Goal: Task Accomplishment & Management: Manage account settings

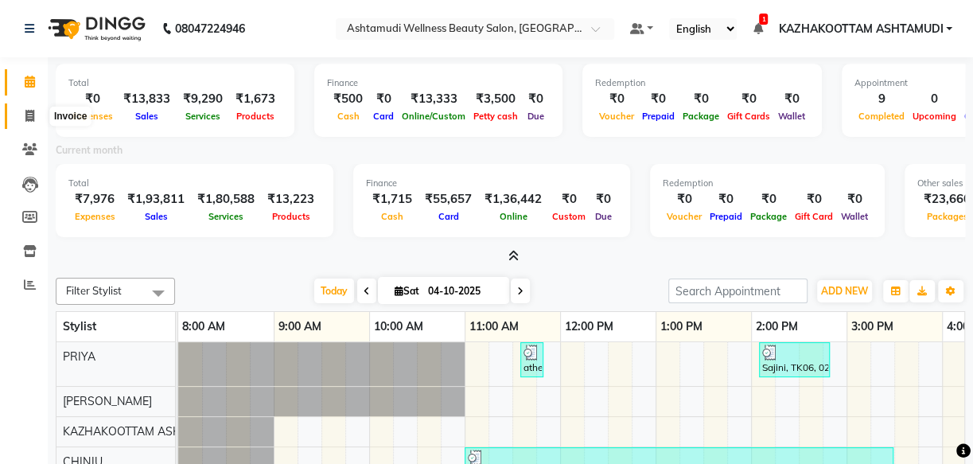
click at [38, 109] on span at bounding box center [30, 116] width 28 height 18
select select "service"
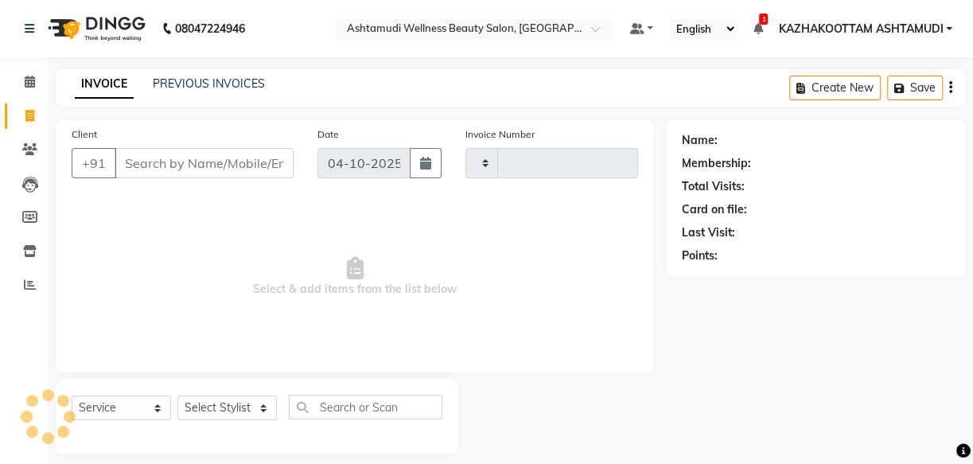
type input "4221"
select select "4662"
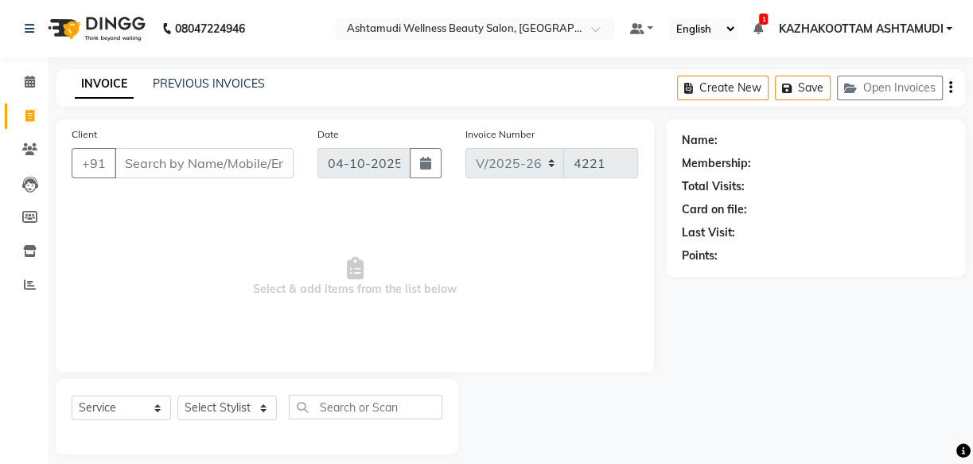
click at [169, 158] on input "Client" at bounding box center [204, 163] width 179 height 30
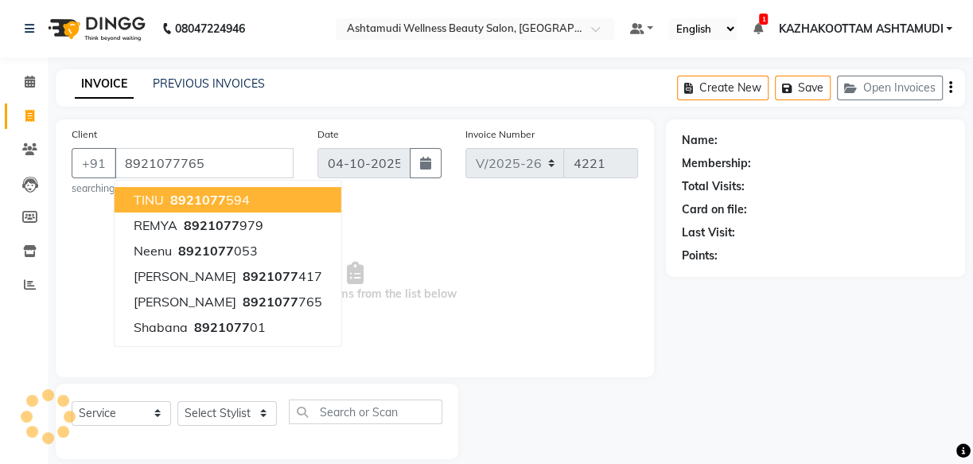
type input "8921077765"
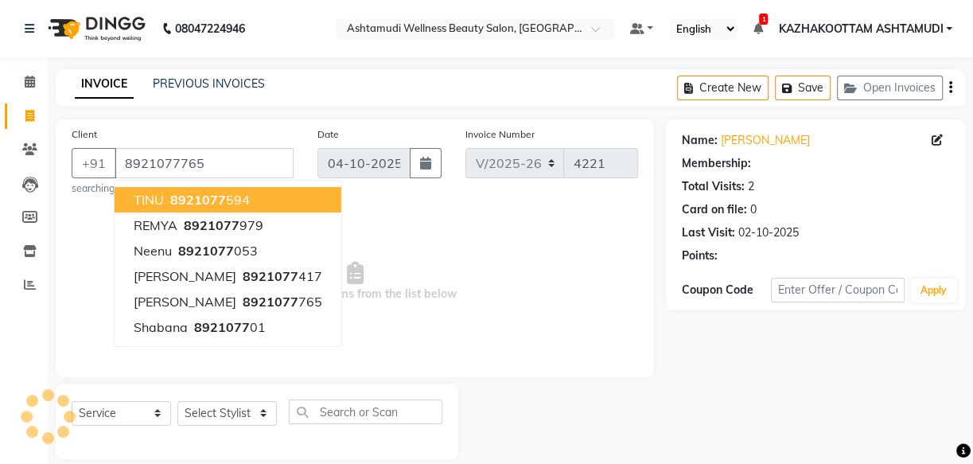
select select "1: Object"
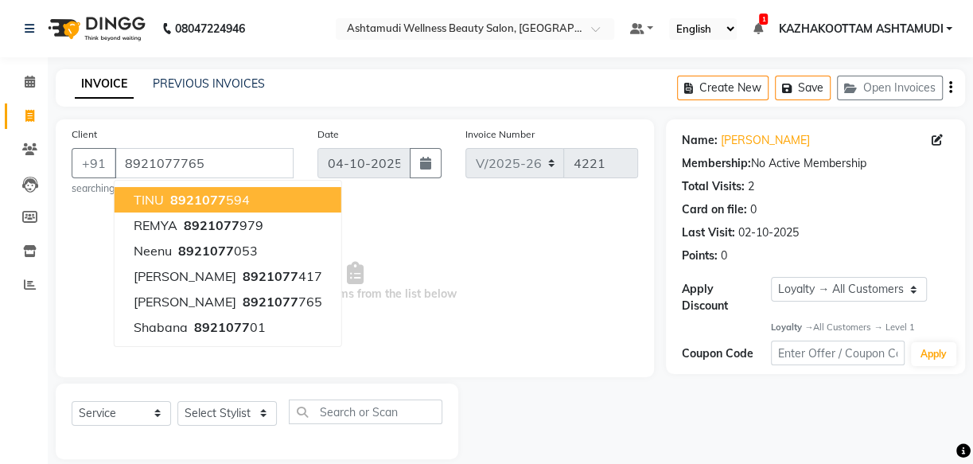
click at [428, 334] on span "Select & add items from the list below" at bounding box center [355, 281] width 566 height 159
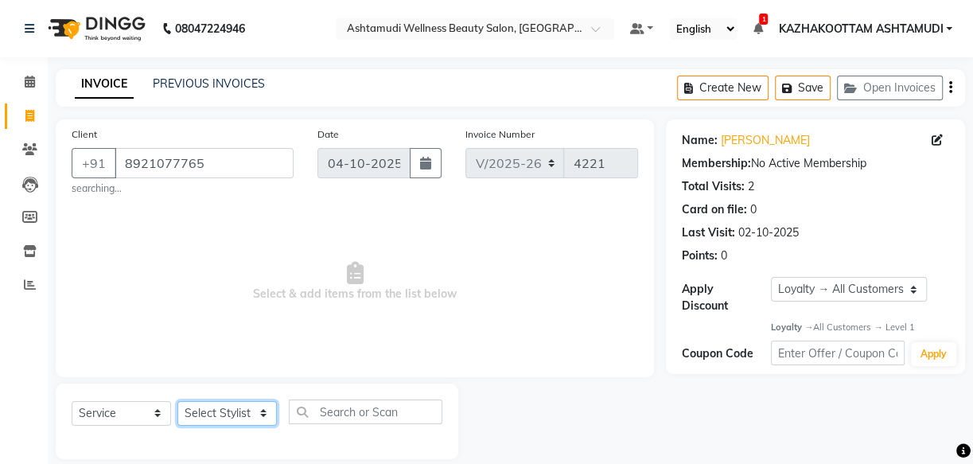
click at [198, 418] on select "Select Stylist Arya CHINJU GEETA KAZHAKOOTTAM ASHTAMUDI KRISHNA [PERSON_NAME] […" at bounding box center [226, 413] width 99 height 25
select select "49717"
click at [177, 401] on select "Select Stylist Arya CHINJU GEETA KAZHAKOOTTAM ASHTAMUDI KRISHNA [PERSON_NAME] […" at bounding box center [226, 413] width 99 height 25
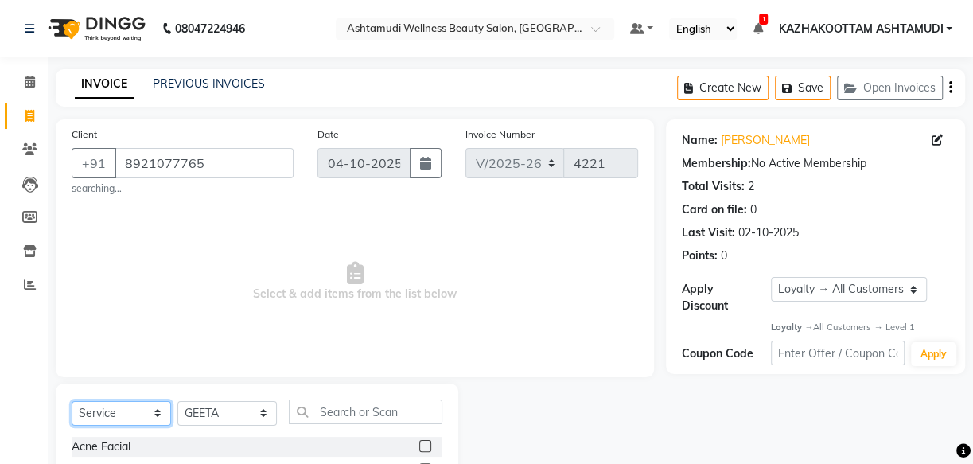
click at [147, 407] on select "Select Service Product Membership Package Voucher Prepaid Gift Card" at bounding box center [121, 413] width 99 height 25
select select "product"
click at [72, 401] on select "Select Service Product Membership Package Voucher Prepaid Gift Card" at bounding box center [121, 413] width 99 height 25
click at [374, 254] on span "Select & add items from the list below" at bounding box center [355, 281] width 566 height 159
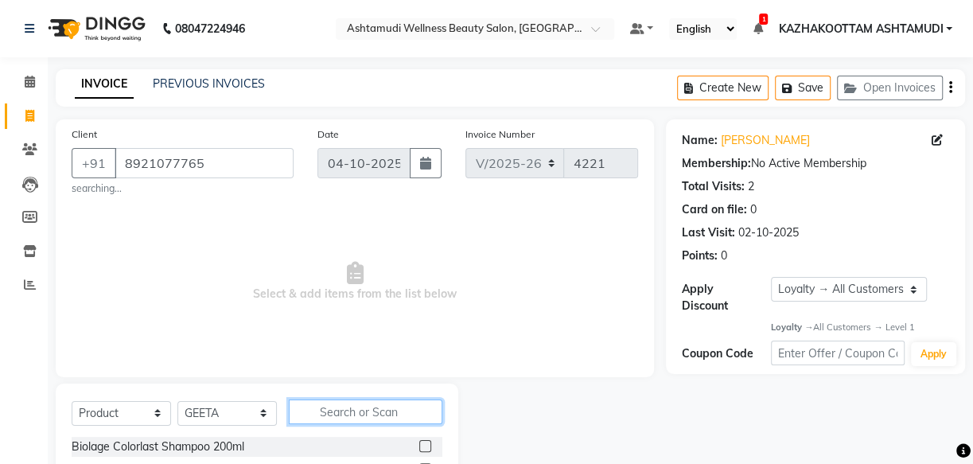
click at [358, 414] on input "text" at bounding box center [366, 411] width 154 height 25
type input "8902979004947"
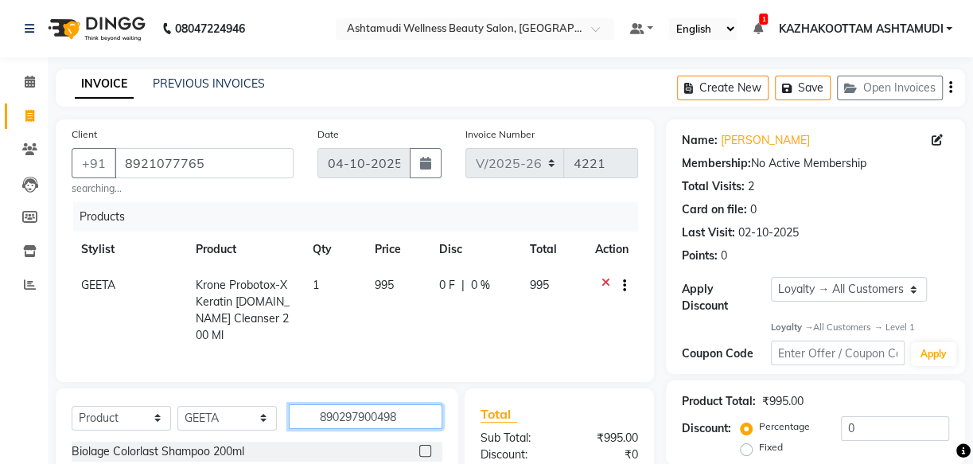
type input "8902979004985"
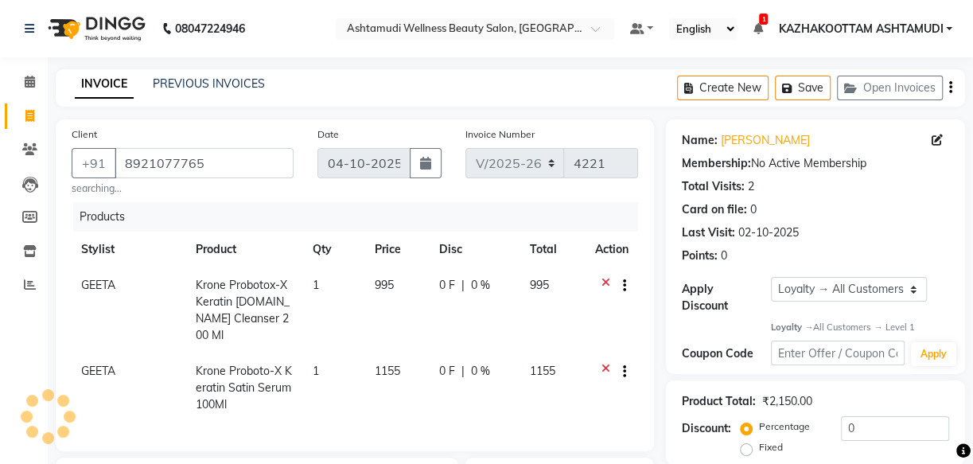
type input "8902979004954"
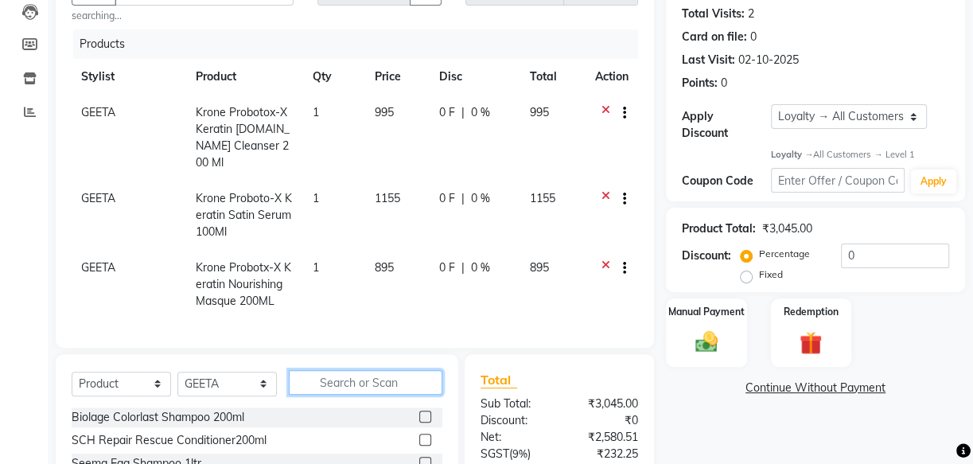
scroll to position [240, 0]
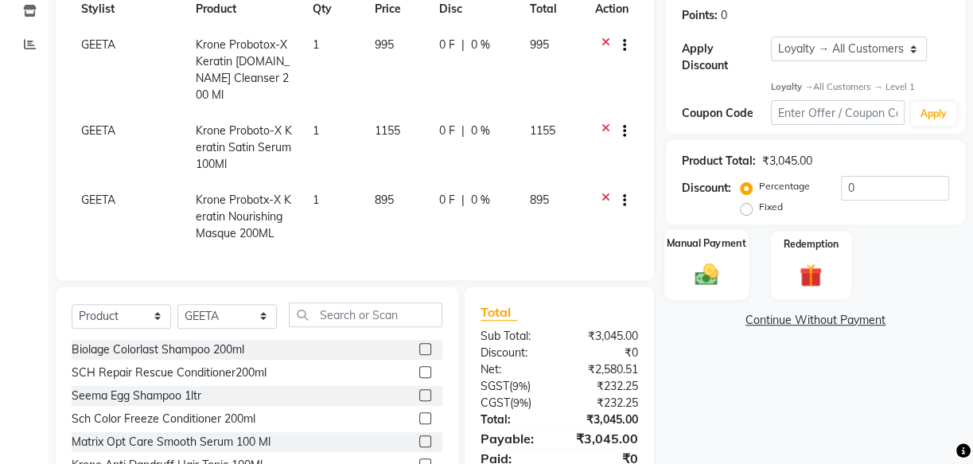
click at [709, 266] on img at bounding box center [706, 274] width 38 height 27
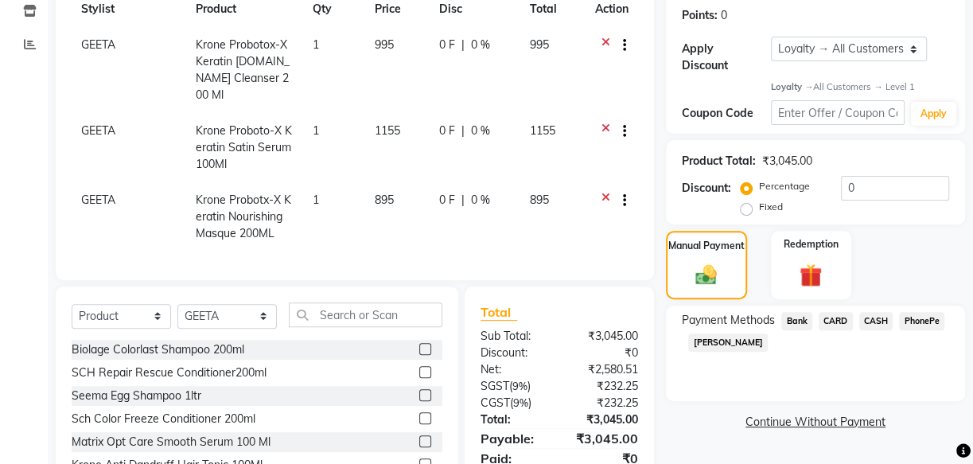
click at [936, 321] on span "PhonePe" at bounding box center [921, 321] width 45 height 18
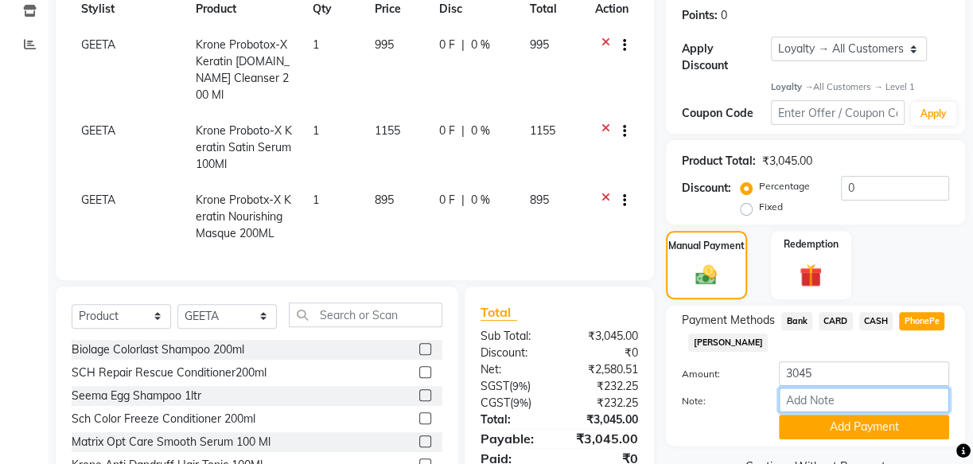
click at [870, 399] on input "Note:" at bounding box center [864, 399] width 170 height 25
type input "arya"
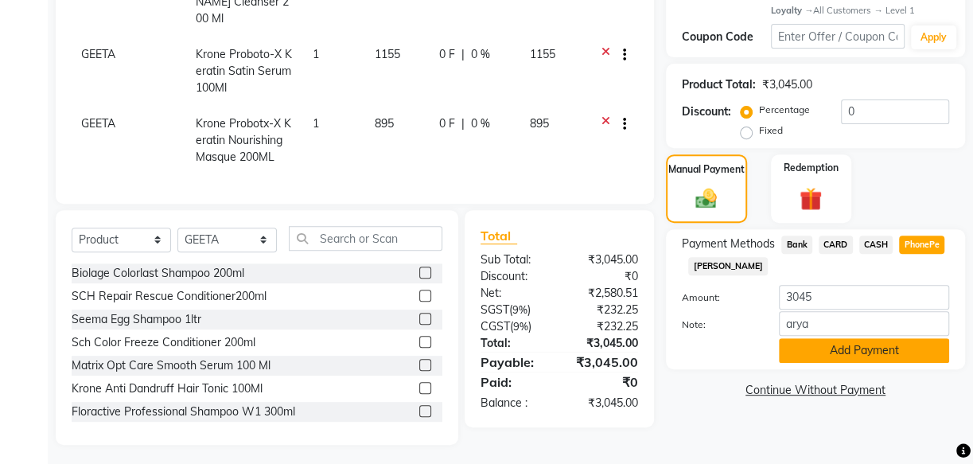
click at [875, 355] on button "Add Payment" at bounding box center [864, 350] width 170 height 25
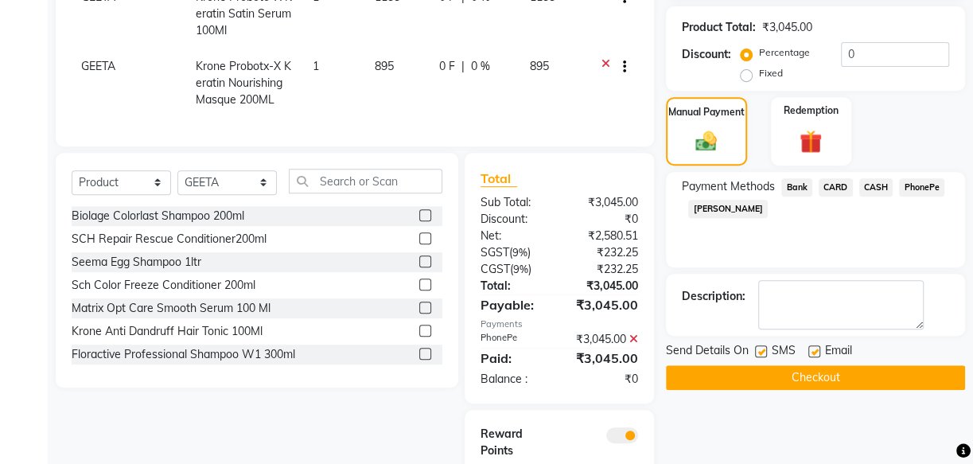
scroll to position [444, 0]
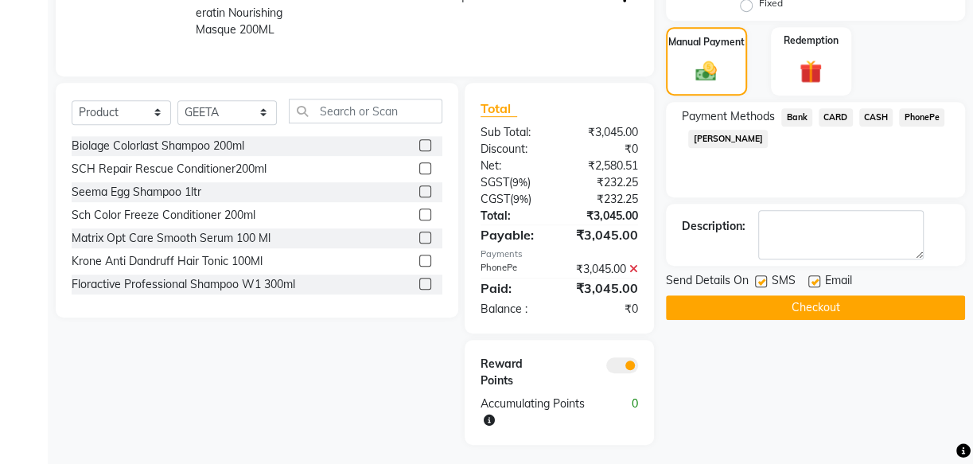
click at [816, 278] on label at bounding box center [814, 281] width 12 height 12
click at [816, 278] on input "checkbox" at bounding box center [813, 282] width 10 height 10
checkbox input "false"
click at [759, 282] on label at bounding box center [761, 281] width 12 height 12
click at [759, 282] on input "checkbox" at bounding box center [760, 282] width 10 height 10
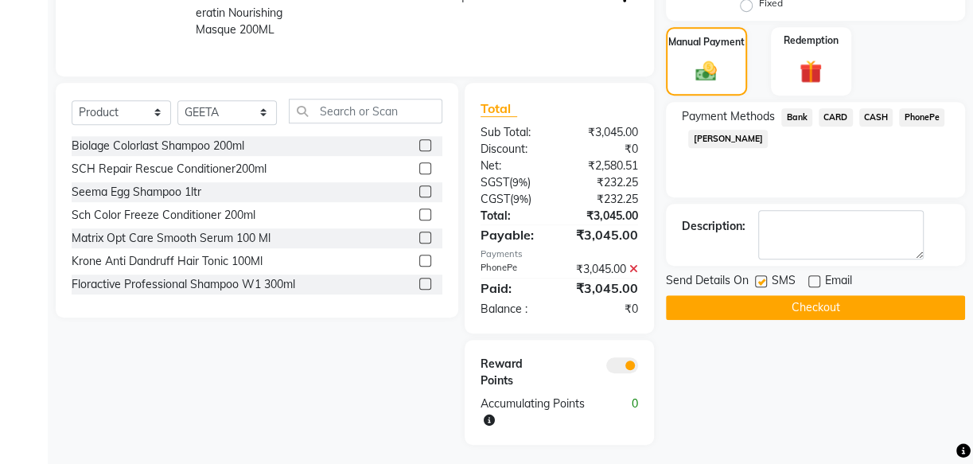
checkbox input "false"
click at [883, 305] on button "Checkout" at bounding box center [815, 307] width 299 height 25
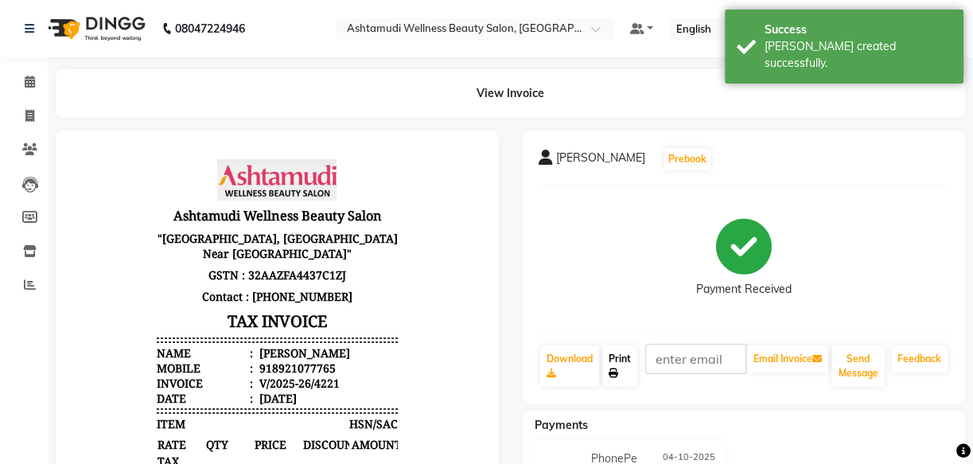
click at [628, 347] on link "Print" at bounding box center [619, 365] width 35 height 41
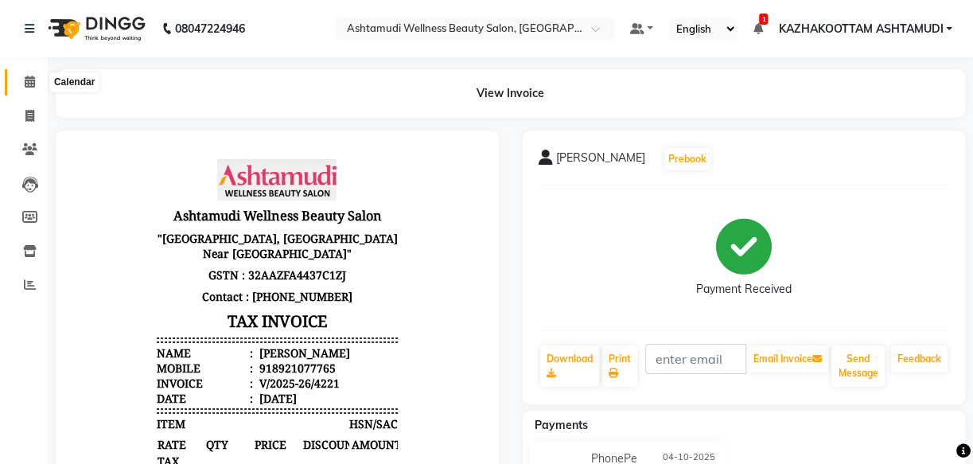
click at [35, 80] on span at bounding box center [30, 82] width 28 height 18
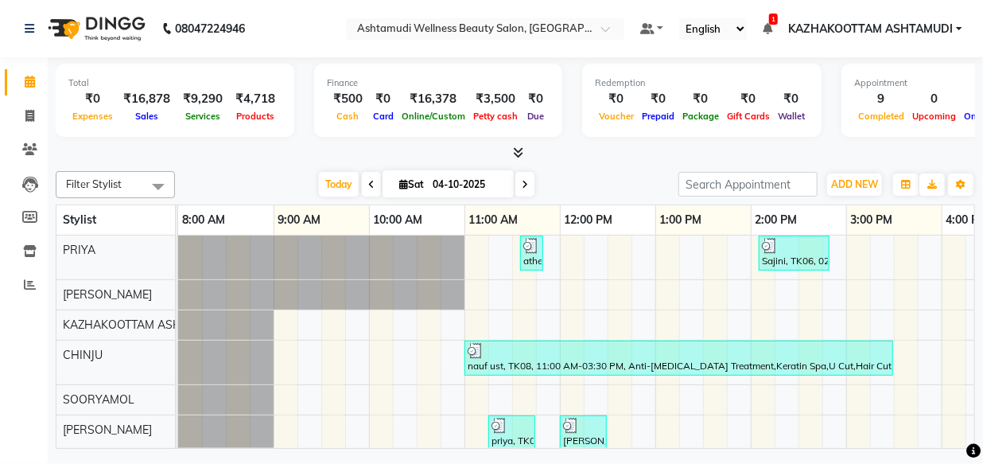
click at [518, 151] on icon at bounding box center [519, 152] width 10 height 12
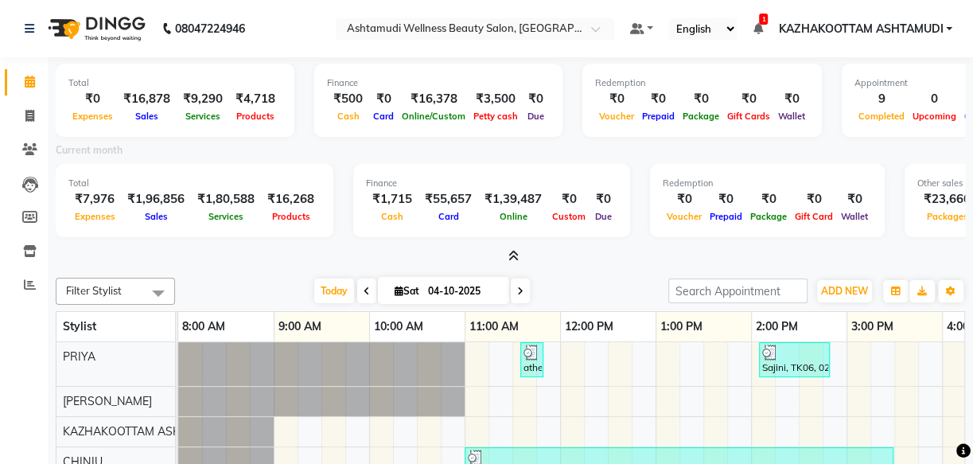
click at [519, 256] on div at bounding box center [510, 256] width 909 height 17
click at [515, 252] on icon at bounding box center [513, 256] width 10 height 12
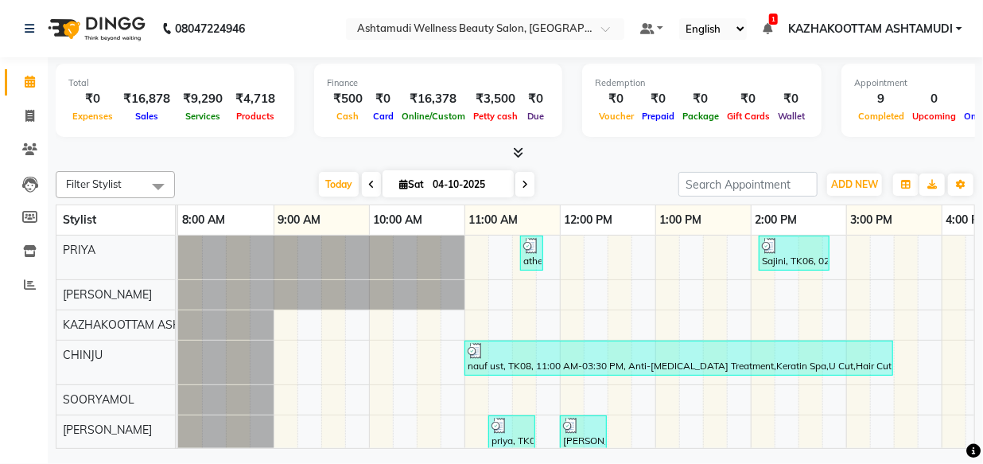
click at [523, 184] on icon at bounding box center [525, 185] width 6 height 10
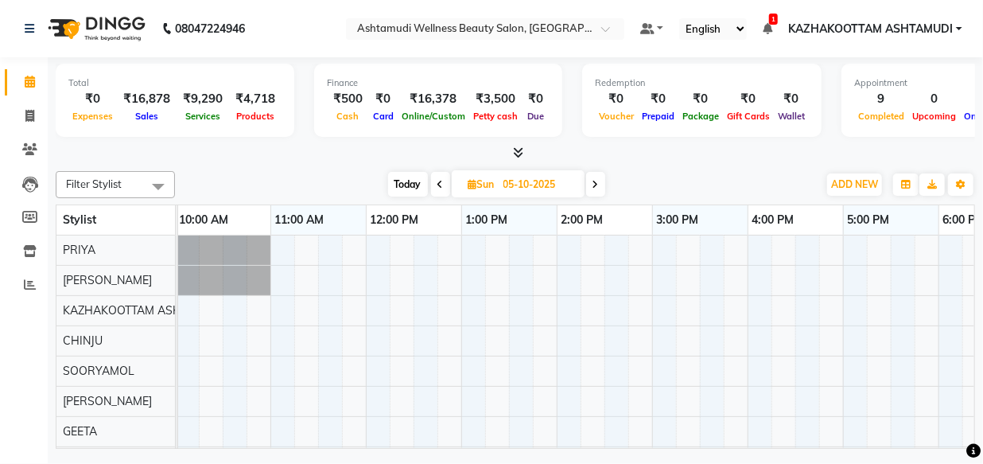
click at [592, 183] on span at bounding box center [595, 184] width 19 height 25
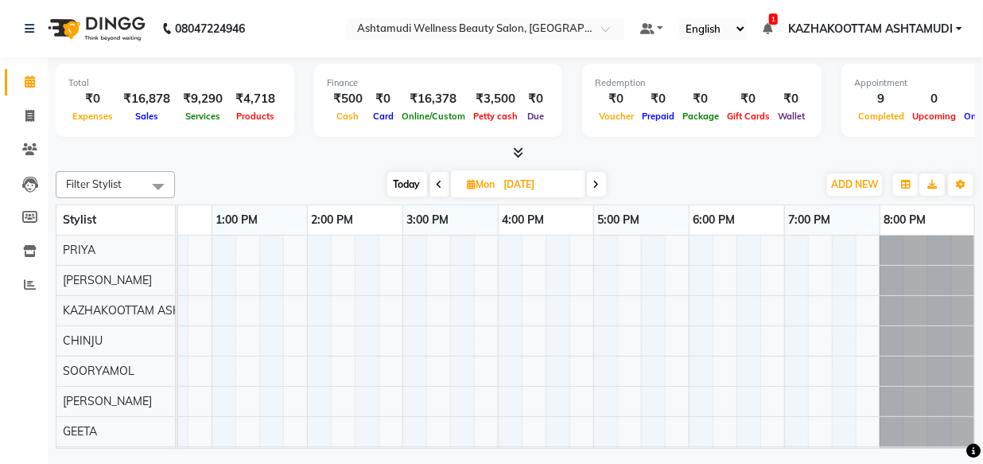
click at [441, 180] on icon at bounding box center [440, 185] width 6 height 10
click at [413, 181] on span "Today" at bounding box center [408, 184] width 40 height 25
type input "04-10-2025"
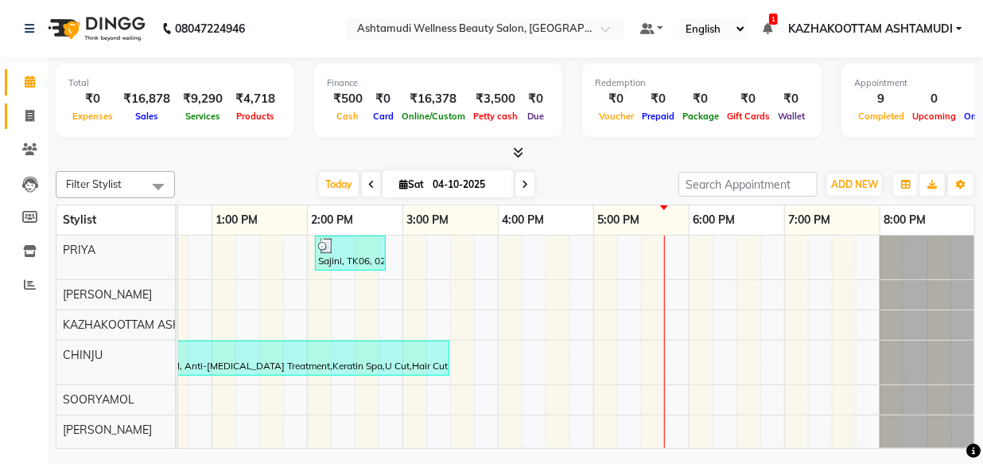
click at [30, 105] on link "Invoice" at bounding box center [24, 116] width 38 height 26
select select "service"
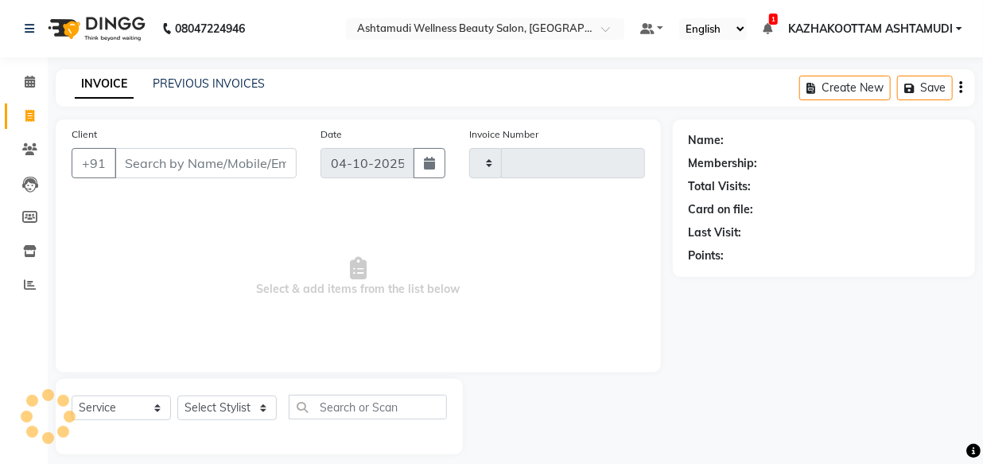
type input "4222"
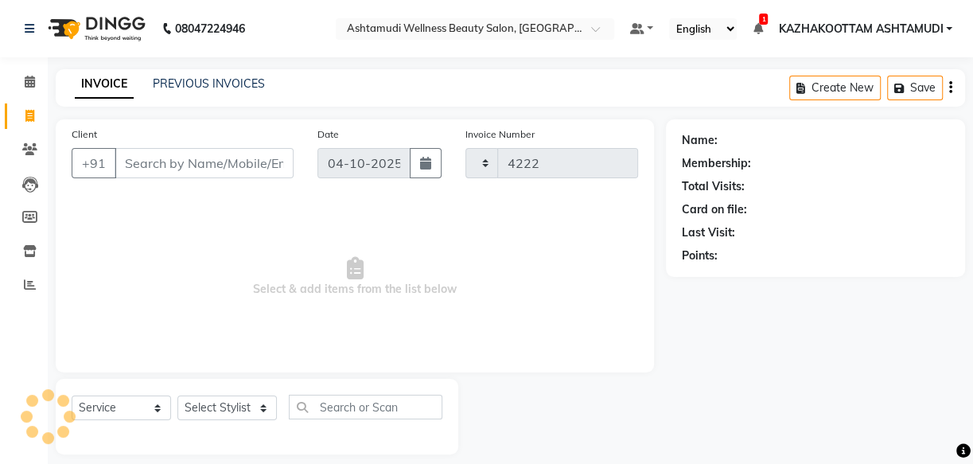
select select "4662"
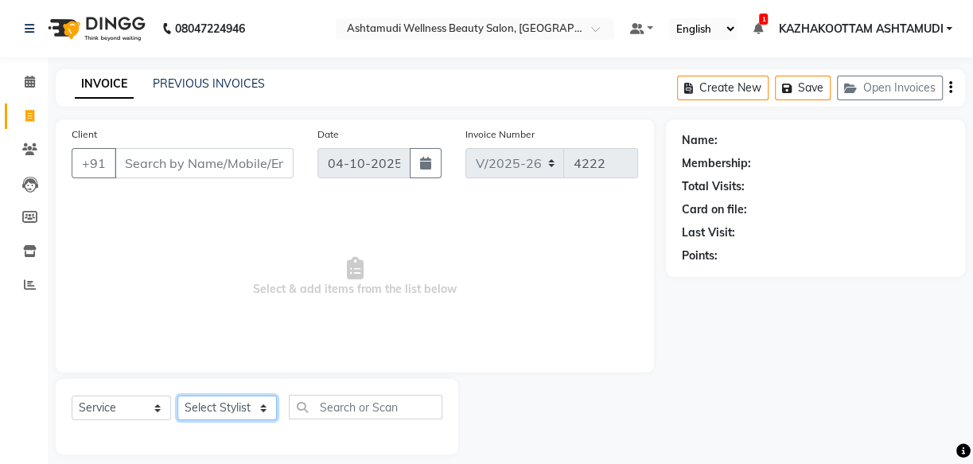
click at [232, 409] on select "Select Stylist Arya CHINJU GEETA KAZHAKOOTTAM ASHTAMUDI KRISHNA [PERSON_NAME] […" at bounding box center [226, 407] width 99 height 25
select select "59473"
click at [177, 395] on select "Select Stylist Arya CHINJU GEETA KAZHAKOOTTAM ASHTAMUDI KRISHNA [PERSON_NAME] […" at bounding box center [226, 407] width 99 height 25
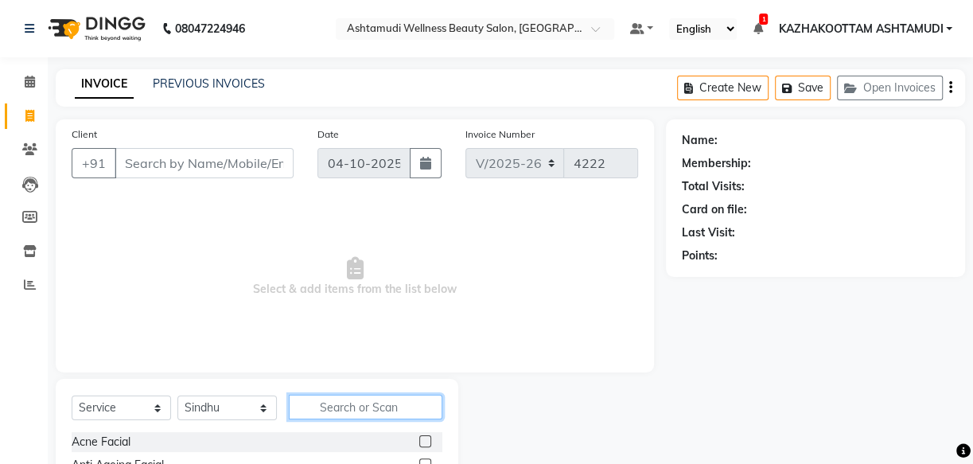
click at [402, 405] on input "text" at bounding box center [366, 407] width 154 height 25
type input "eye"
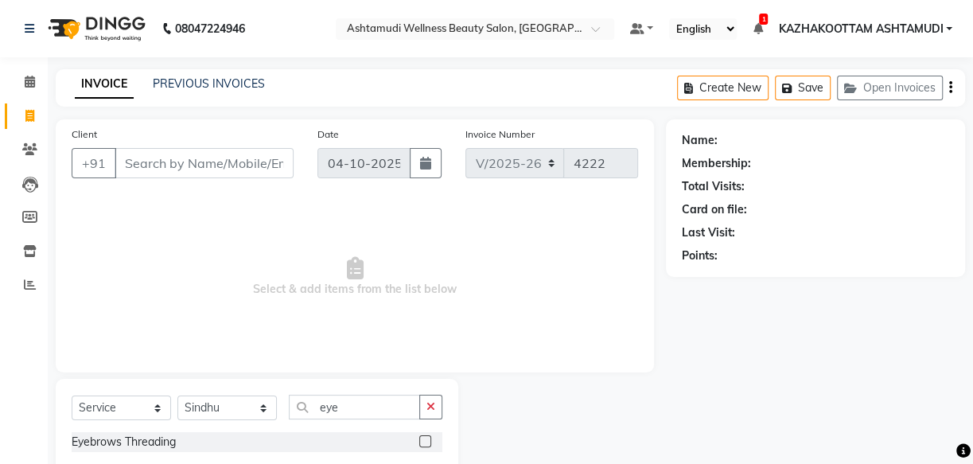
click at [425, 441] on label at bounding box center [425, 441] width 12 height 12
click at [425, 441] on input "checkbox" at bounding box center [424, 442] width 10 height 10
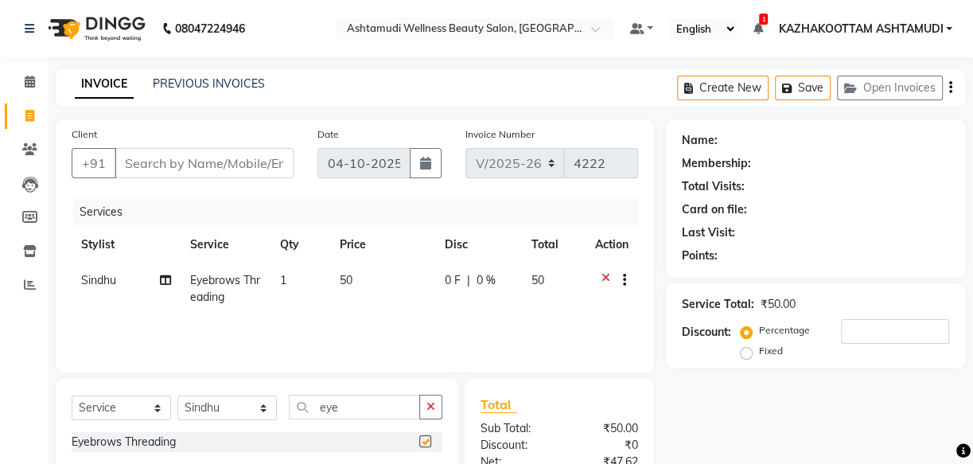
checkbox input "false"
click at [346, 407] on input "eye" at bounding box center [354, 407] width 131 height 25
type input "e"
type input "for"
click at [424, 442] on label at bounding box center [425, 441] width 12 height 12
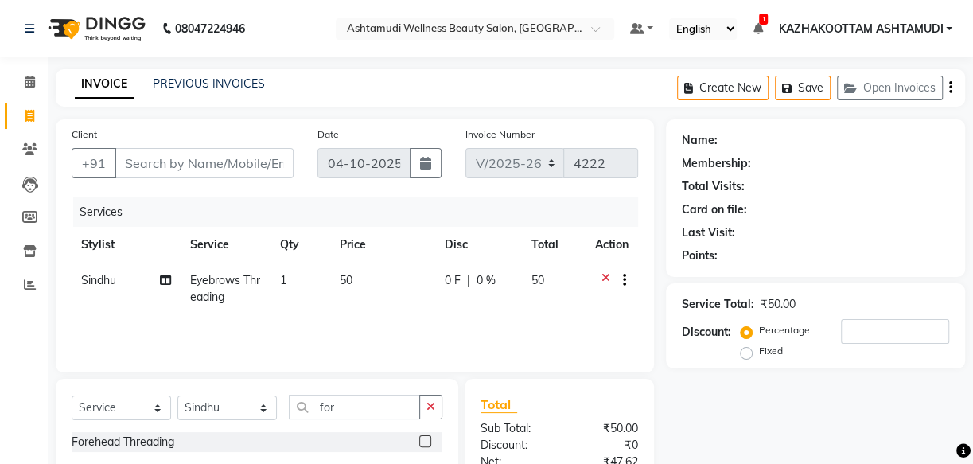
click at [424, 442] on input "checkbox" at bounding box center [424, 442] width 10 height 10
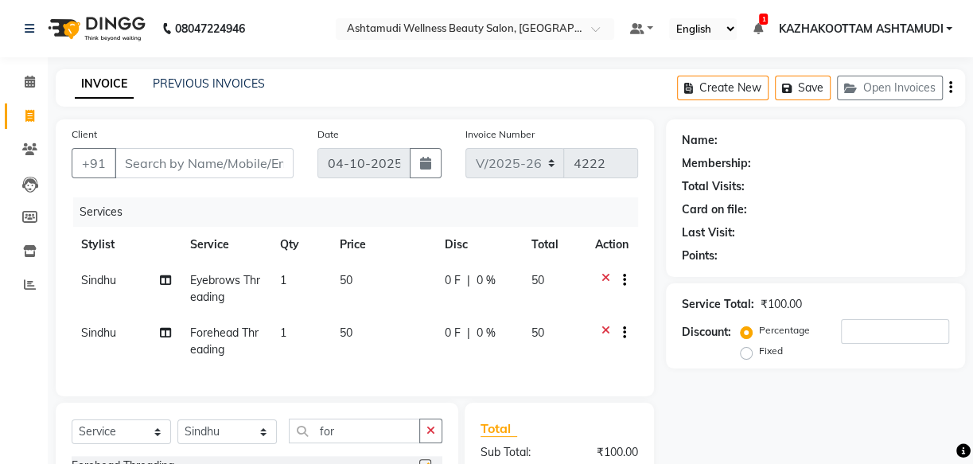
checkbox input "false"
click at [125, 161] on input "Client" at bounding box center [204, 163] width 179 height 30
type input "9"
type input "0"
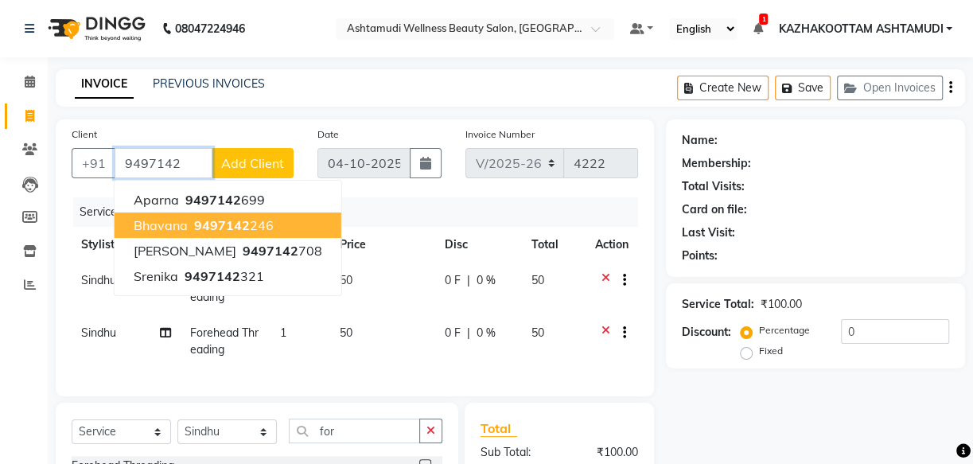
click at [276, 224] on button "bhavana 9497142 246" at bounding box center [228, 224] width 227 height 25
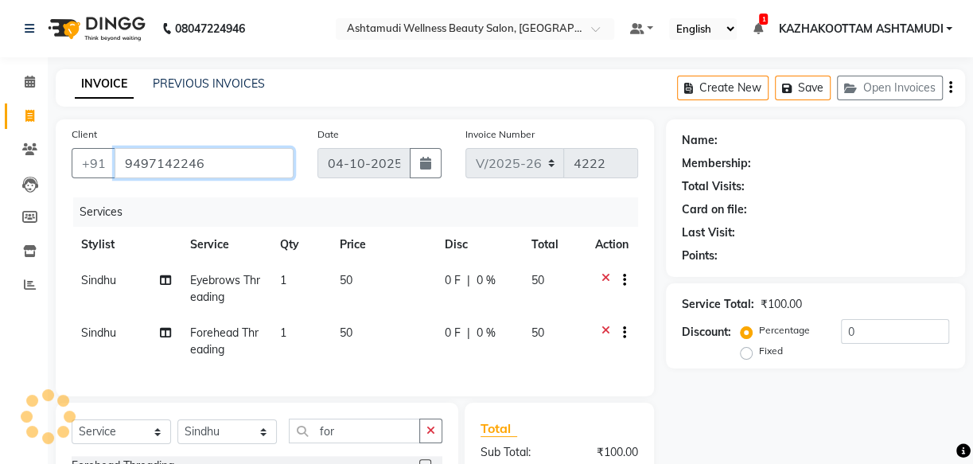
type input "9497142246"
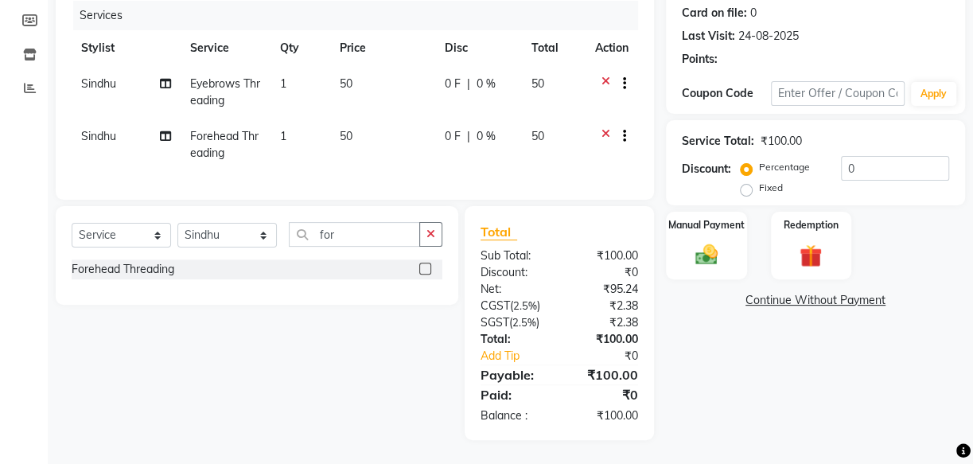
select select "1: Object"
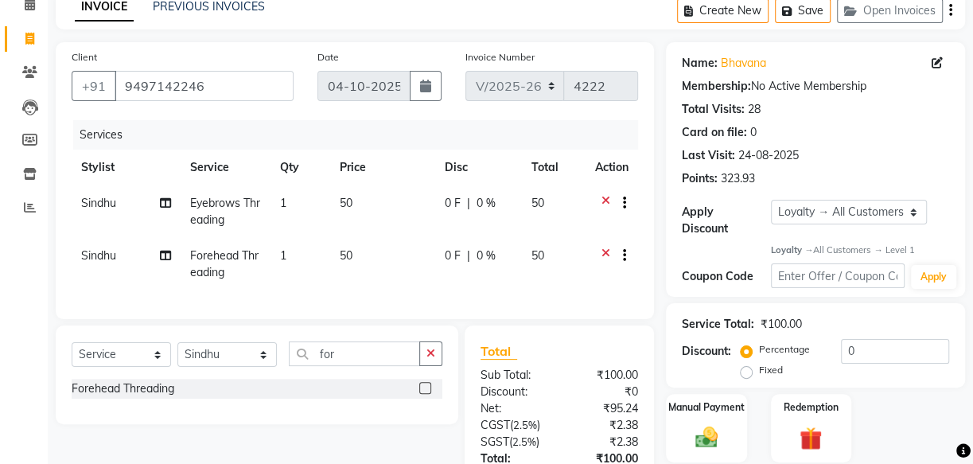
scroll to position [208, 0]
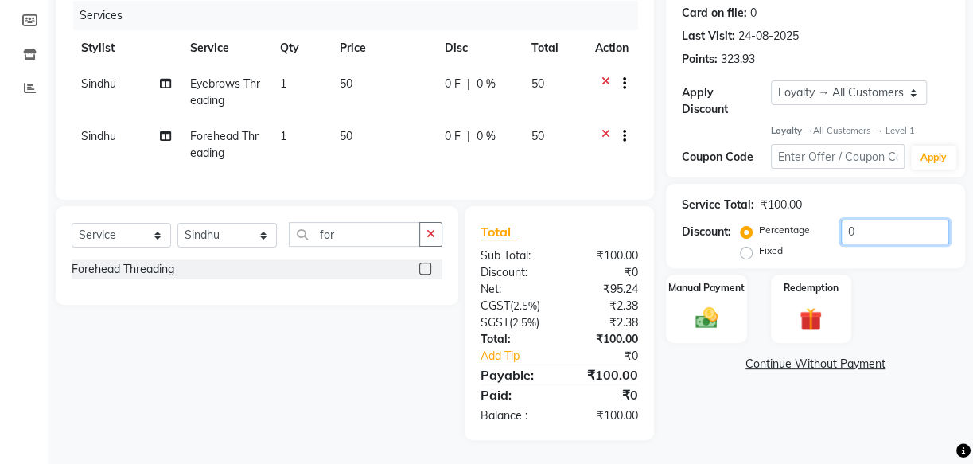
click at [841, 220] on input "0" at bounding box center [895, 232] width 108 height 25
type input "20"
click at [704, 305] on img at bounding box center [706, 318] width 38 height 27
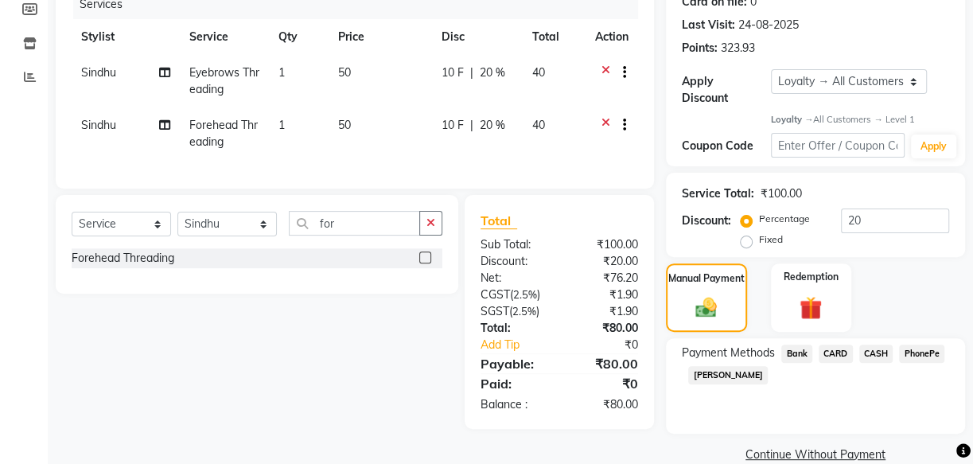
click at [921, 353] on span "PhonePe" at bounding box center [921, 353] width 45 height 18
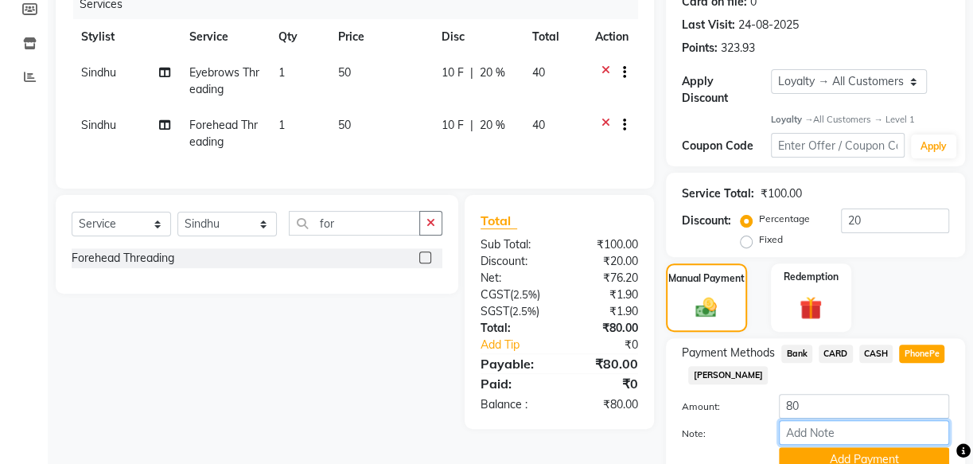
click at [847, 430] on input "Note:" at bounding box center [864, 432] width 170 height 25
type input "soorya"
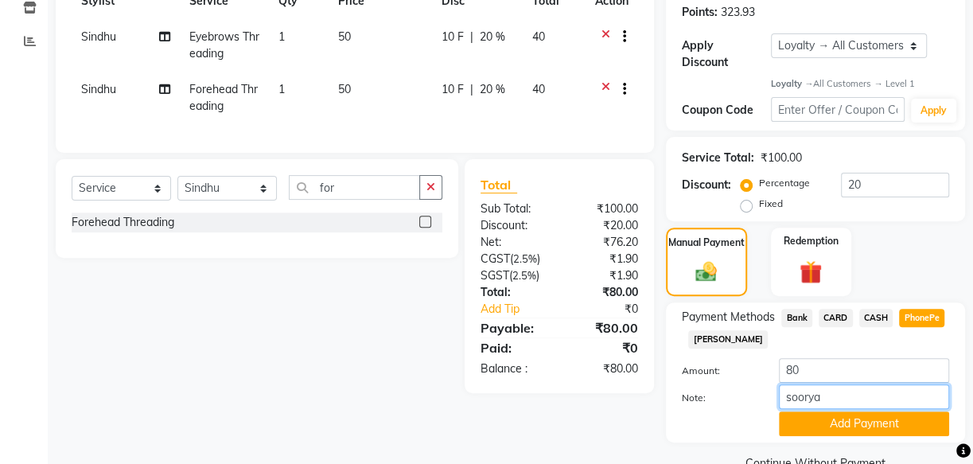
scroll to position [278, 0]
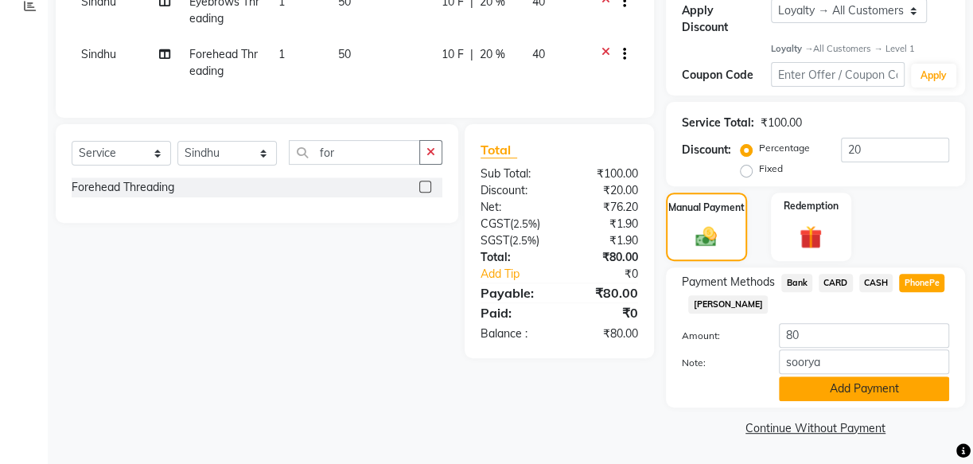
click at [858, 387] on button "Add Payment" at bounding box center [864, 388] width 170 height 25
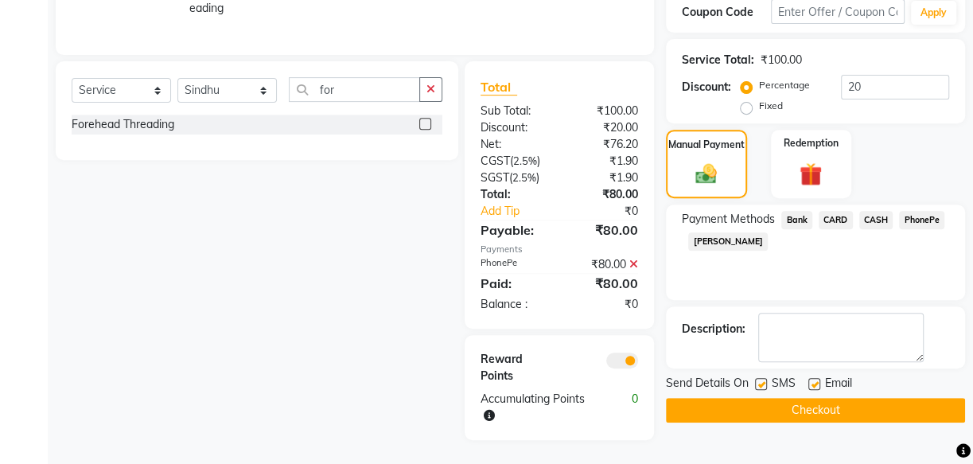
scroll to position [352, 0]
drag, startPoint x: 755, startPoint y: 372, endPoint x: 778, endPoint y: 369, distance: 23.2
click at [758, 378] on label at bounding box center [761, 384] width 12 height 12
click at [758, 379] on input "checkbox" at bounding box center [760, 384] width 10 height 10
checkbox input "false"
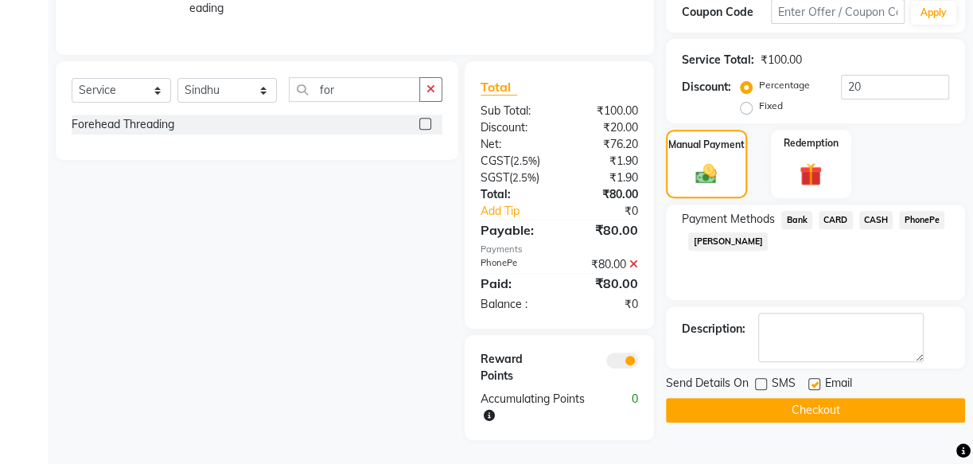
click at [818, 378] on label at bounding box center [814, 384] width 12 height 12
click at [818, 379] on input "checkbox" at bounding box center [813, 384] width 10 height 10
checkbox input "false"
click at [895, 398] on button "Checkout" at bounding box center [815, 410] width 299 height 25
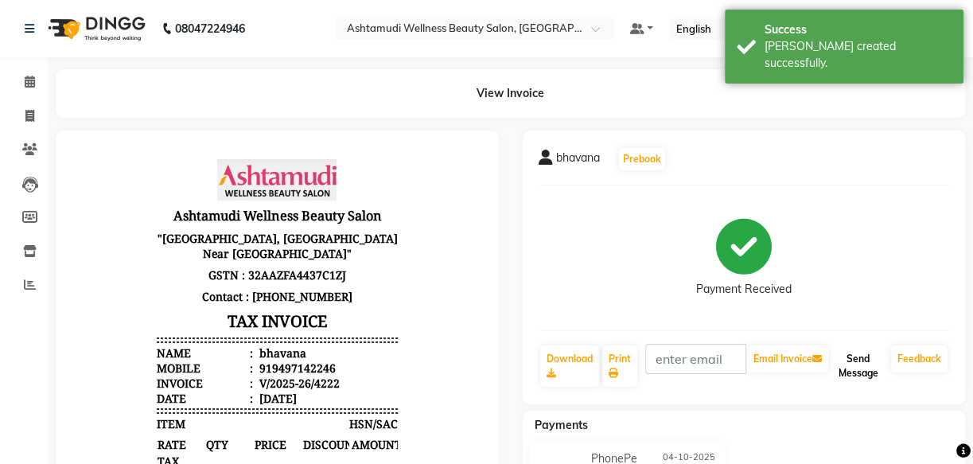
click at [866, 362] on button "Send Message" at bounding box center [857, 365] width 53 height 41
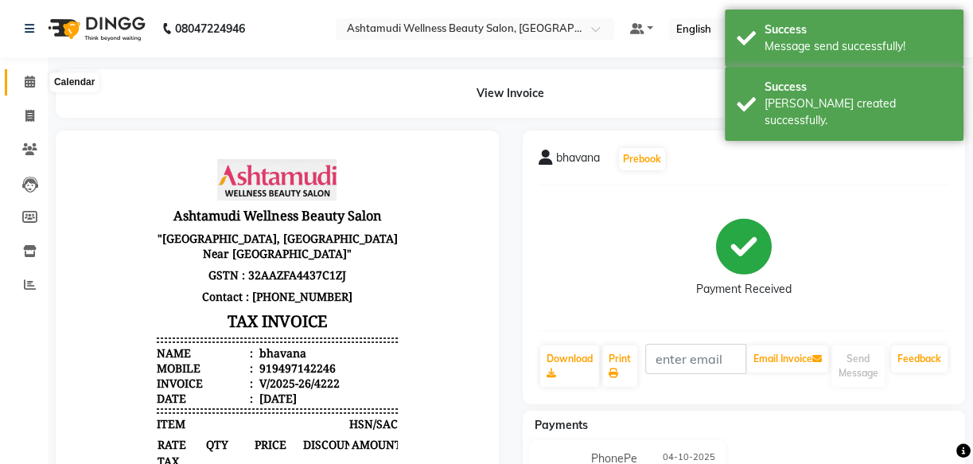
click at [34, 80] on icon at bounding box center [30, 82] width 10 height 12
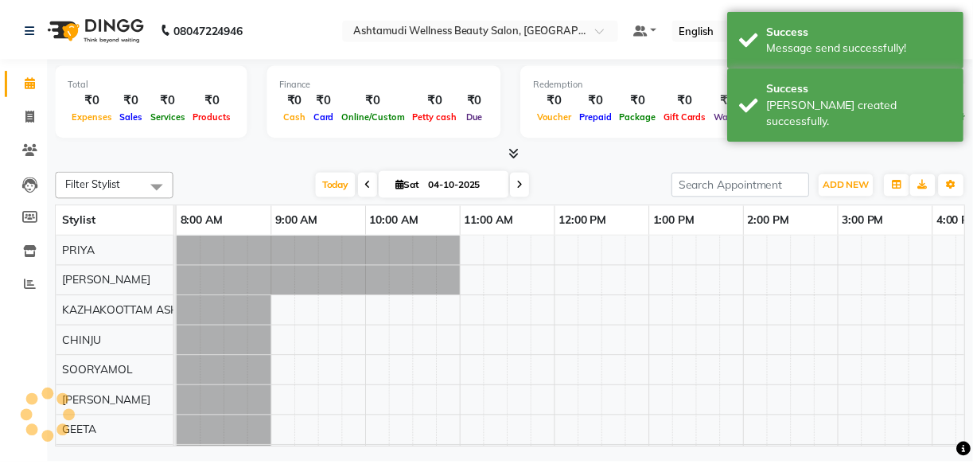
scroll to position [0, 444]
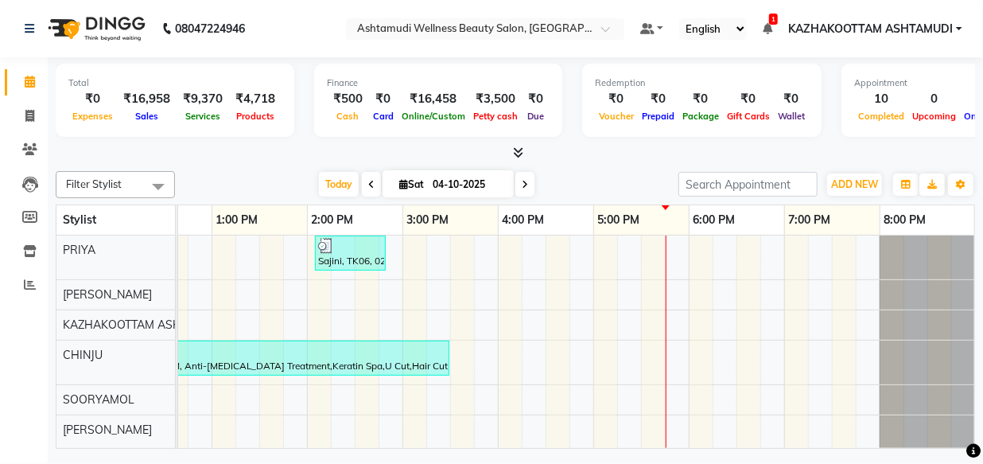
click at [520, 147] on icon at bounding box center [519, 152] width 10 height 12
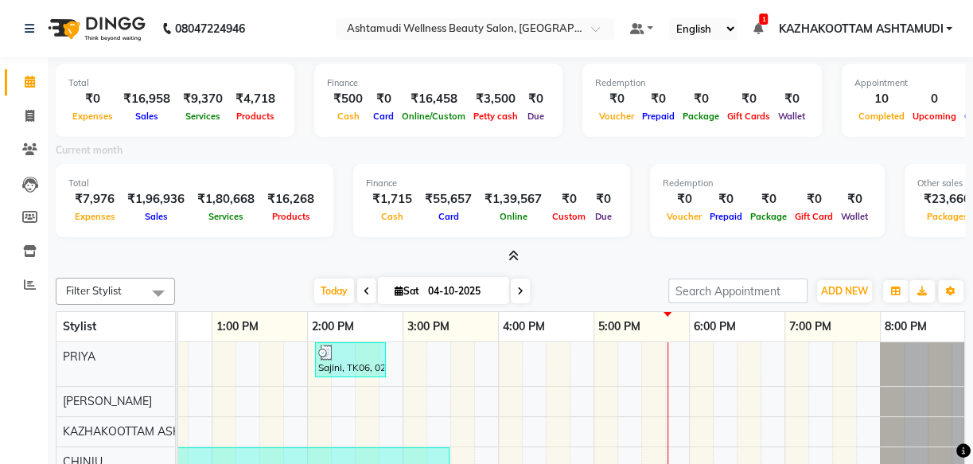
click at [509, 260] on icon at bounding box center [513, 256] width 10 height 12
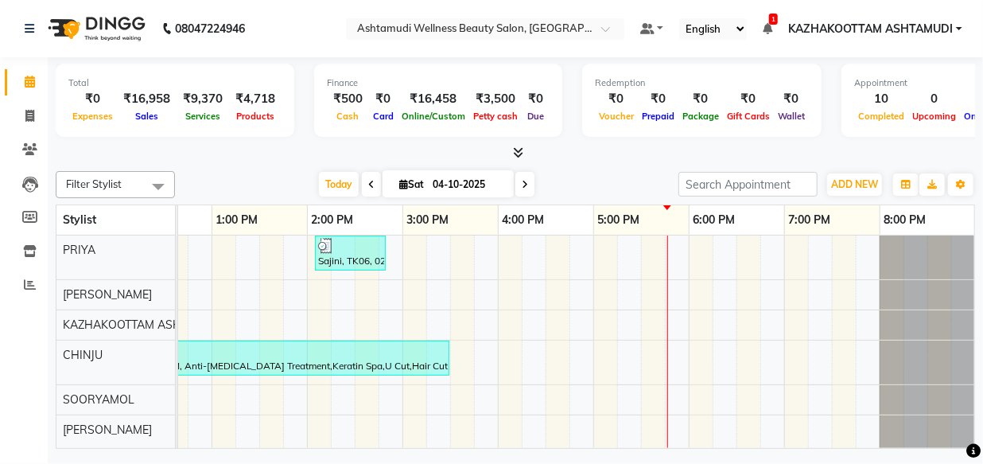
click at [517, 151] on icon at bounding box center [519, 152] width 10 height 12
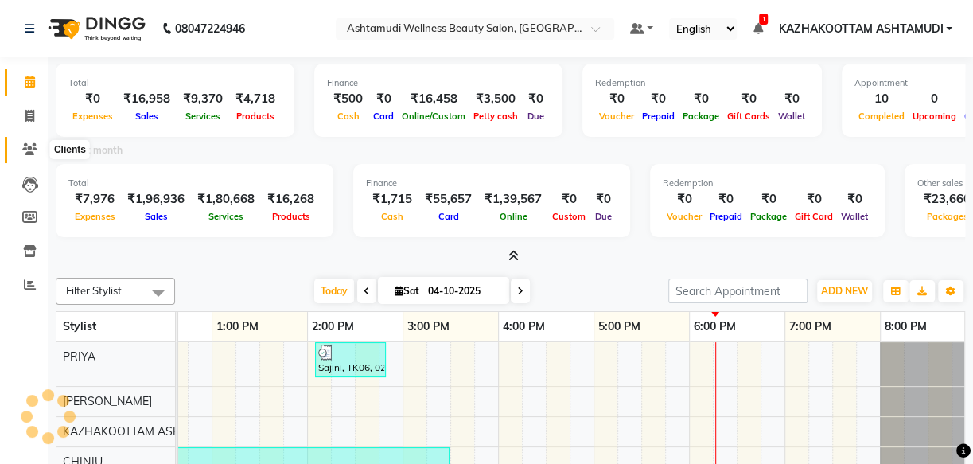
click at [30, 147] on icon at bounding box center [29, 149] width 15 height 12
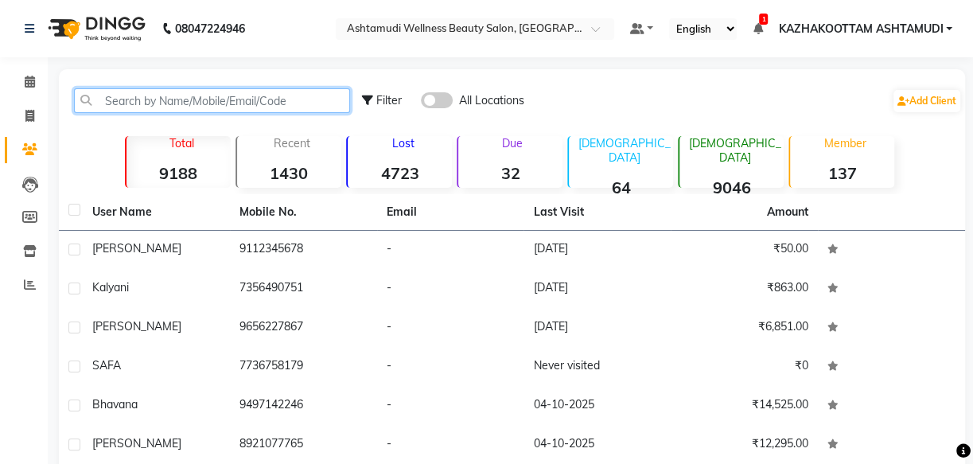
drag, startPoint x: 132, startPoint y: 99, endPoint x: 130, endPoint y: 111, distance: 12.0
click at [132, 99] on input "text" at bounding box center [212, 100] width 276 height 25
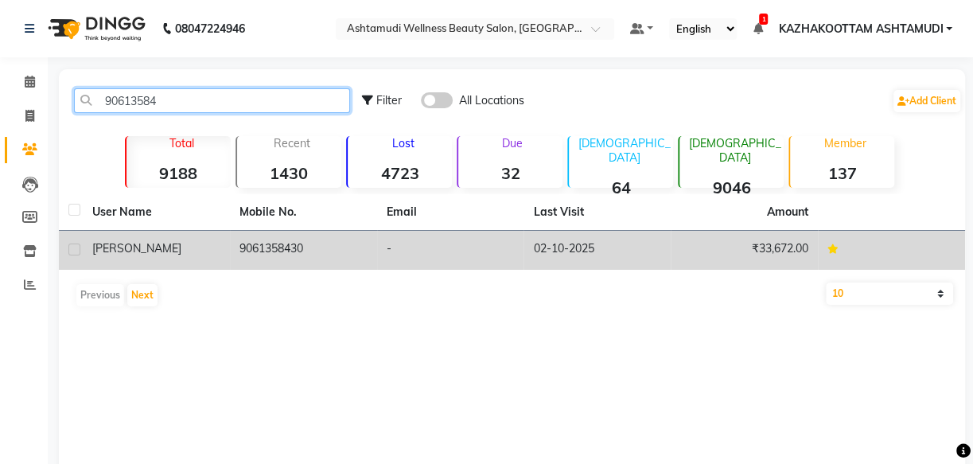
type input "90613584"
click at [224, 245] on td "[PERSON_NAME]" at bounding box center [156, 250] width 147 height 39
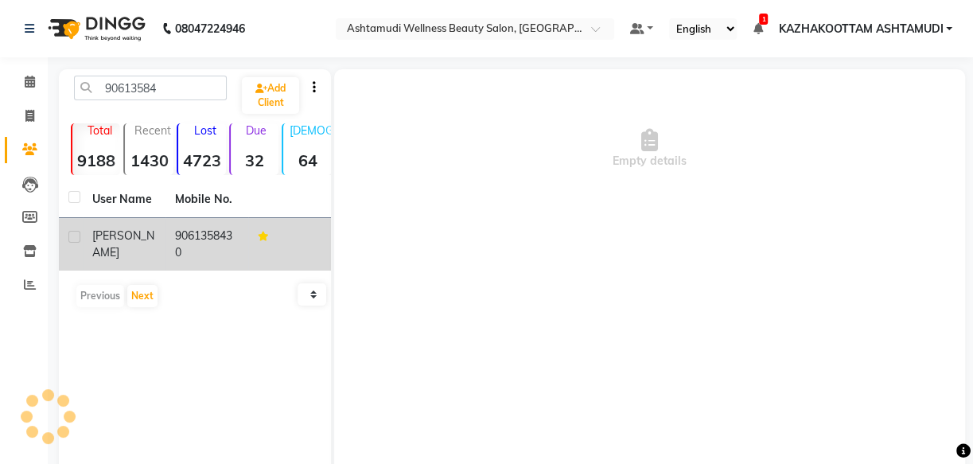
click at [222, 247] on td "9061358430" at bounding box center [206, 244] width 83 height 53
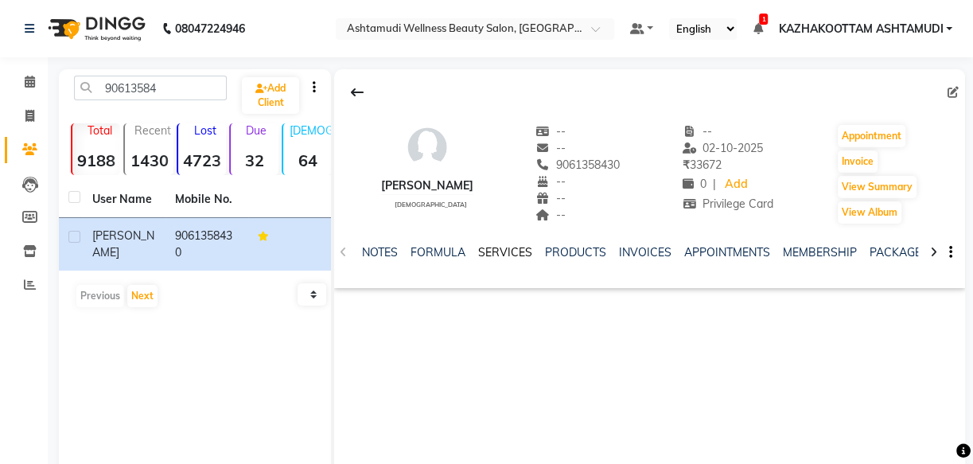
click at [510, 251] on link "SERVICES" at bounding box center [505, 252] width 54 height 14
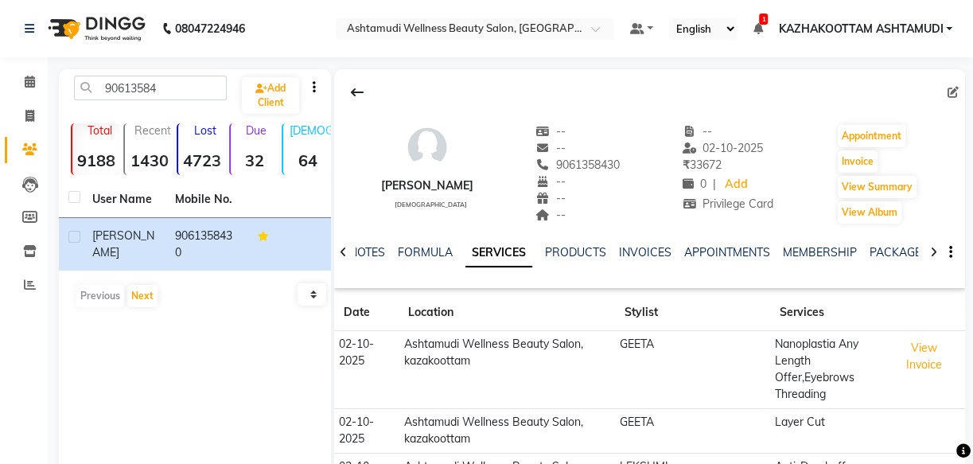
drag, startPoint x: 531, startPoint y: 164, endPoint x: 606, endPoint y: 168, distance: 74.9
click at [606, 168] on div "[PERSON_NAME] [DEMOGRAPHIC_DATA] -- -- 9061358430 -- -- -- -- [DATE] ₹ 33672 0 …" at bounding box center [649, 166] width 631 height 118
copy span "9061358430"
click at [27, 118] on icon at bounding box center [29, 116] width 9 height 12
select select "service"
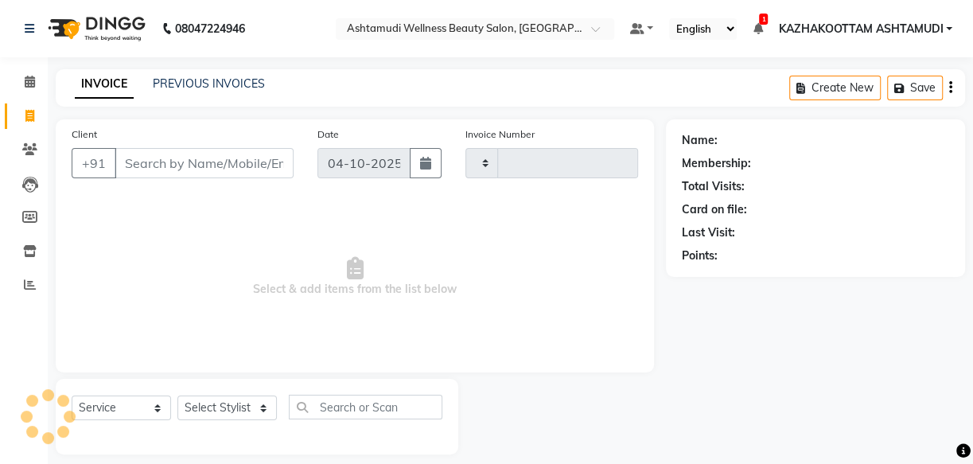
type input "4223"
select select "4662"
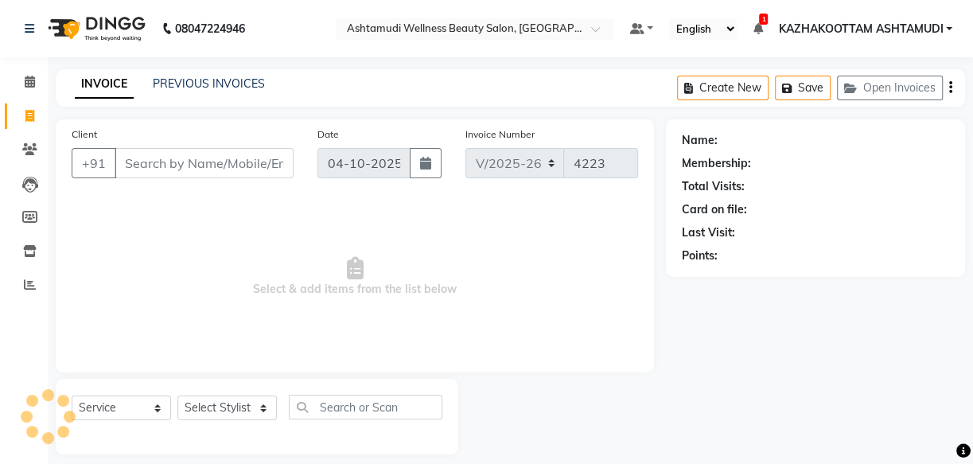
scroll to position [15, 0]
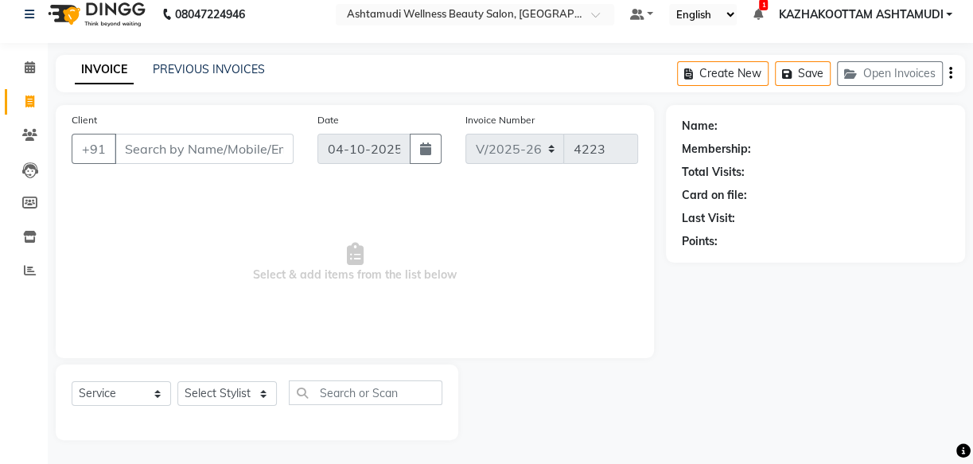
click at [168, 148] on input "Client" at bounding box center [204, 149] width 179 height 30
type input "9061358430"
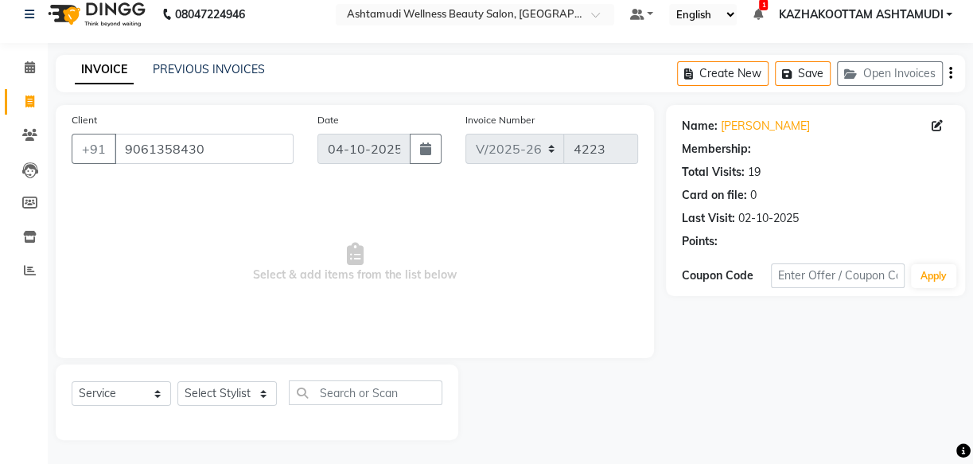
select select "2: Object"
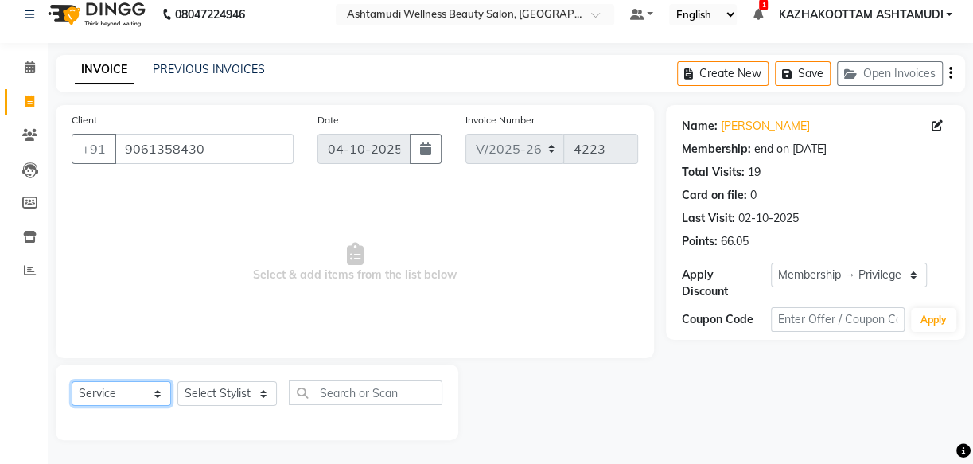
click at [159, 395] on select "Select Service Product Membership Package Voucher Prepaid Gift Card" at bounding box center [121, 393] width 99 height 25
select select "product"
click at [72, 381] on select "Select Service Product Membership Package Voucher Prepaid Gift Card" at bounding box center [121, 393] width 99 height 25
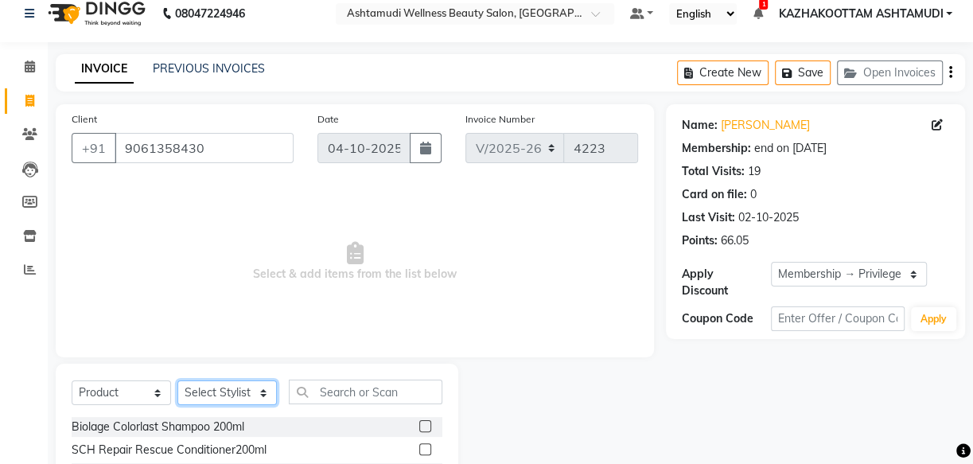
click at [238, 392] on select "Select Stylist Arya CHINJU GEETA KAZHAKOOTTAM ASHTAMUDI KRISHNA [PERSON_NAME] […" at bounding box center [226, 392] width 99 height 25
select select "87549"
click at [177, 380] on select "Select Stylist Arya CHINJU GEETA KAZHAKOOTTAM ASHTAMUDI KRISHNA [PERSON_NAME] […" at bounding box center [226, 392] width 99 height 25
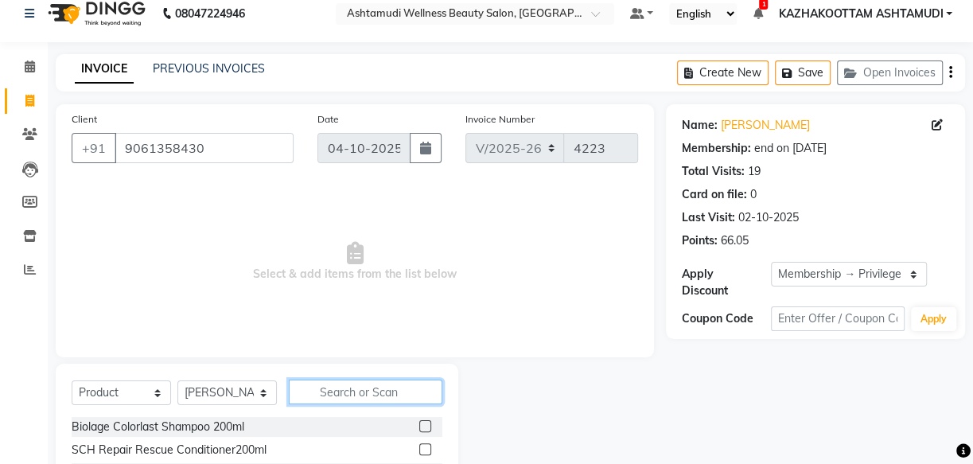
click at [336, 398] on input "text" at bounding box center [366, 391] width 154 height 25
type input "8902979004947"
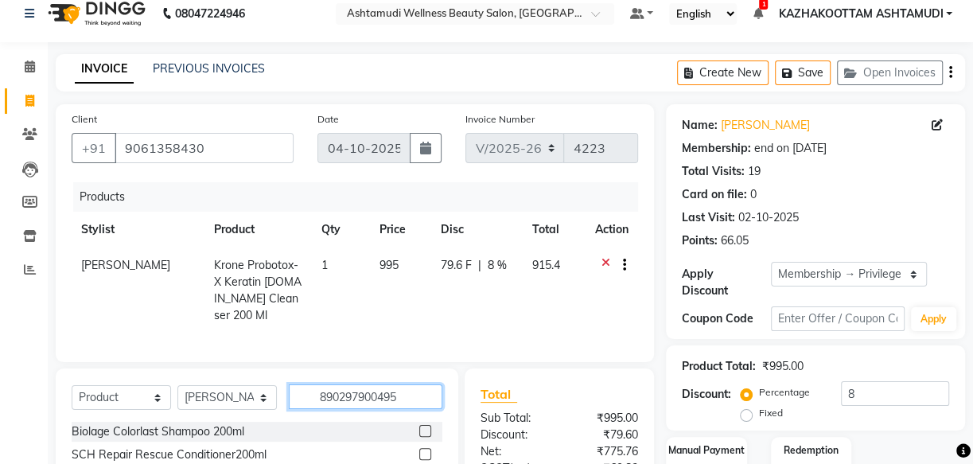
type input "8902979004954"
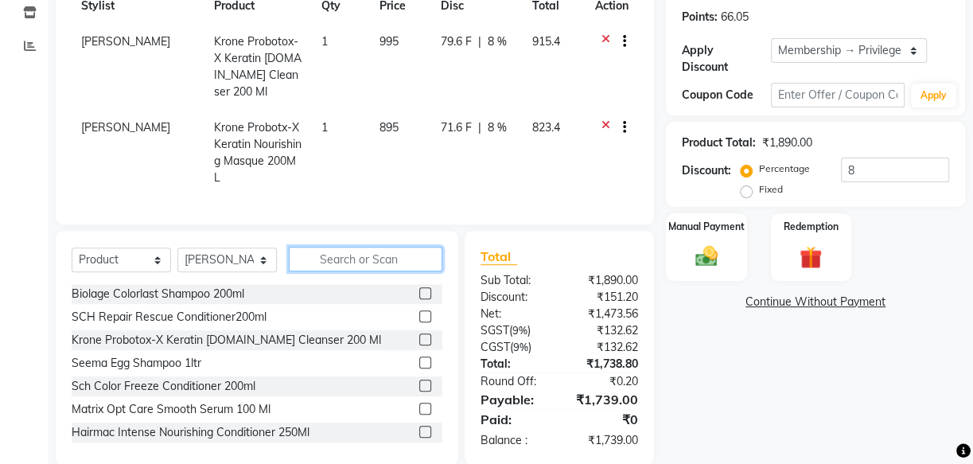
scroll to position [242, 0]
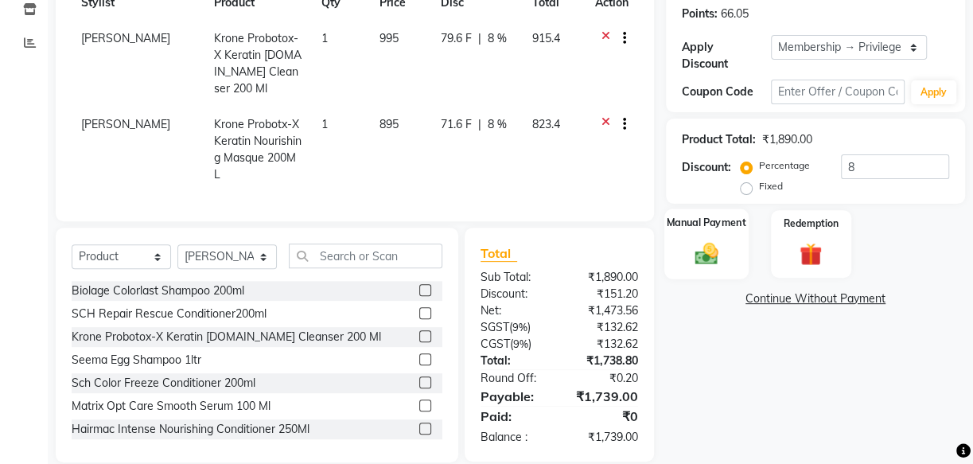
click at [702, 253] on img at bounding box center [706, 252] width 38 height 27
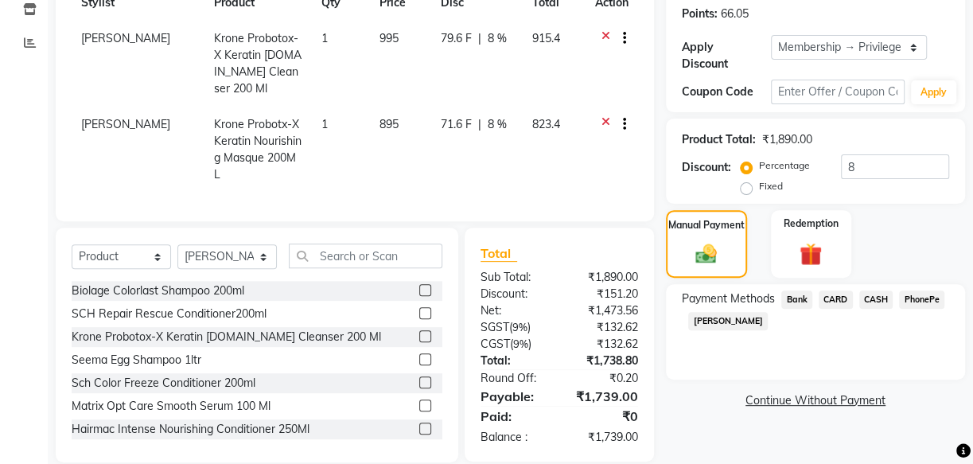
click at [923, 294] on span "PhonePe" at bounding box center [921, 299] width 45 height 18
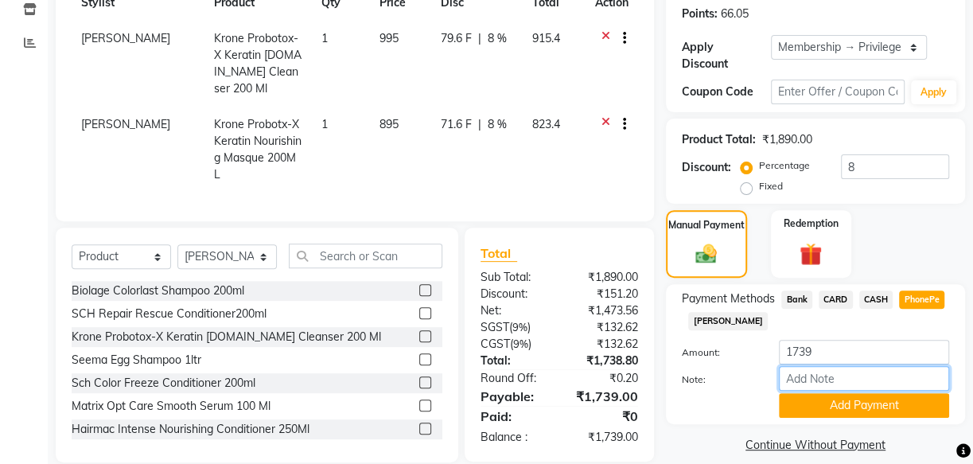
click at [862, 377] on input "Note:" at bounding box center [864, 378] width 170 height 25
type input "[PERSON_NAME]"
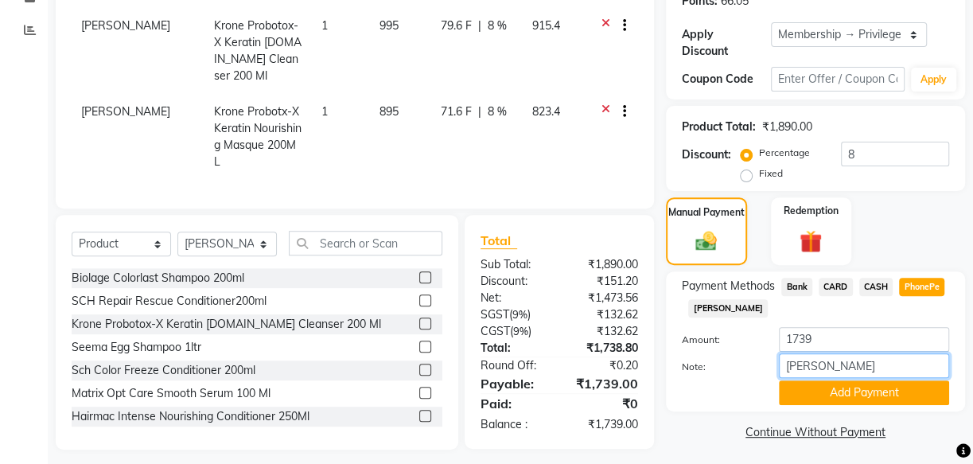
scroll to position [259, 0]
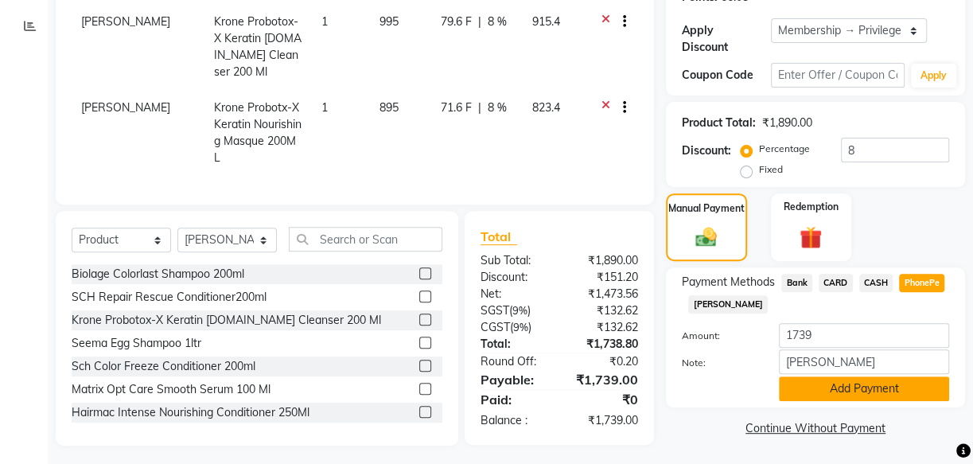
click at [851, 383] on button "Add Payment" at bounding box center [864, 388] width 170 height 25
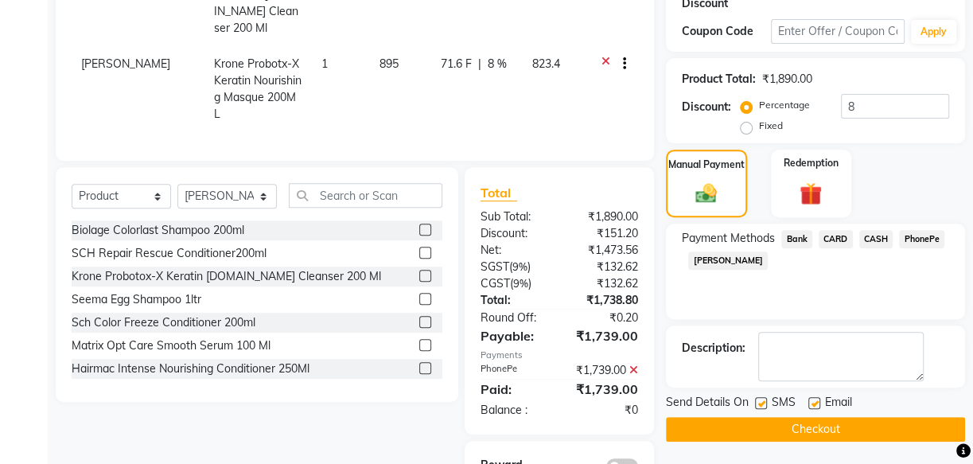
scroll to position [346, 0]
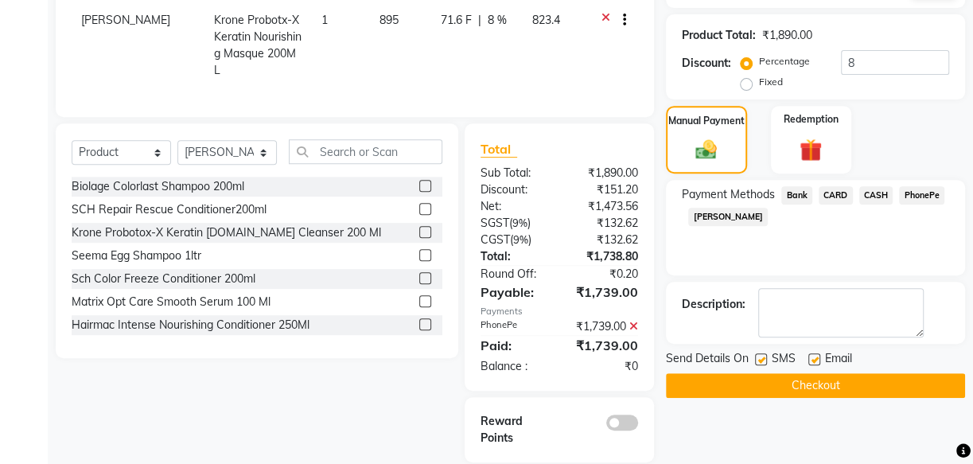
drag, startPoint x: 760, startPoint y: 356, endPoint x: 769, endPoint y: 356, distance: 9.5
click at [761, 356] on label at bounding box center [761, 359] width 12 height 12
click at [761, 356] on input "checkbox" at bounding box center [760, 360] width 10 height 10
checkbox input "false"
click at [815, 355] on label at bounding box center [814, 359] width 12 height 12
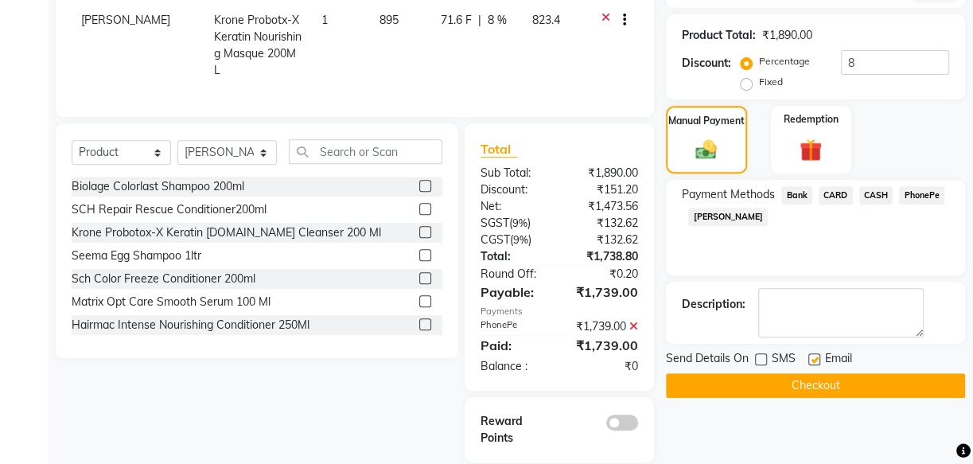
click at [815, 355] on input "checkbox" at bounding box center [813, 360] width 10 height 10
checkbox input "false"
click at [870, 383] on button "Checkout" at bounding box center [815, 385] width 299 height 25
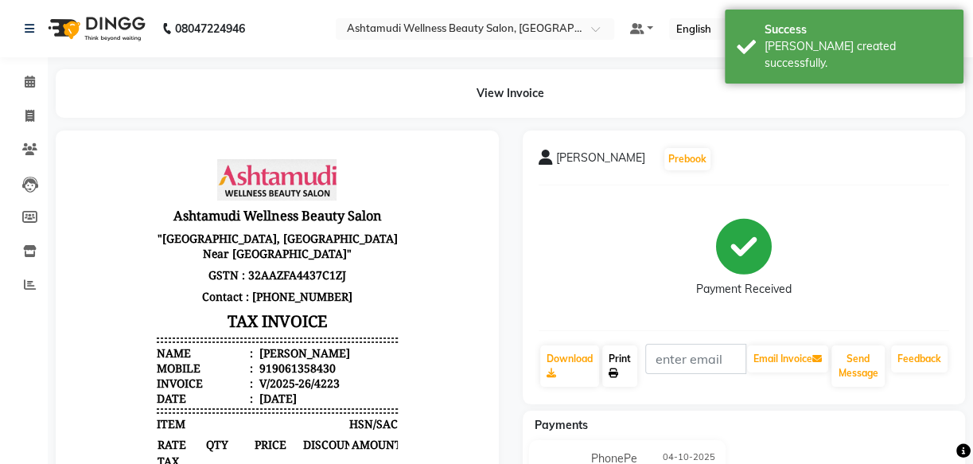
click at [613, 359] on link "Print" at bounding box center [619, 365] width 35 height 41
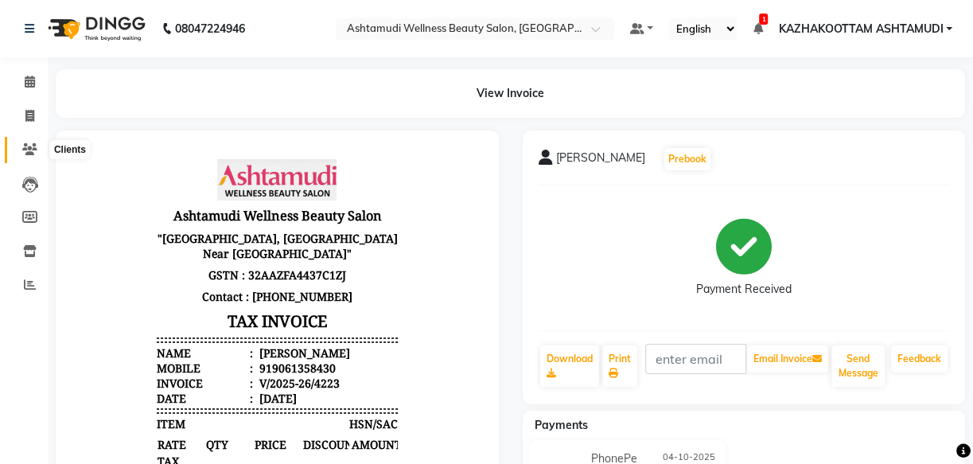
click at [27, 150] on icon at bounding box center [29, 149] width 15 height 12
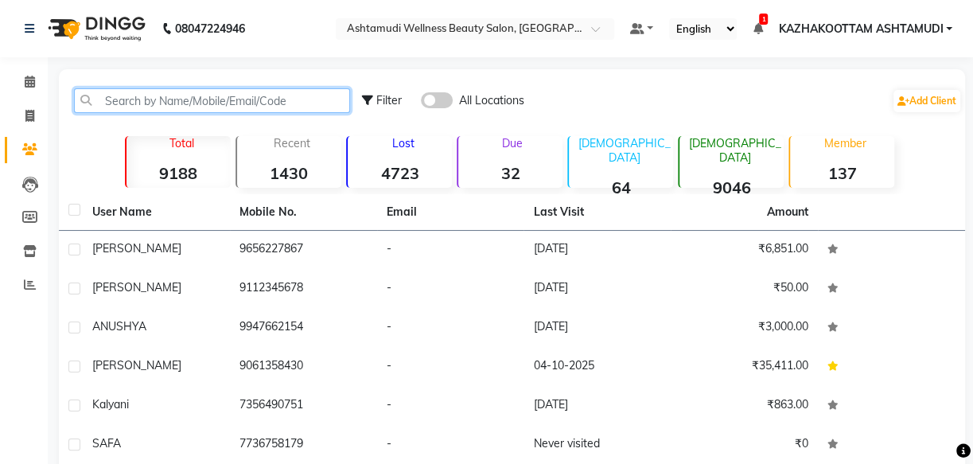
click at [108, 98] on input "text" at bounding box center [212, 100] width 276 height 25
paste input "917994584574"
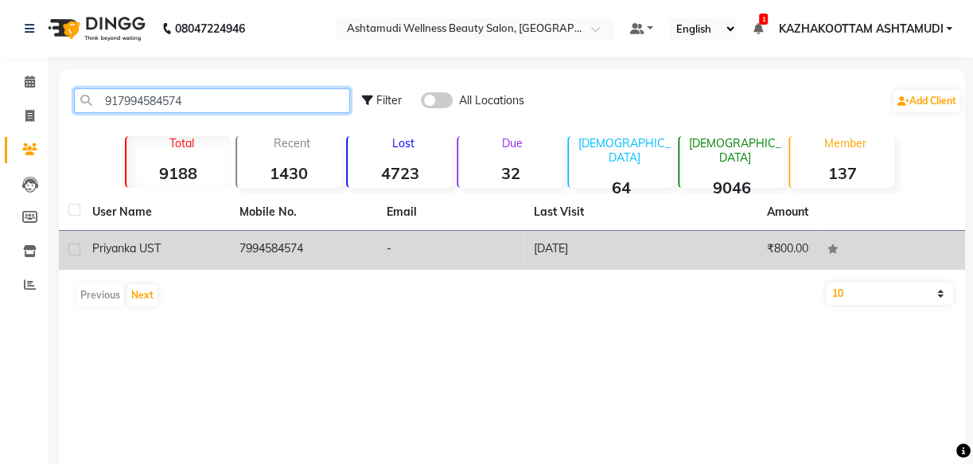
type input "917994584574"
click at [246, 247] on td "7994584574" at bounding box center [303, 250] width 147 height 39
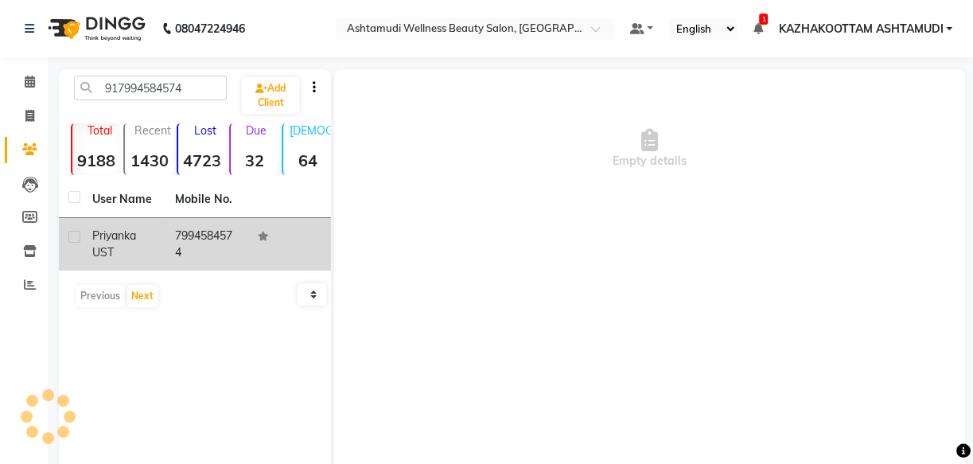
click at [246, 247] on td "7994584574" at bounding box center [206, 244] width 83 height 53
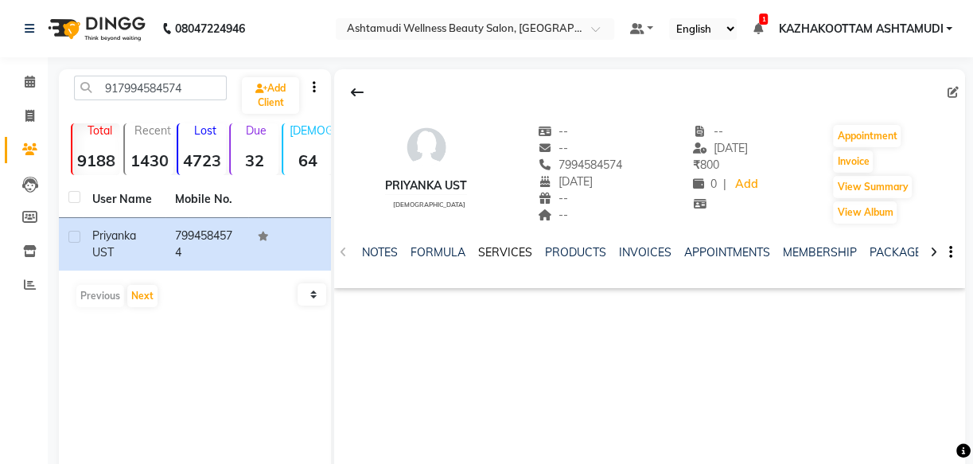
click at [504, 255] on link "SERVICES" at bounding box center [505, 252] width 54 height 14
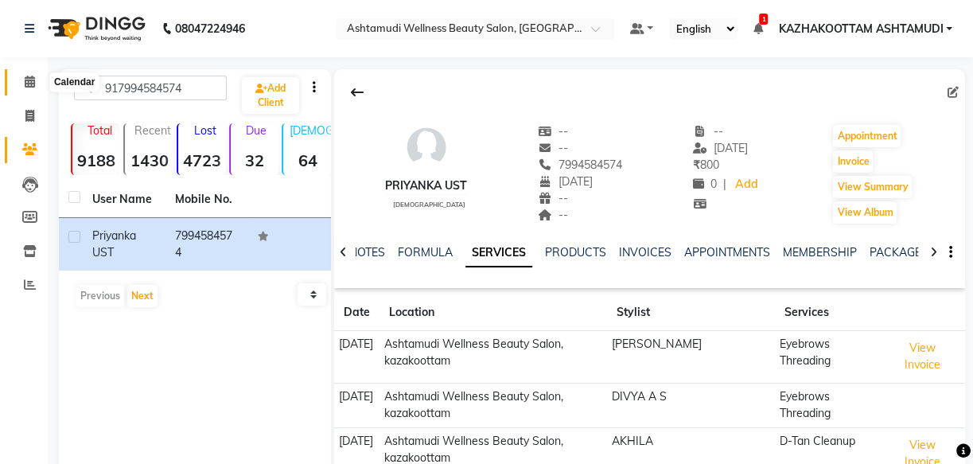
click at [31, 80] on icon at bounding box center [30, 82] width 10 height 12
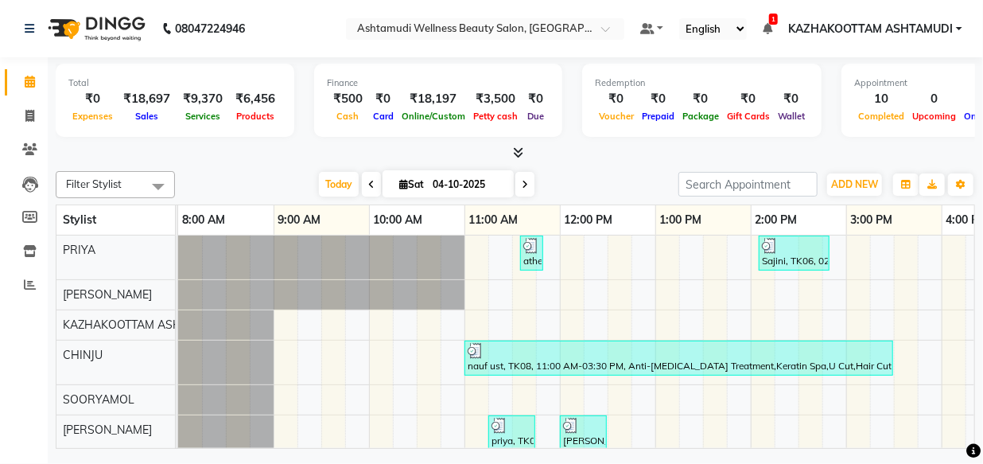
click at [519, 154] on icon at bounding box center [519, 152] width 10 height 12
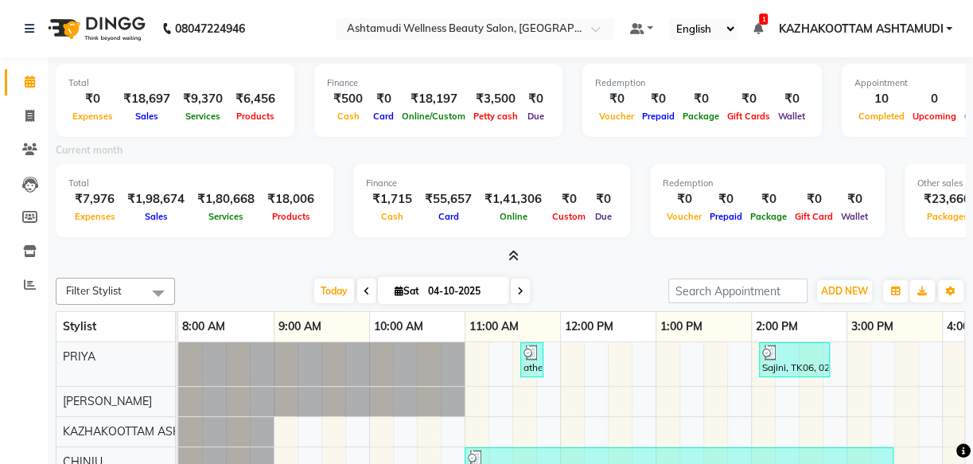
click at [511, 255] on icon at bounding box center [513, 256] width 10 height 12
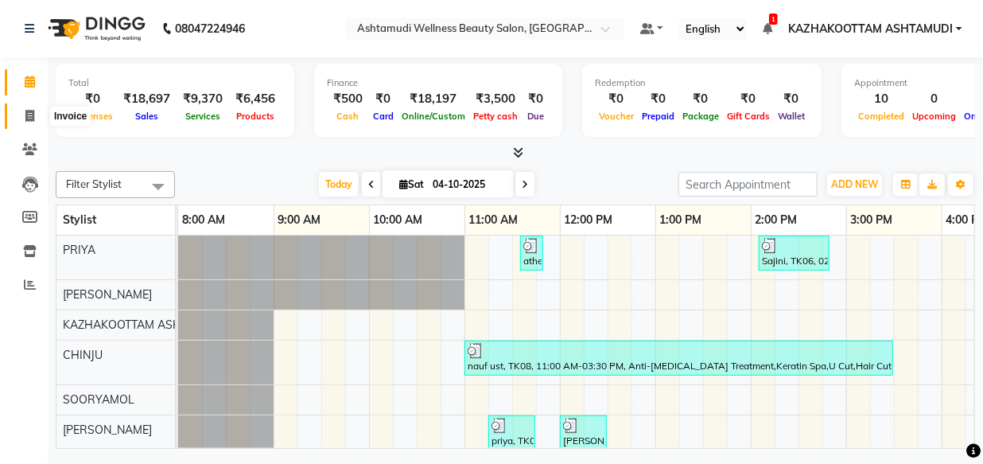
click at [27, 111] on icon at bounding box center [29, 116] width 9 height 12
select select "service"
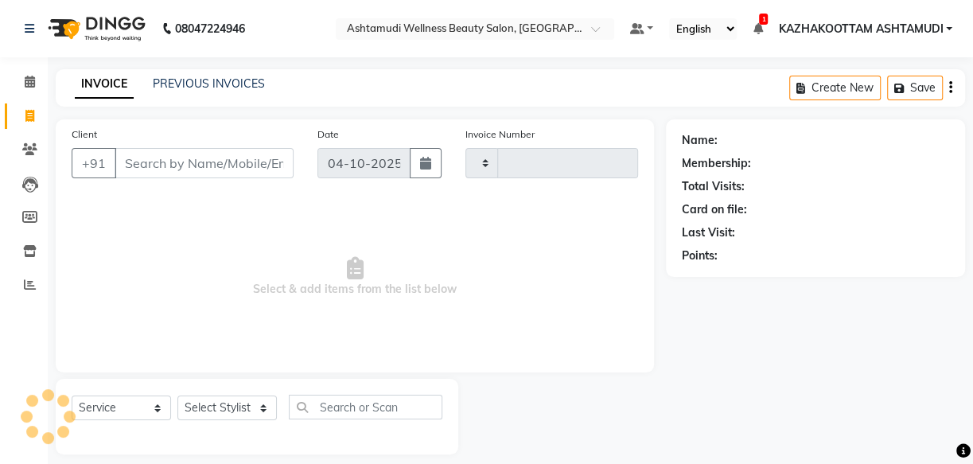
type input "4224"
select select "4662"
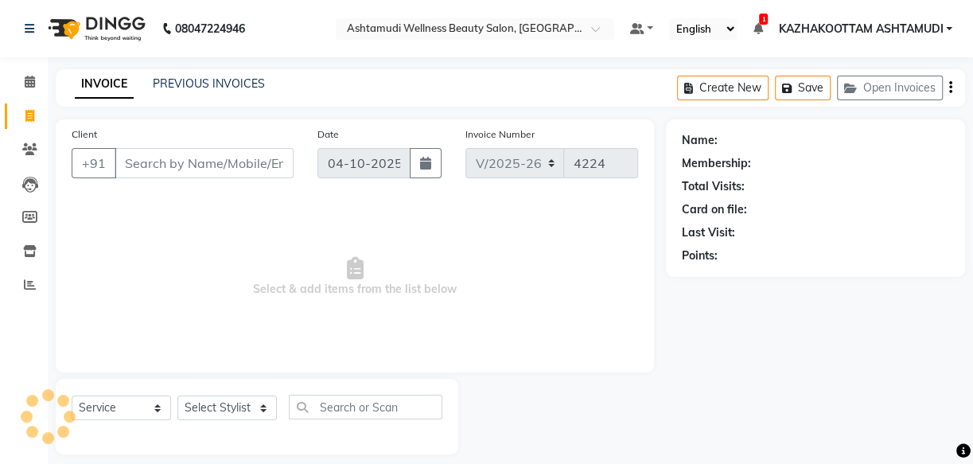
click at [164, 165] on input "Client" at bounding box center [204, 163] width 179 height 30
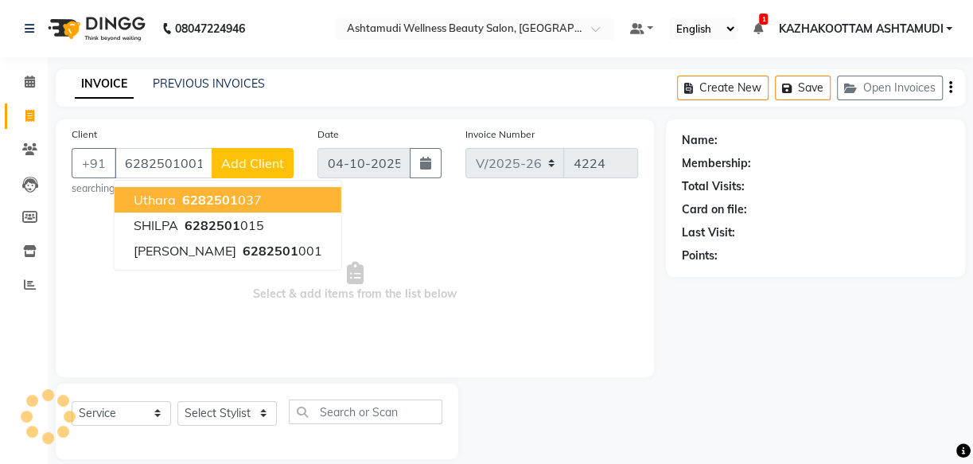
type input "6282501001"
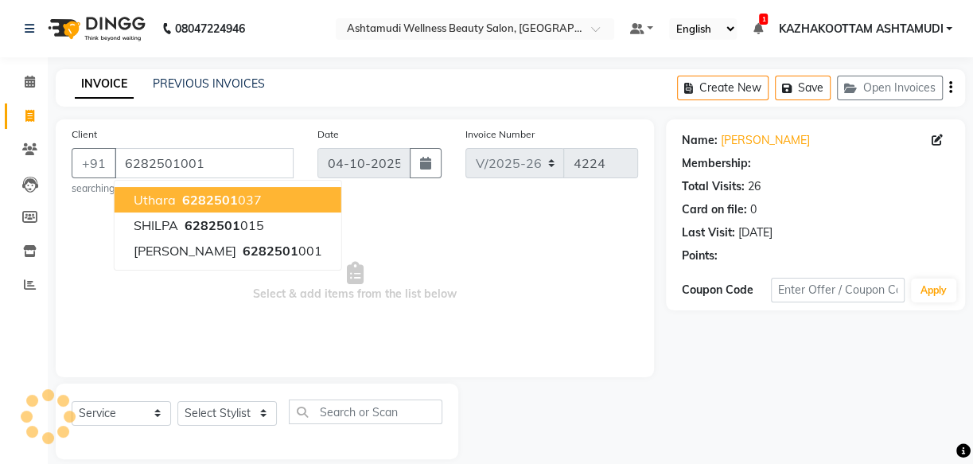
select select "1: Object"
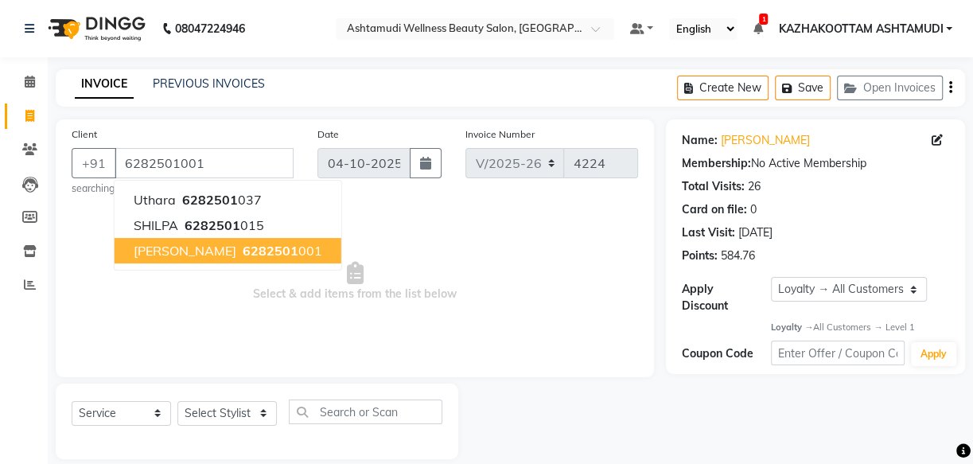
click at [243, 251] on span "6282501" at bounding box center [271, 251] width 56 height 16
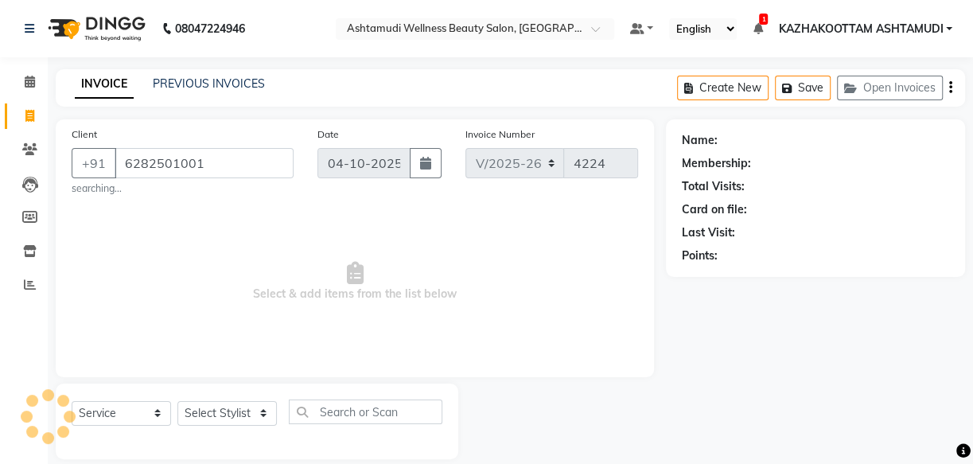
select select "1: Object"
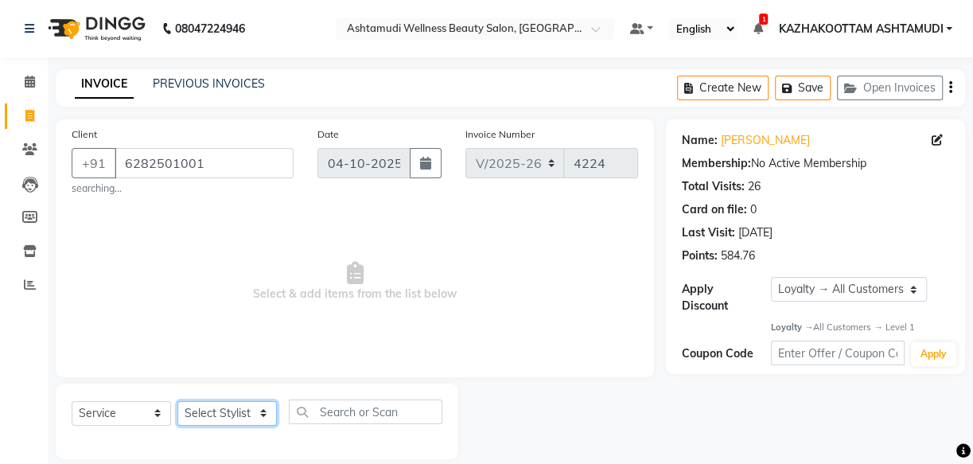
click at [239, 418] on select "Select Stylist Arya CHINJU GEETA KAZHAKOOTTAM ASHTAMUDI KRISHNA [PERSON_NAME] […" at bounding box center [226, 413] width 99 height 25
select select "52755"
click at [177, 401] on select "Select Stylist Arya CHINJU GEETA KAZHAKOOTTAM ASHTAMUDI KRISHNA [PERSON_NAME] […" at bounding box center [226, 413] width 99 height 25
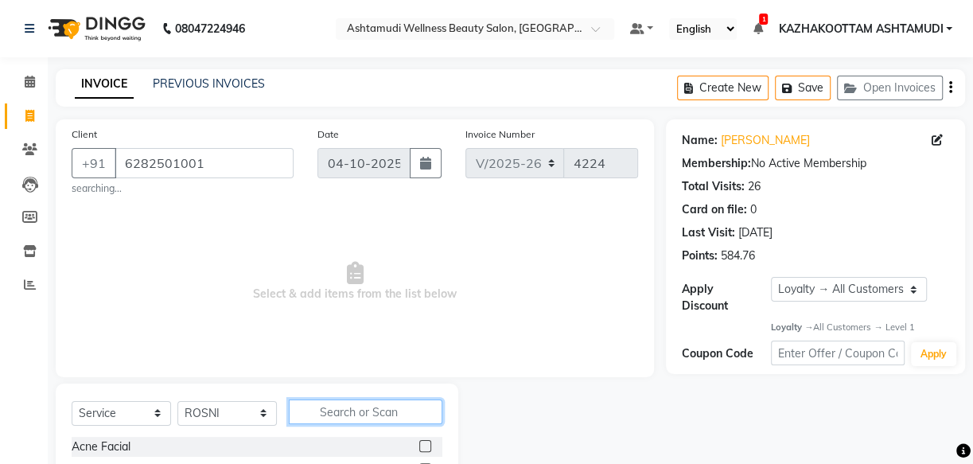
click at [364, 413] on input "text" at bounding box center [366, 411] width 154 height 25
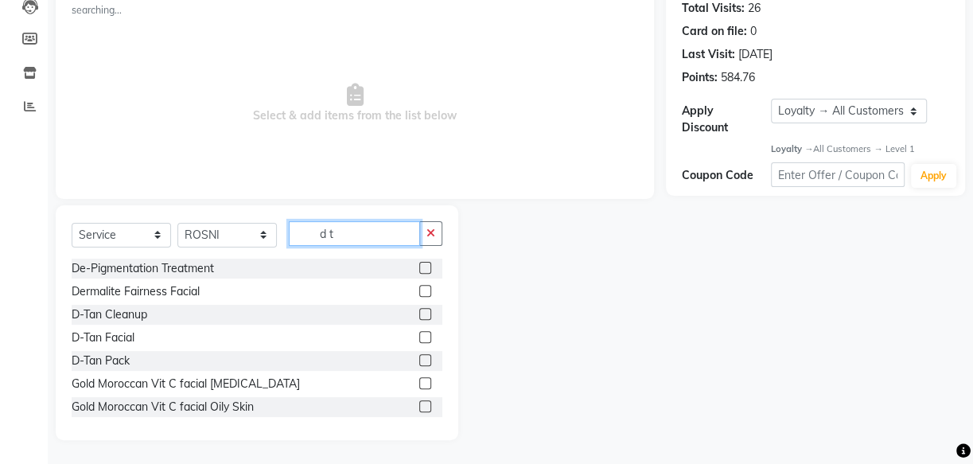
type input "d t"
click at [419, 337] on label at bounding box center [425, 337] width 12 height 12
click at [419, 337] on input "checkbox" at bounding box center [424, 338] width 10 height 10
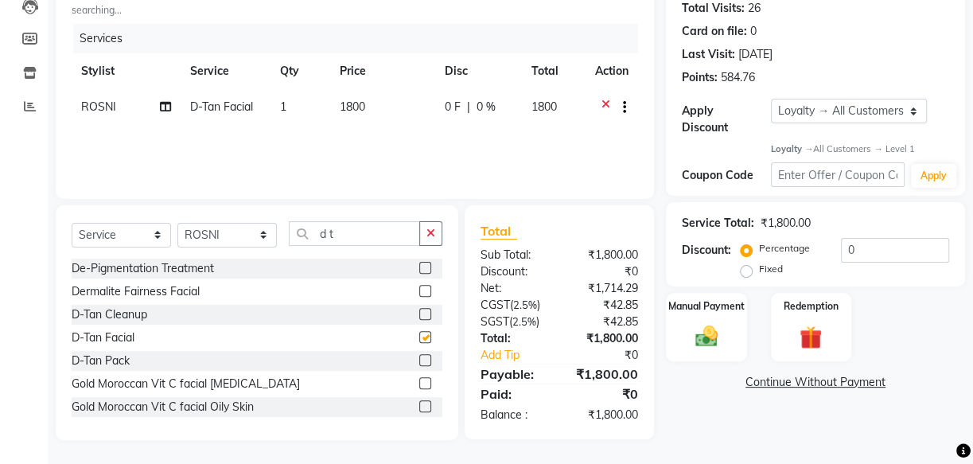
checkbox input "false"
drag, startPoint x: 334, startPoint y: 241, endPoint x: 226, endPoint y: 223, distance: 109.7
click at [271, 235] on div "Select Service Product Membership Package Voucher Prepaid Gift Card Select Styl…" at bounding box center [257, 239] width 371 height 37
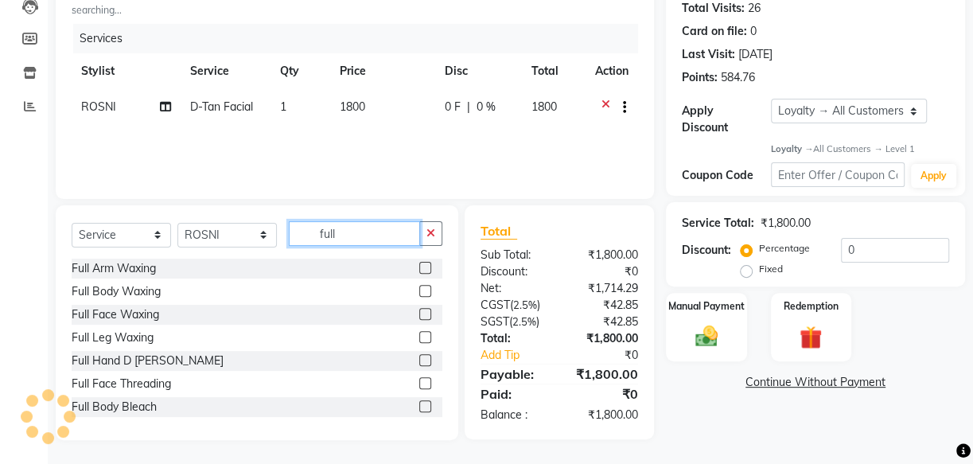
type input "full"
drag, startPoint x: 414, startPoint y: 359, endPoint x: 387, endPoint y: 334, distance: 37.2
click at [419, 360] on label at bounding box center [425, 360] width 12 height 12
click at [419, 360] on input "checkbox" at bounding box center [424, 361] width 10 height 10
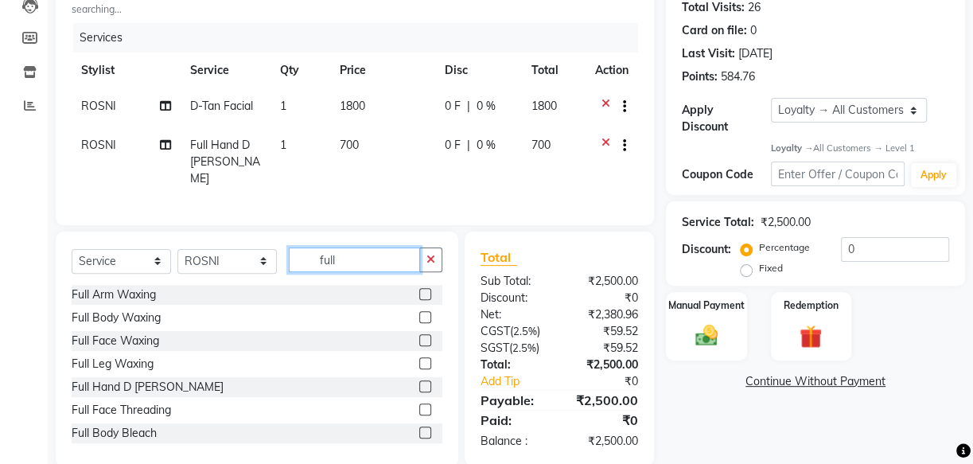
checkbox input "false"
drag, startPoint x: 339, startPoint y: 256, endPoint x: 257, endPoint y: 256, distance: 81.9
click at [257, 256] on div "Select Service Product Membership Package Voucher Prepaid Gift Card Select Styl…" at bounding box center [257, 265] width 371 height 37
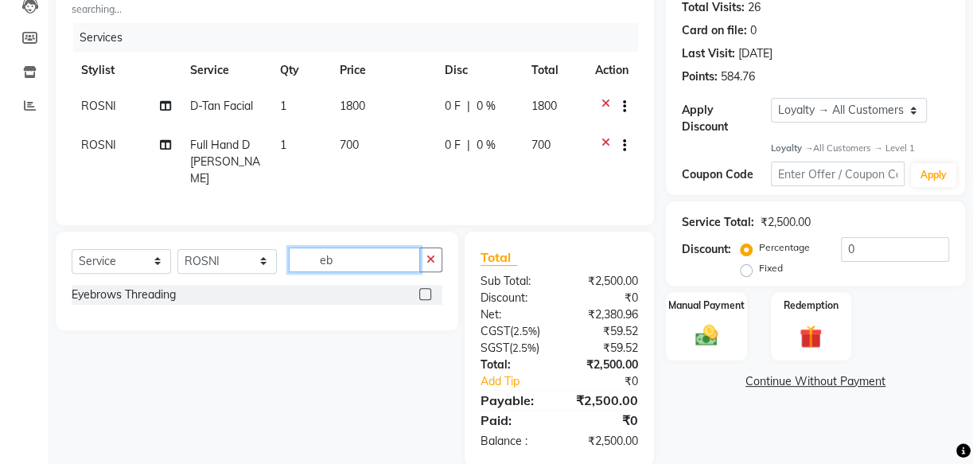
type input "eb"
click at [428, 288] on label at bounding box center [425, 294] width 12 height 12
click at [428, 290] on input "checkbox" at bounding box center [424, 295] width 10 height 10
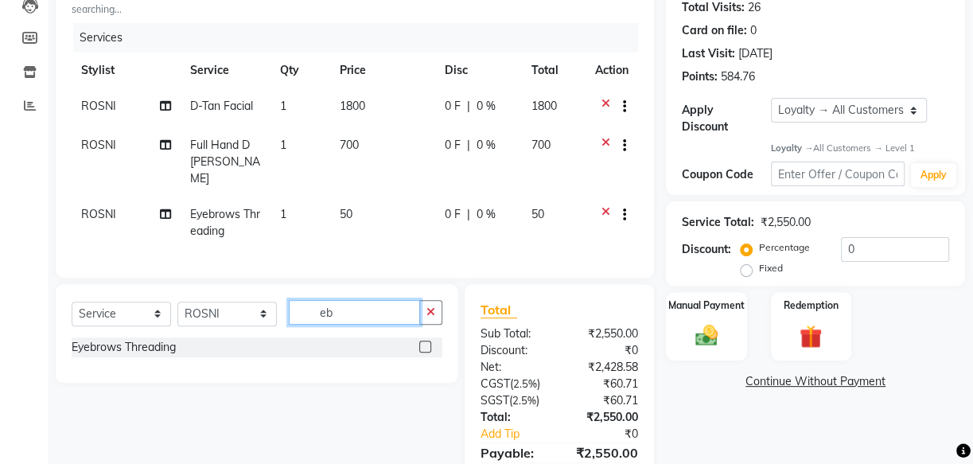
checkbox input "false"
drag, startPoint x: 347, startPoint y: 309, endPoint x: 168, endPoint y: 307, distance: 179.0
click at [201, 311] on div "Select Service Product Membership Package Voucher Prepaid Gift Card Select Styl…" at bounding box center [257, 318] width 371 height 37
type input "upper"
click at [428, 365] on label at bounding box center [425, 370] width 12 height 12
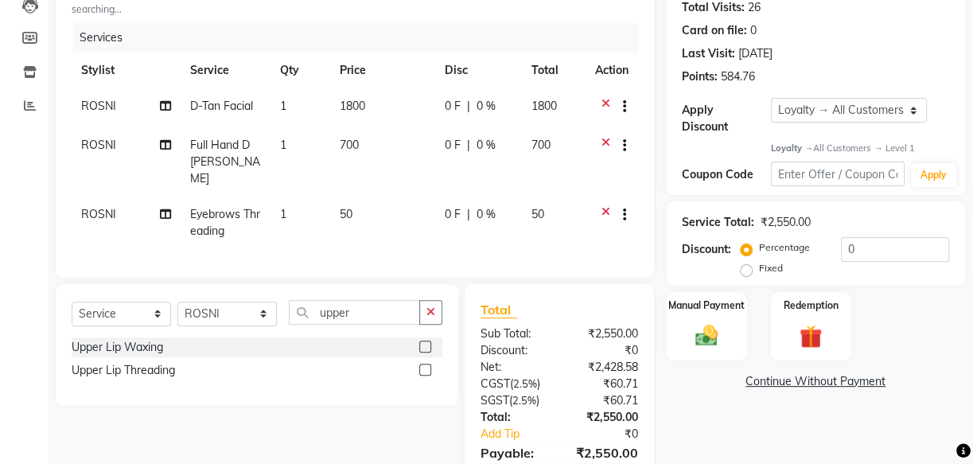
click at [428, 365] on input "checkbox" at bounding box center [424, 370] width 10 height 10
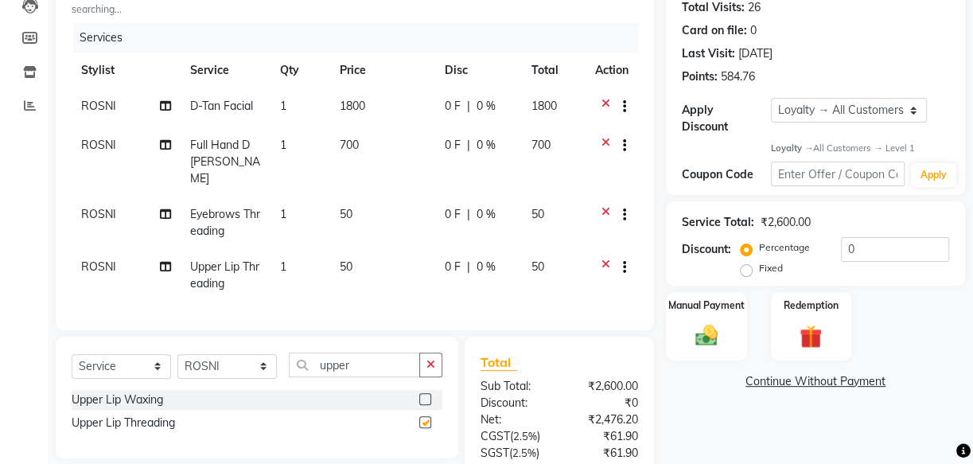
checkbox input "false"
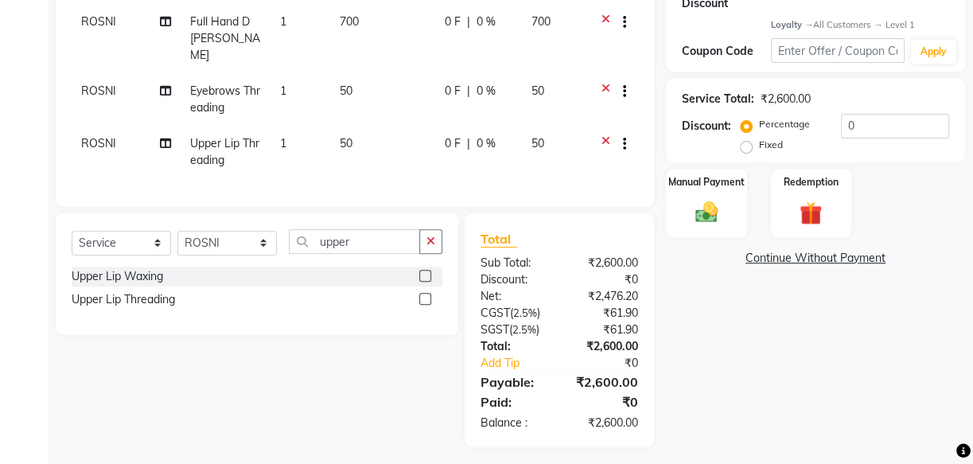
scroll to position [304, 0]
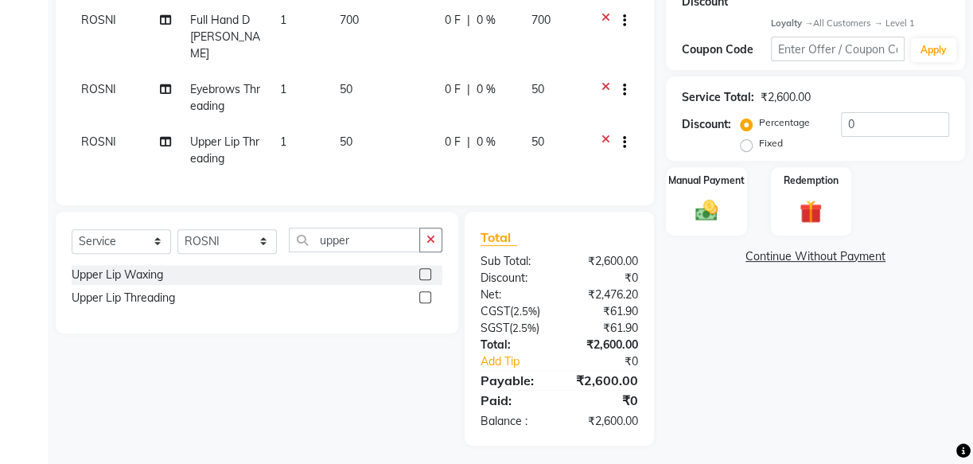
click at [835, 127] on div "Percentage Fixed" at bounding box center [792, 133] width 97 height 41
click at [841, 119] on input "0" at bounding box center [895, 124] width 108 height 25
type input "20"
click at [714, 208] on img at bounding box center [706, 210] width 38 height 27
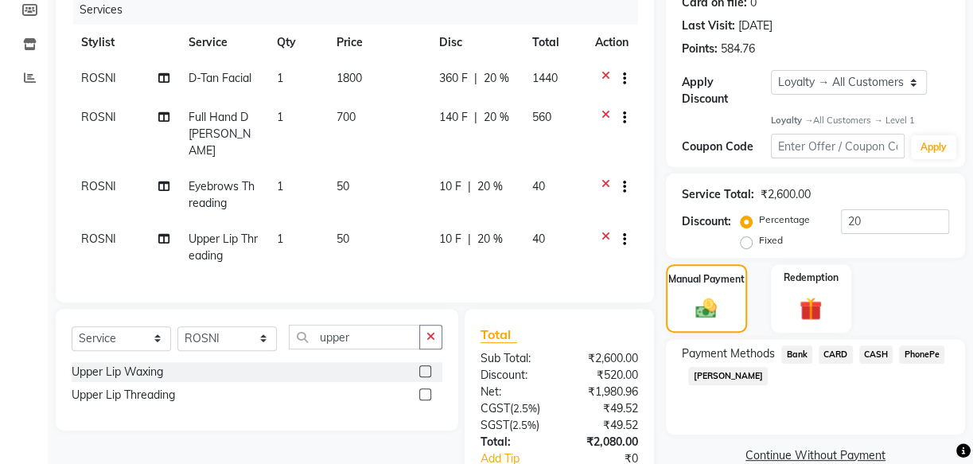
scroll to position [232, 0]
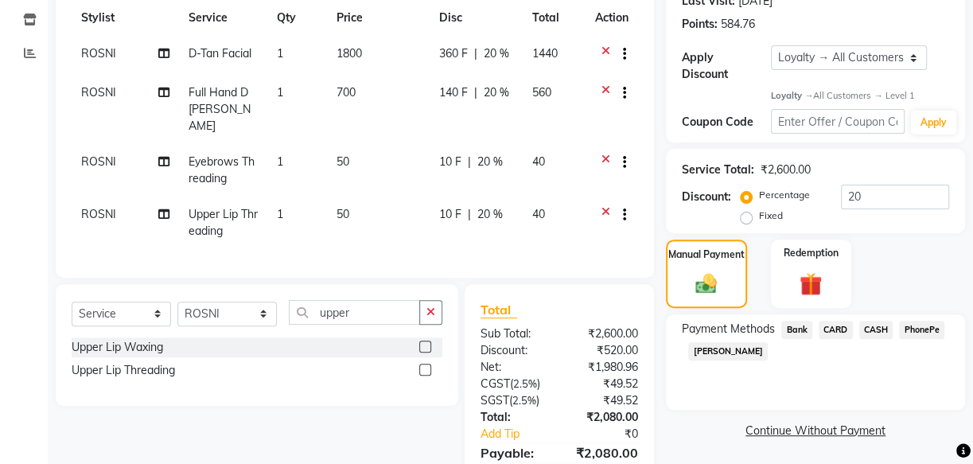
click at [923, 329] on span "PhonePe" at bounding box center [921, 330] width 45 height 18
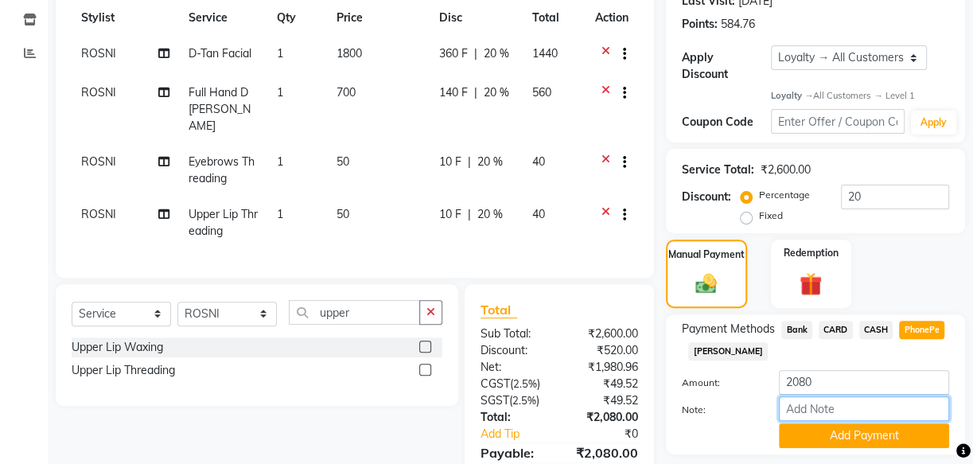
click at [877, 404] on input "Note:" at bounding box center [864, 408] width 170 height 25
type input "arya"
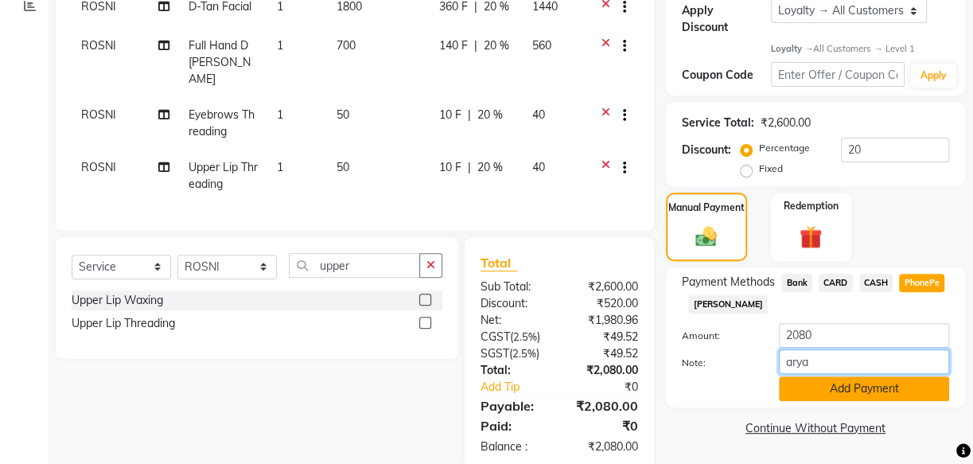
scroll to position [304, 0]
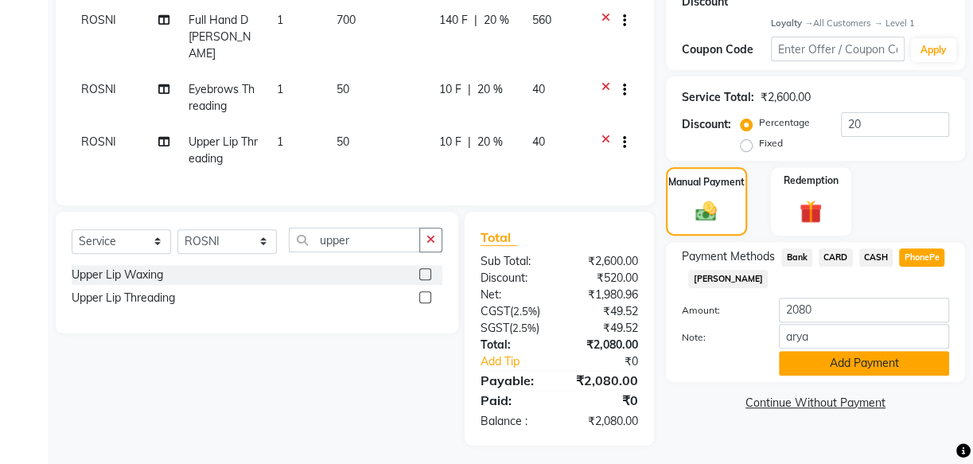
click at [891, 357] on button "Add Payment" at bounding box center [864, 363] width 170 height 25
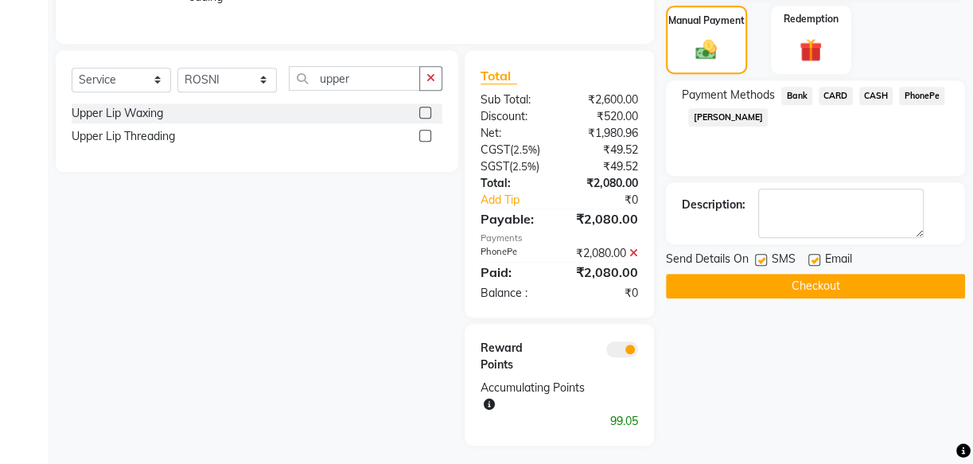
scroll to position [466, 0]
click at [822, 273] on button "Checkout" at bounding box center [815, 285] width 299 height 25
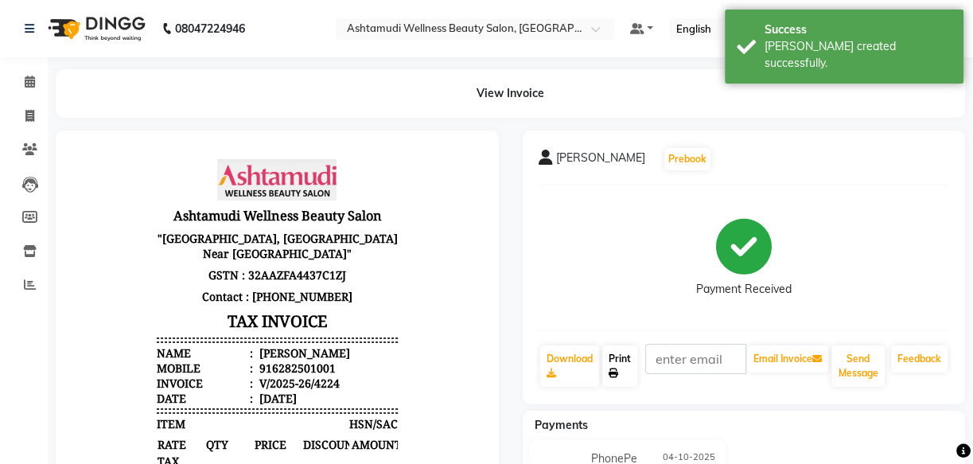
click at [614, 352] on link "Print" at bounding box center [619, 365] width 35 height 41
click at [27, 81] on icon at bounding box center [30, 82] width 10 height 12
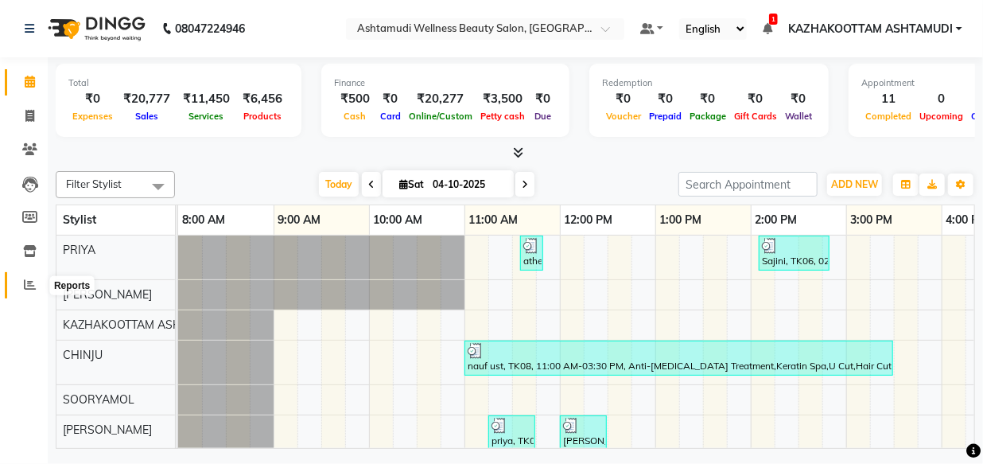
click at [35, 291] on span at bounding box center [30, 285] width 28 height 18
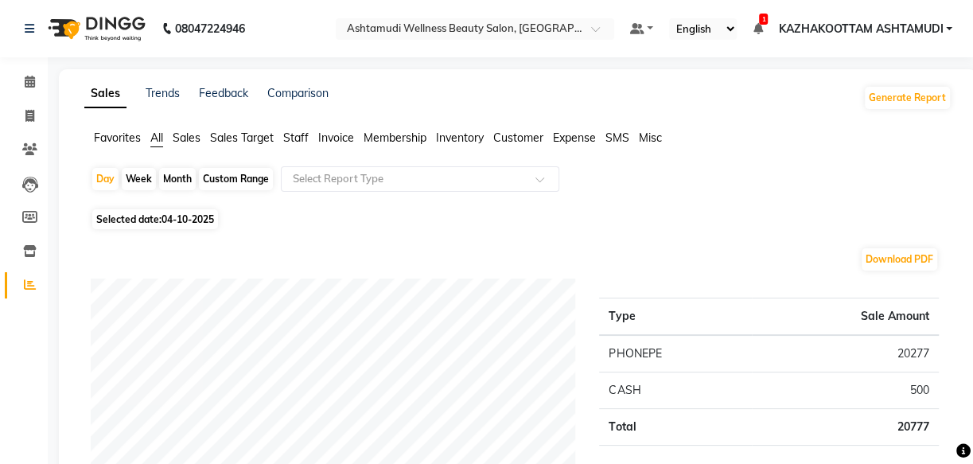
click at [263, 176] on div "Custom Range" at bounding box center [236, 179] width 74 height 22
select select "10"
select select "2025"
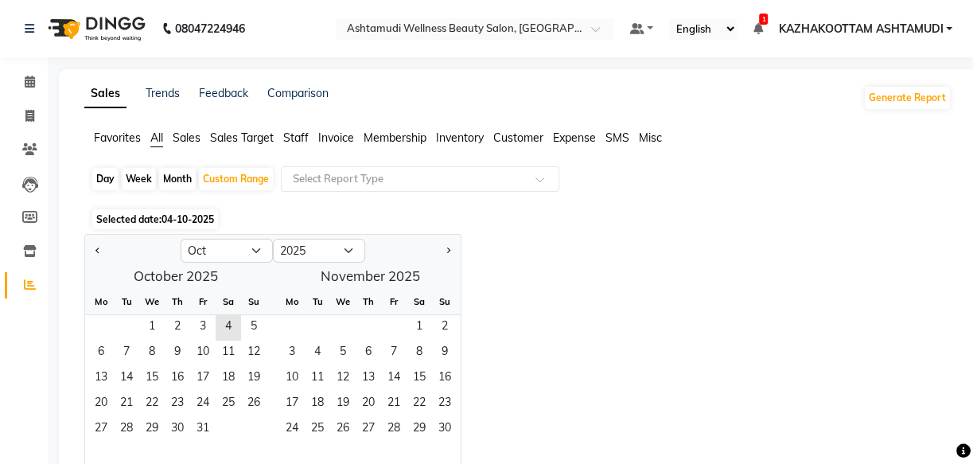
click at [300, 139] on span "Staff" at bounding box center [295, 137] width 25 height 14
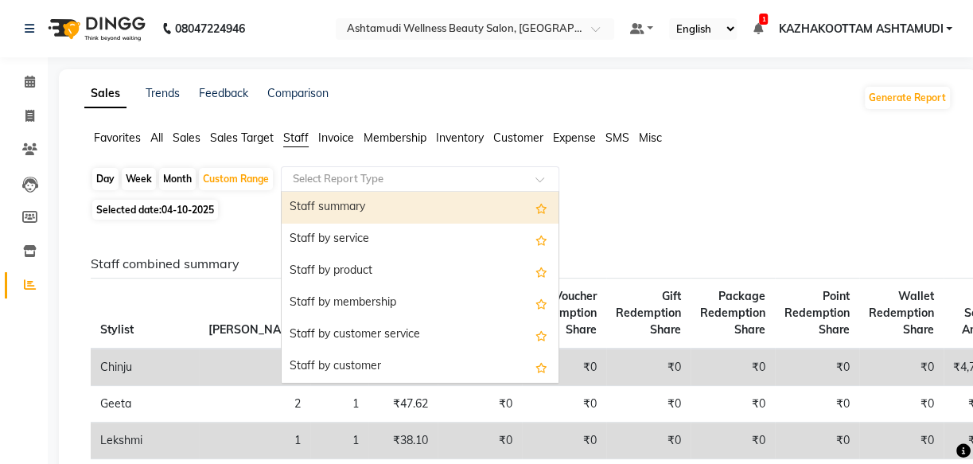
click at [542, 179] on span at bounding box center [545, 184] width 20 height 16
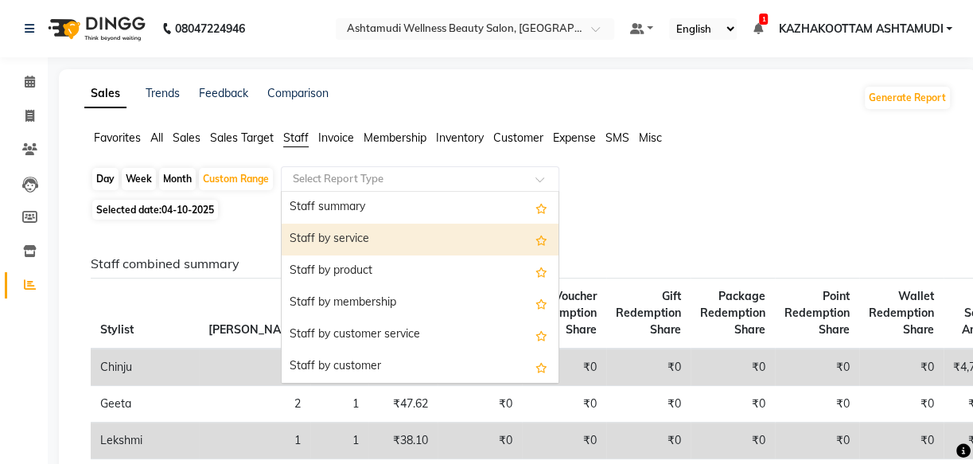
click at [425, 240] on div "Staff by service" at bounding box center [420, 240] width 277 height 32
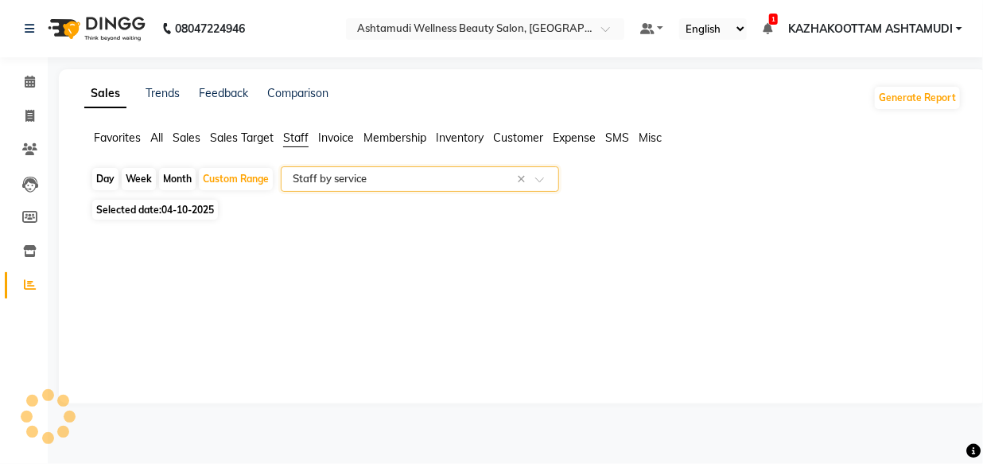
select select "full_report"
select select "csv"
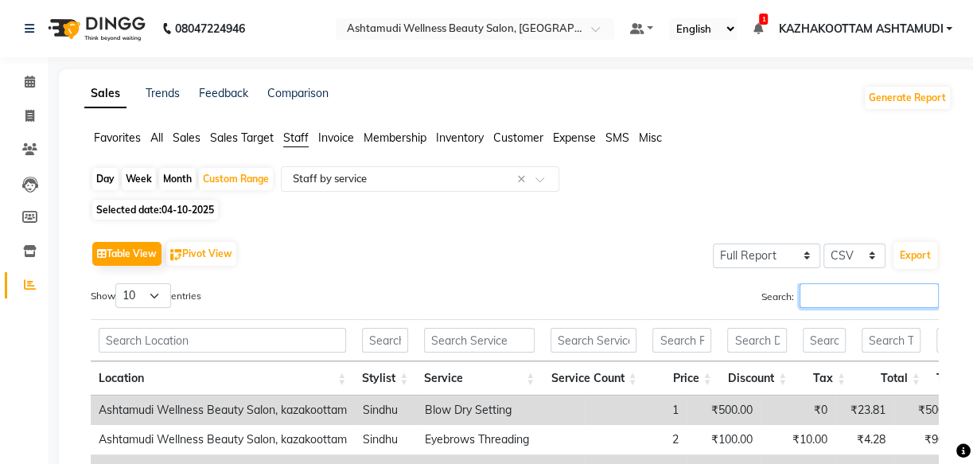
click at [840, 297] on input "Search:" at bounding box center [869, 295] width 139 height 25
type input "SINDH"
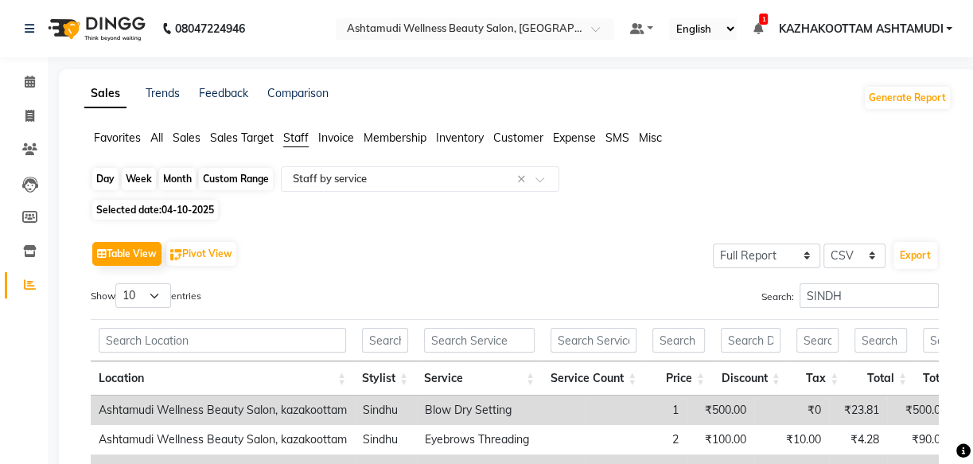
click at [232, 180] on div "Custom Range" at bounding box center [236, 179] width 74 height 22
select select "10"
select select "2025"
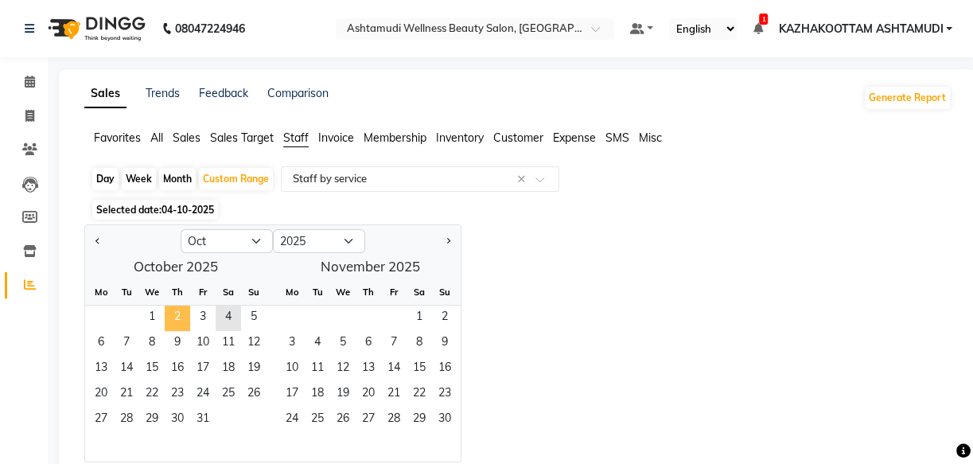
click at [176, 317] on span "2" at bounding box center [177, 317] width 25 height 25
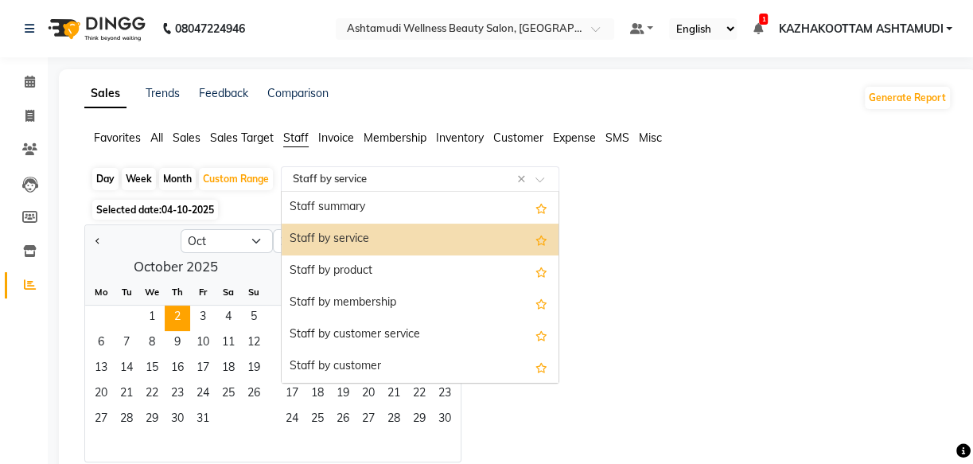
click at [341, 174] on input "text" at bounding box center [404, 179] width 229 height 16
click at [372, 240] on div "Staff by service" at bounding box center [420, 240] width 277 height 32
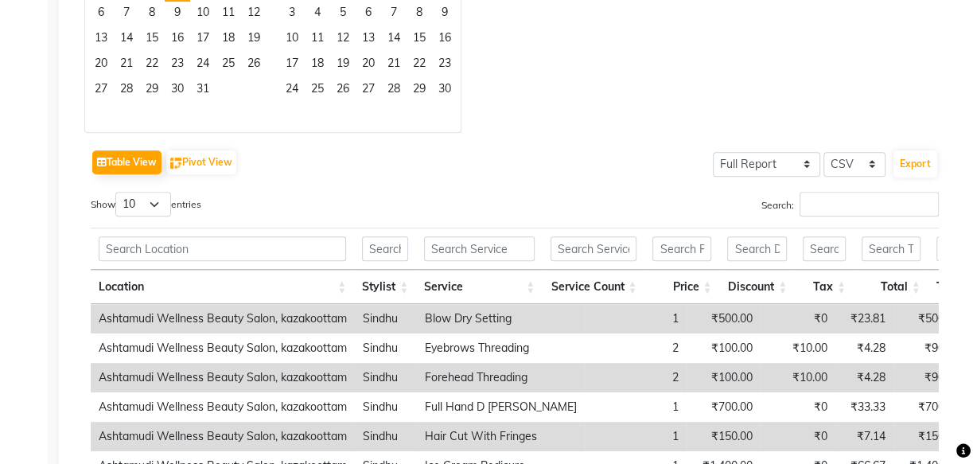
scroll to position [361, 0]
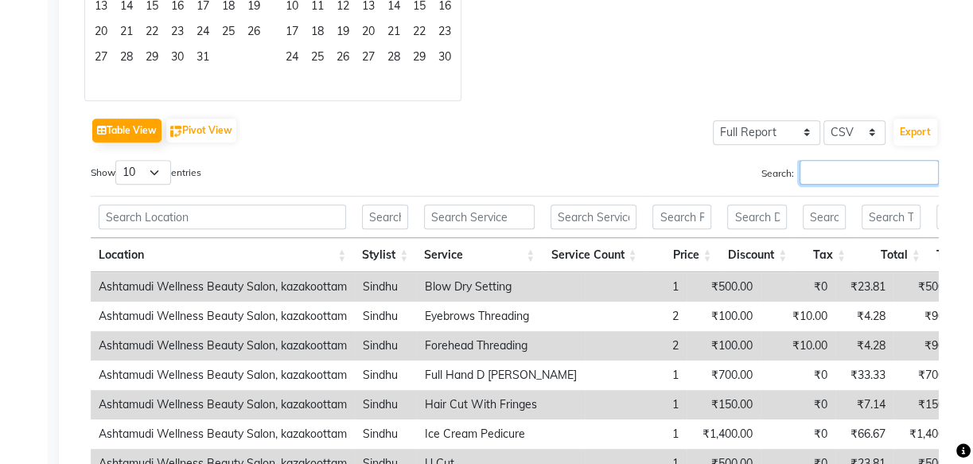
click at [855, 177] on input "Search:" at bounding box center [869, 172] width 139 height 25
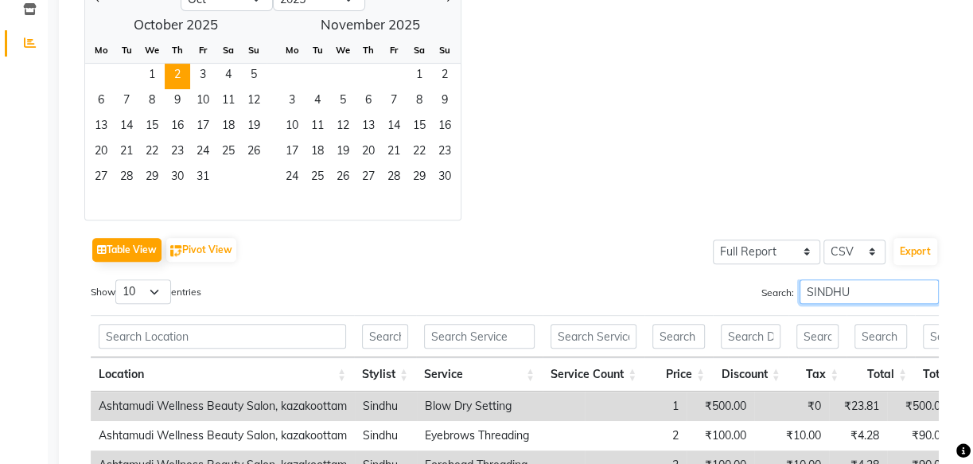
scroll to position [216, 0]
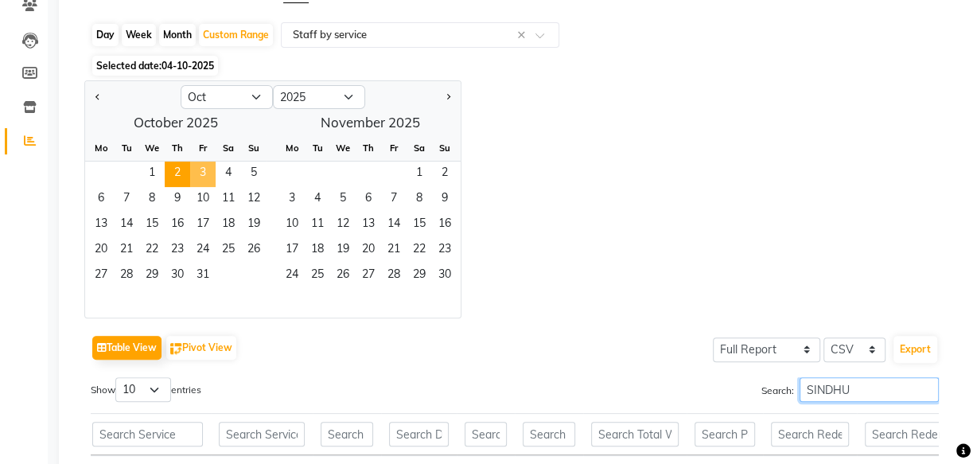
type input "SINDHU"
click at [201, 171] on span "3" at bounding box center [202, 173] width 25 height 25
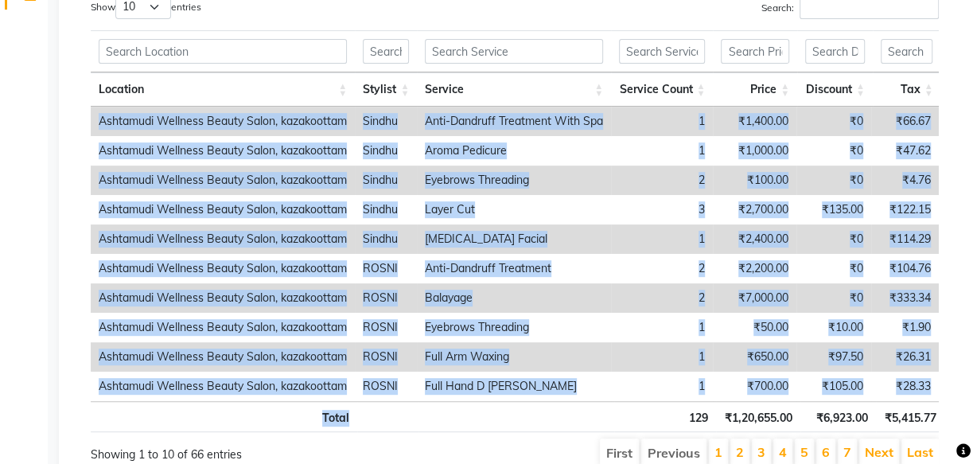
drag, startPoint x: 545, startPoint y: 414, endPoint x: 589, endPoint y: 408, distance: 44.1
click at [589, 408] on div "Location Stylist Service Service Count Price Discount Tax Total Total W/o Tax P…" at bounding box center [515, 230] width 848 height 411
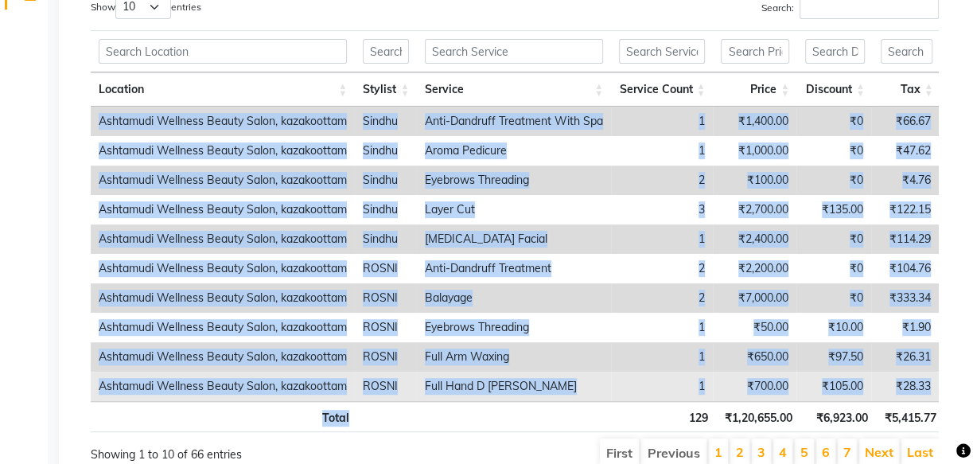
click at [587, 375] on td "Full Hand D [PERSON_NAME]" at bounding box center [514, 386] width 194 height 29
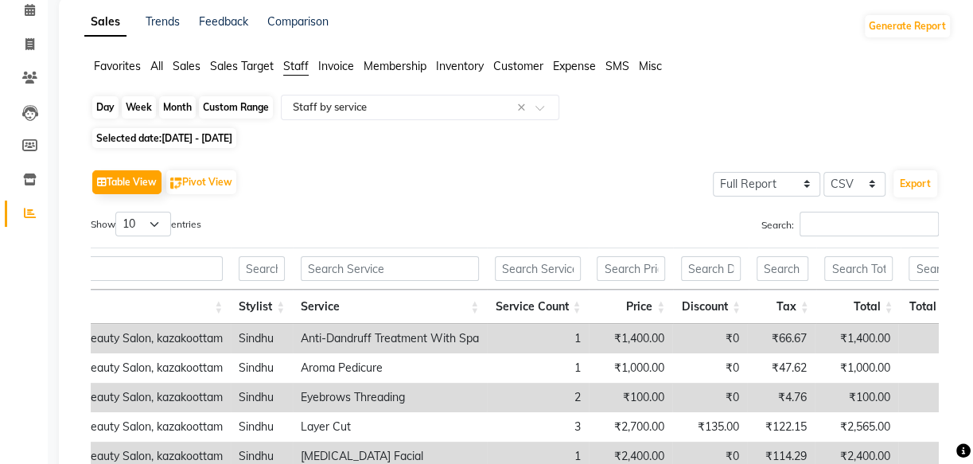
click at [224, 105] on div "Custom Range" at bounding box center [236, 107] width 74 height 22
select select "10"
select select "2025"
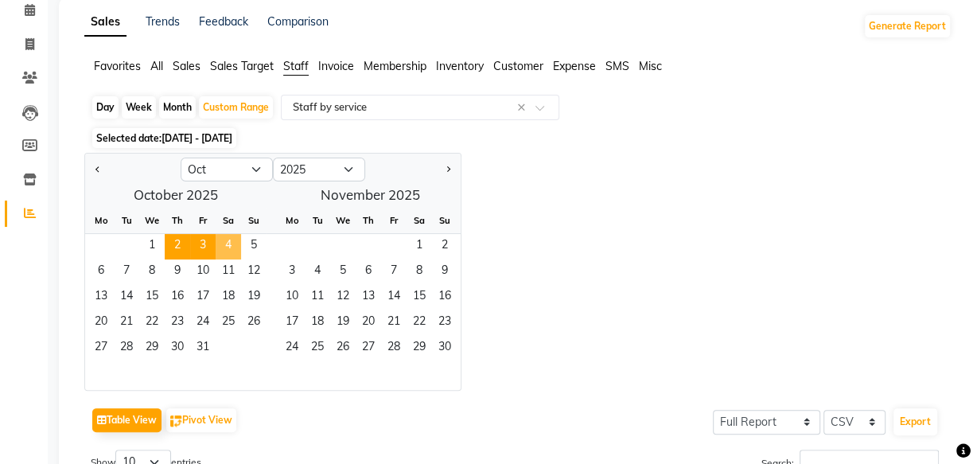
click at [231, 240] on span "4" at bounding box center [228, 246] width 25 height 25
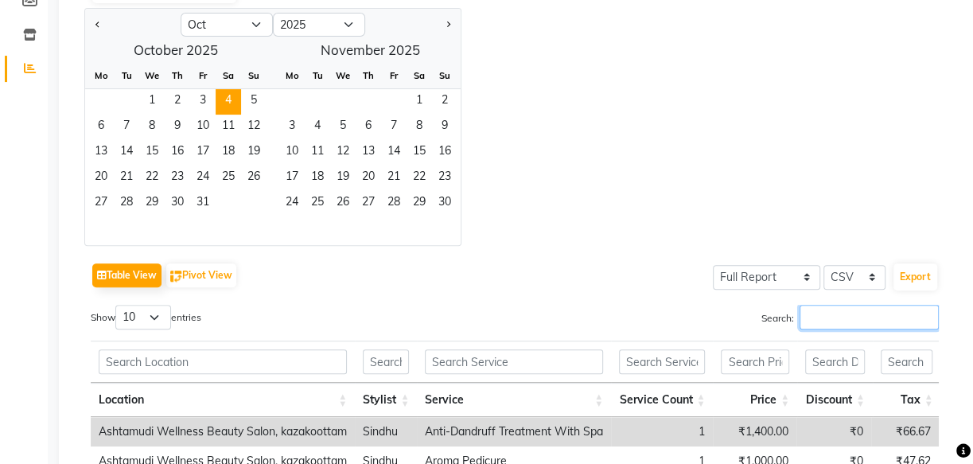
click at [834, 317] on input "Search:" at bounding box center [869, 317] width 139 height 25
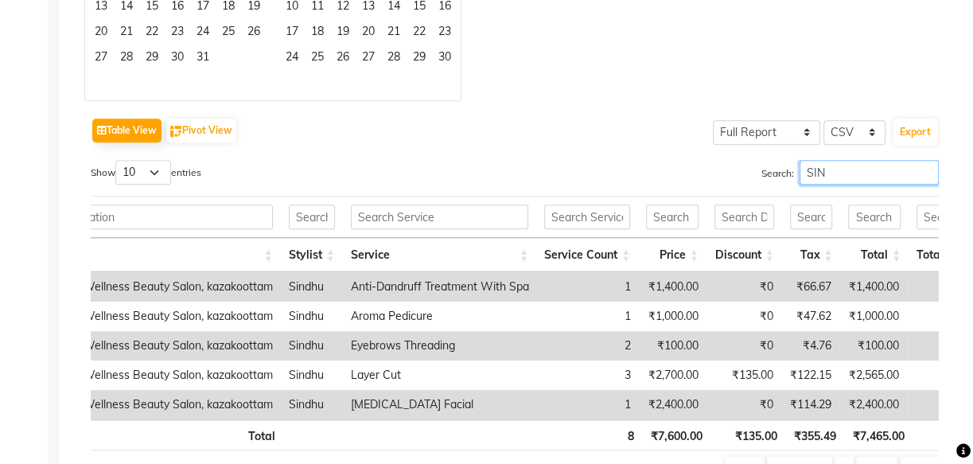
scroll to position [0, 108]
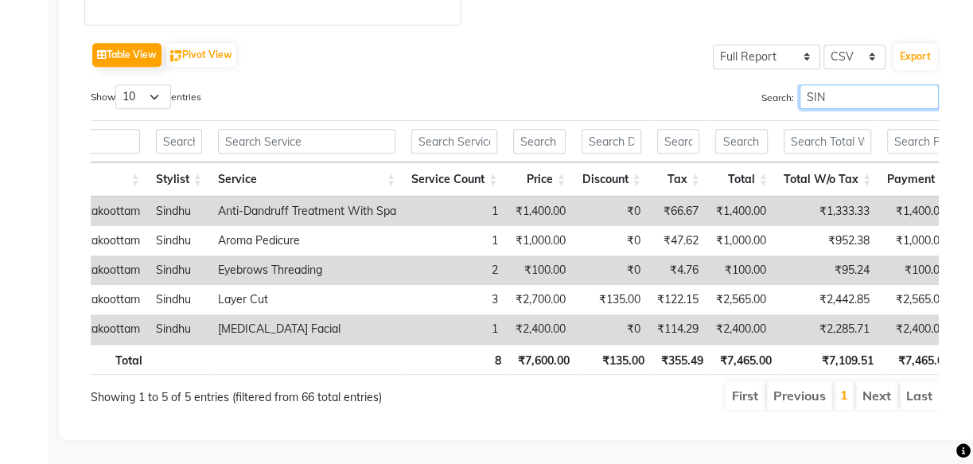
type input "SIN"
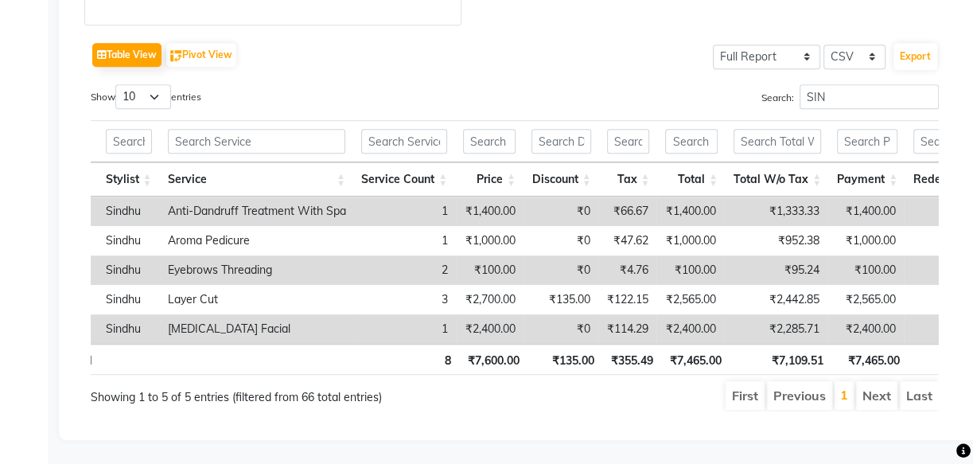
click at [763, 344] on th "₹7,109.51" at bounding box center [781, 359] width 102 height 31
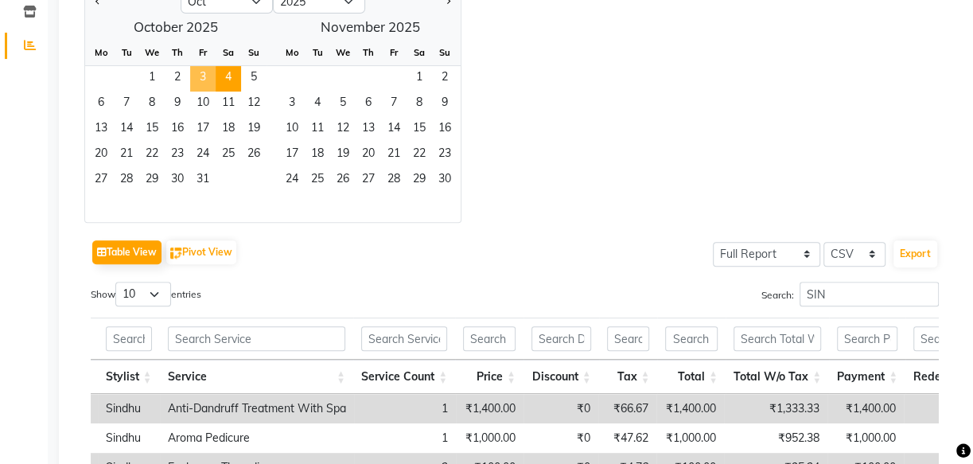
click at [204, 77] on span "3" at bounding box center [202, 78] width 25 height 25
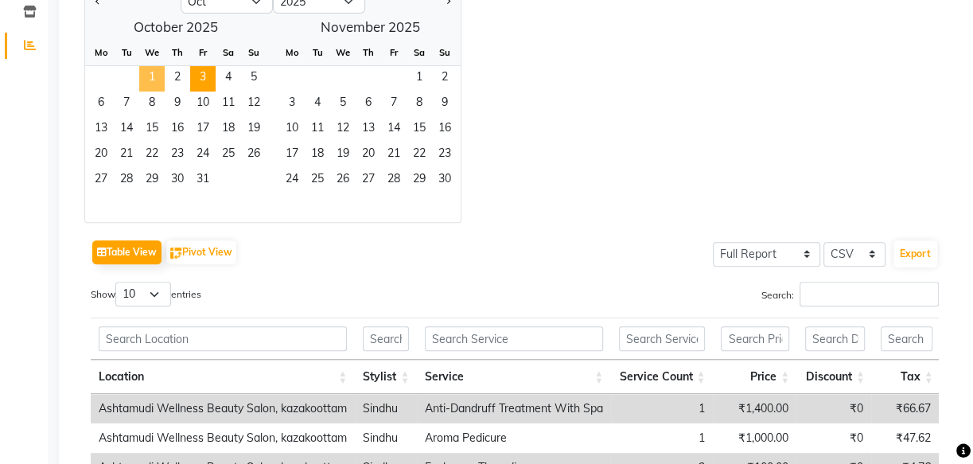
click at [142, 73] on span "1" at bounding box center [151, 78] width 25 height 25
click at [220, 74] on span "4" at bounding box center [228, 78] width 25 height 25
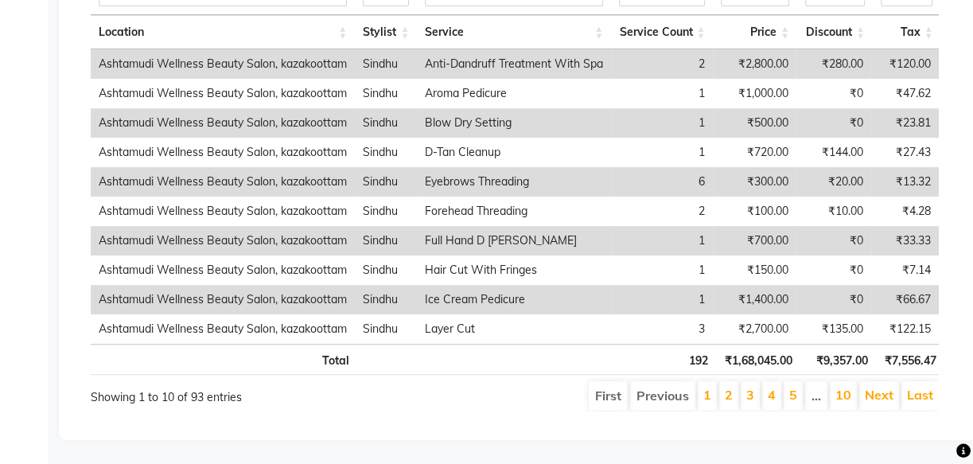
scroll to position [0, 11]
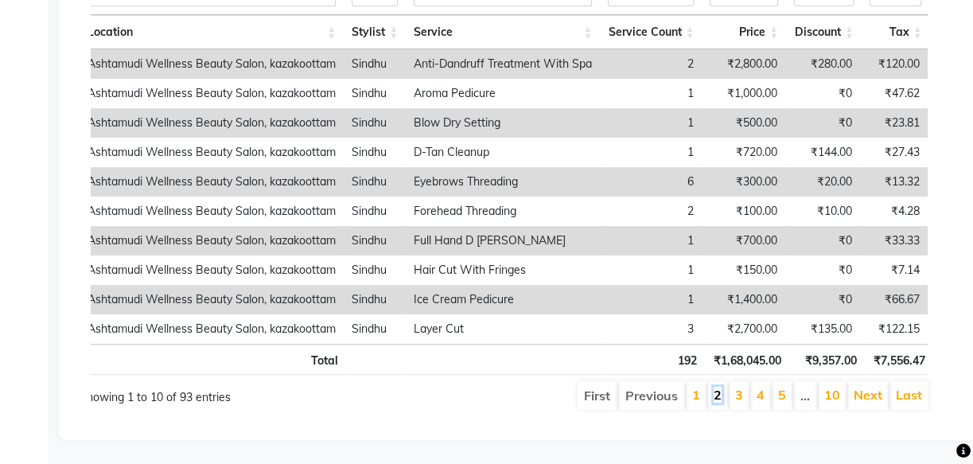
click at [722, 387] on link "2" at bounding box center [718, 395] width 8 height 16
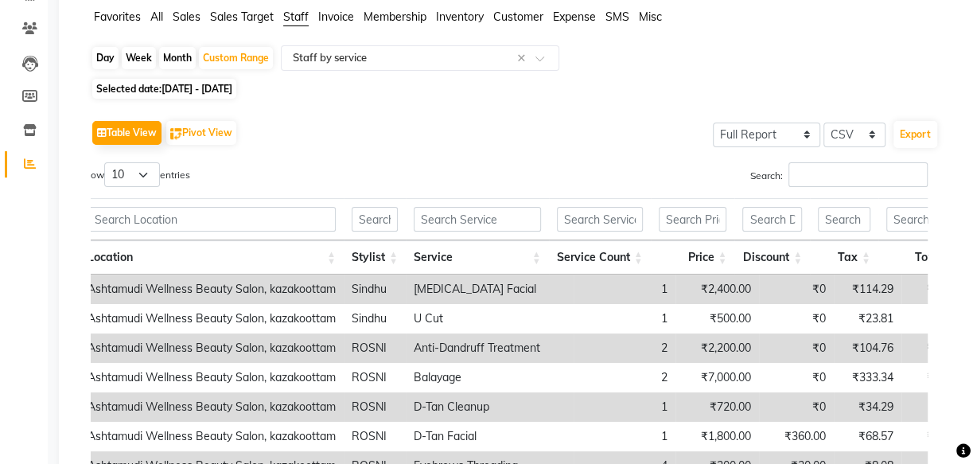
scroll to position [77, 0]
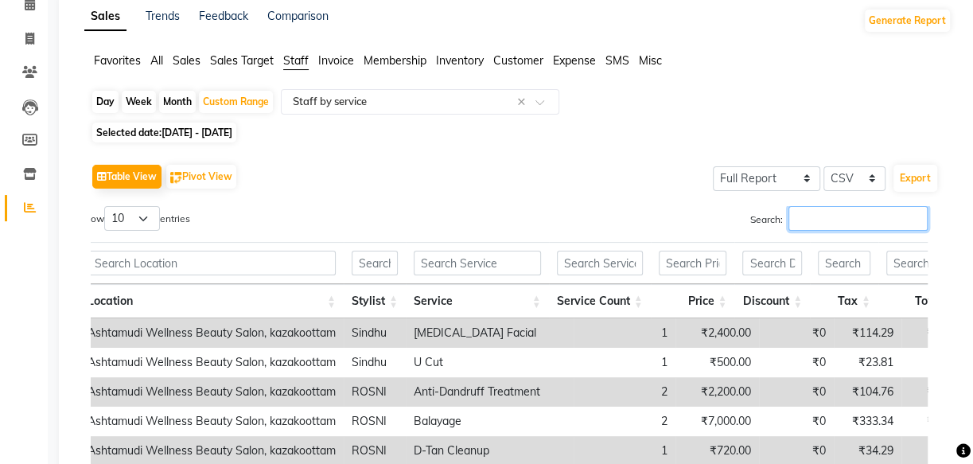
click at [825, 224] on input "Search:" at bounding box center [857, 218] width 139 height 25
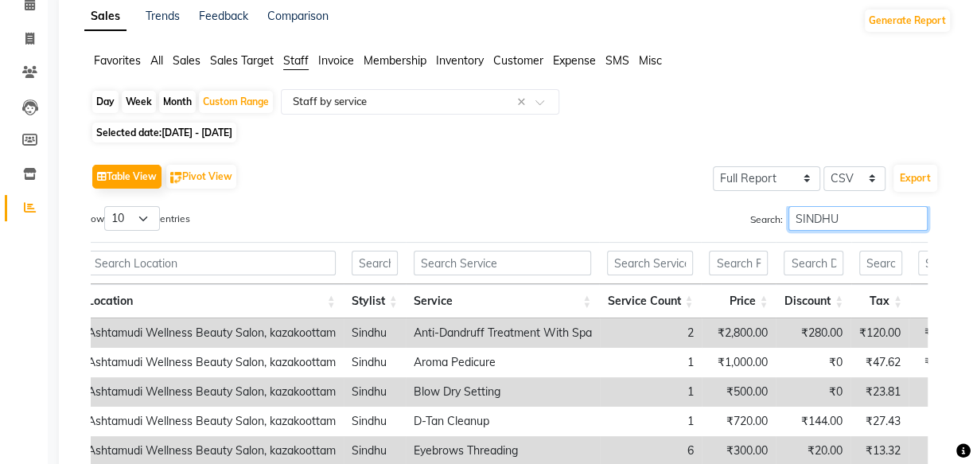
type input "SINDHU"
click at [675, 338] on td "2" at bounding box center [651, 332] width 102 height 29
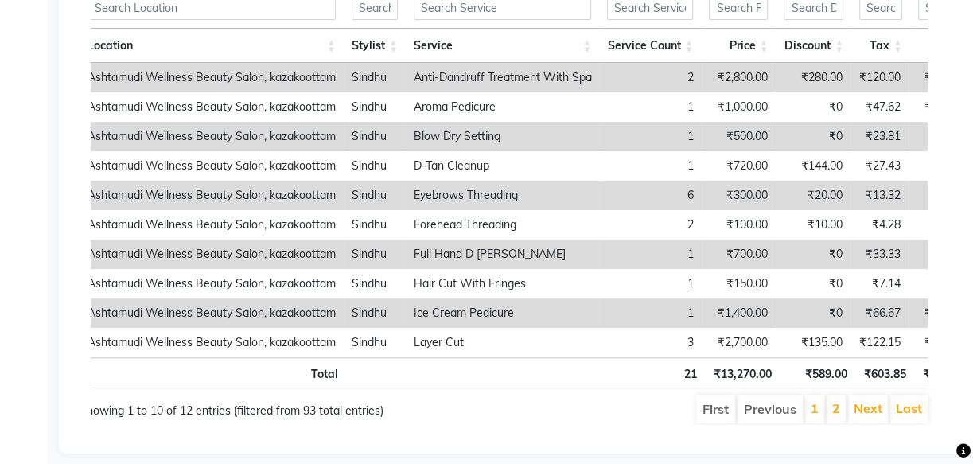
scroll to position [366, 0]
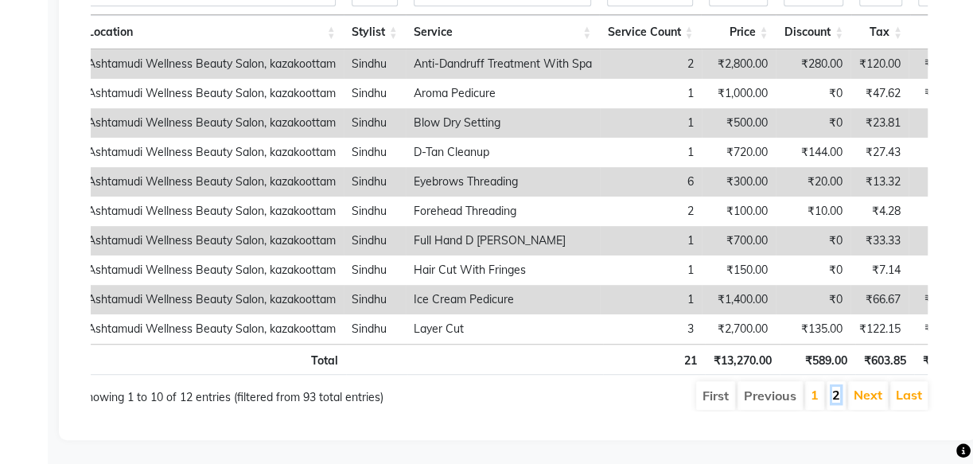
click at [838, 387] on link "2" at bounding box center [836, 395] width 8 height 16
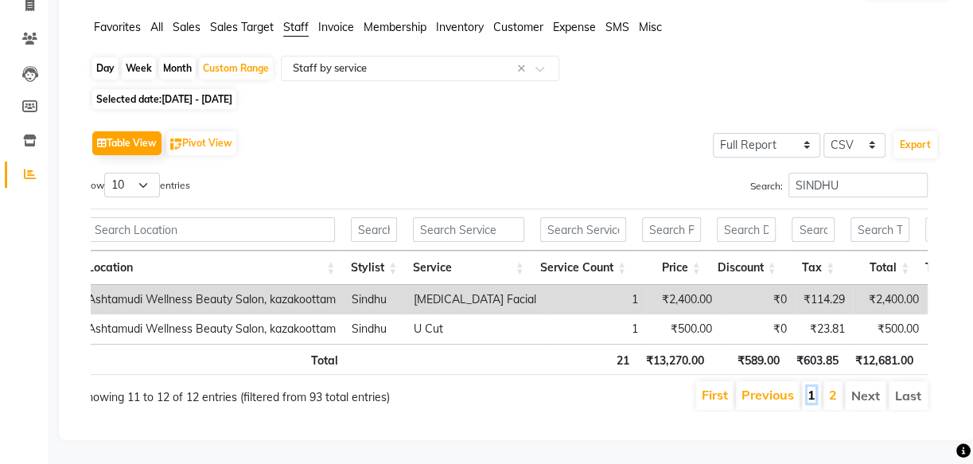
click at [815, 387] on link "1" at bounding box center [811, 395] width 8 height 16
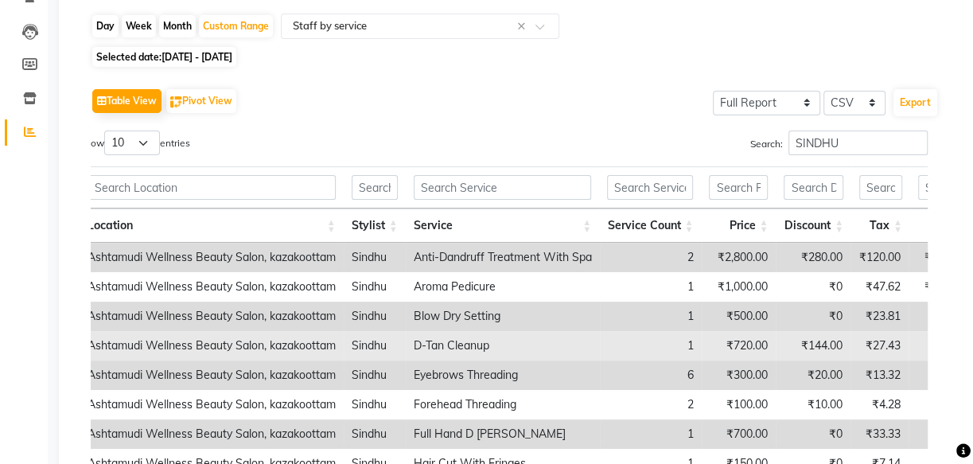
scroll to position [150, 0]
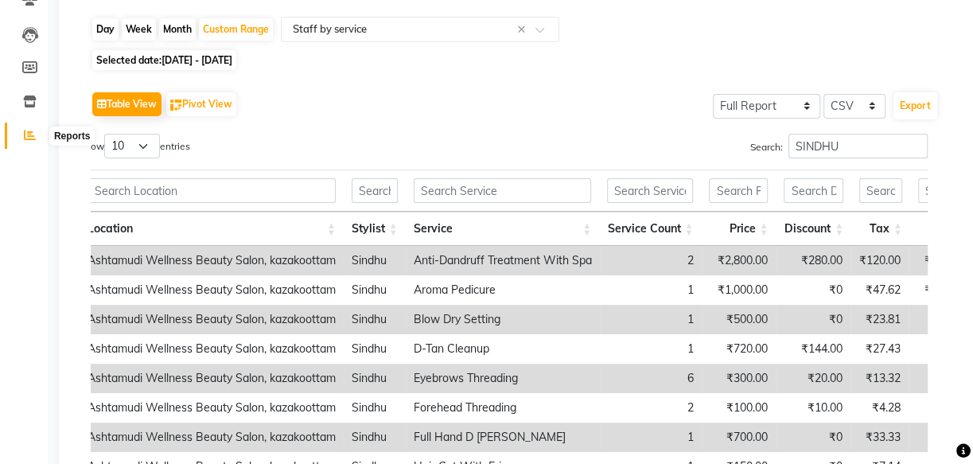
click at [22, 139] on span at bounding box center [30, 135] width 28 height 18
click at [29, 135] on icon at bounding box center [30, 135] width 12 height 12
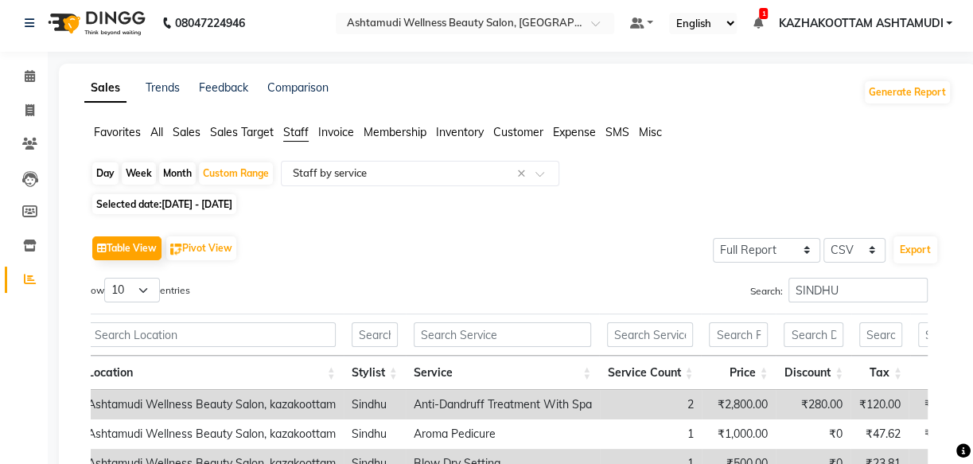
scroll to position [0, 0]
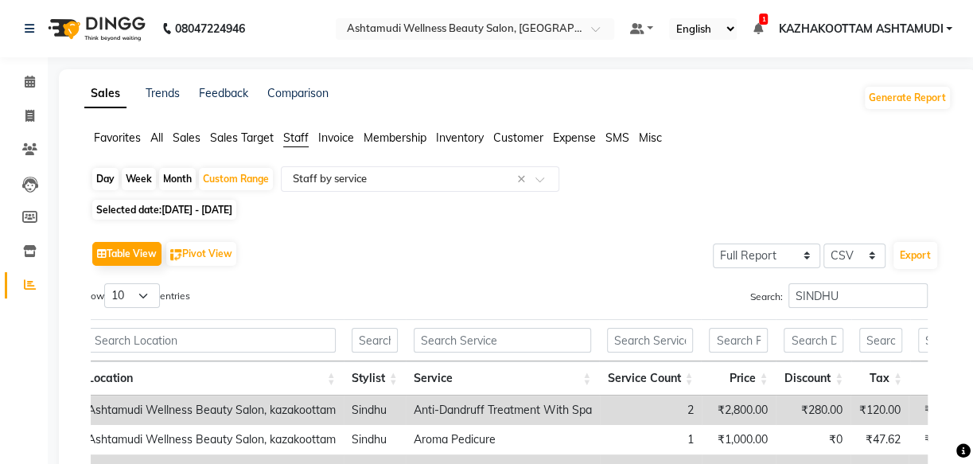
click at [494, 216] on div "Selected date: [DATE] - [DATE]" at bounding box center [521, 209] width 861 height 17
click at [413, 178] on input "text" at bounding box center [404, 179] width 229 height 16
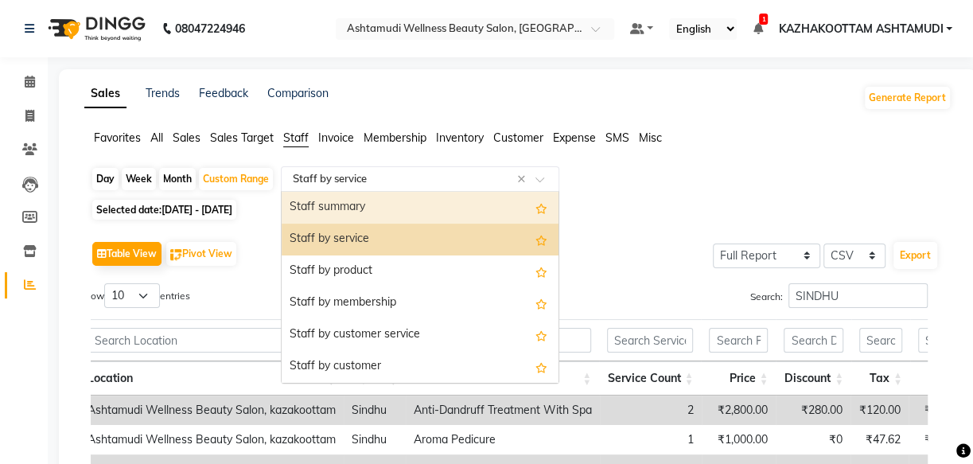
click at [430, 207] on div "Staff summary" at bounding box center [420, 208] width 277 height 32
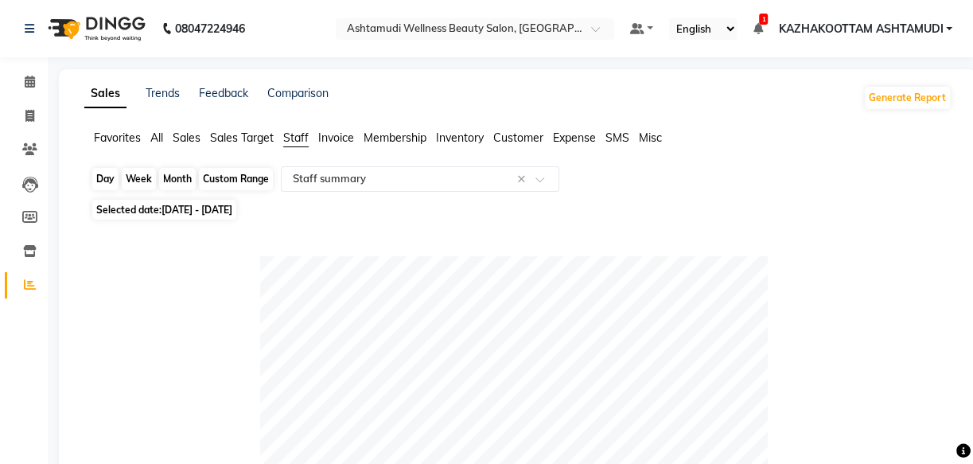
click at [208, 177] on div "Custom Range" at bounding box center [236, 179] width 74 height 22
select select "10"
select select "2025"
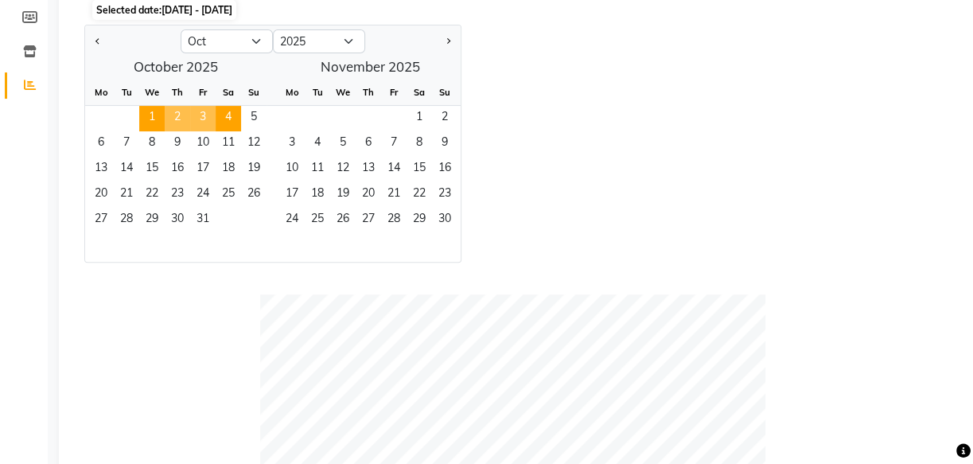
scroll to position [72, 0]
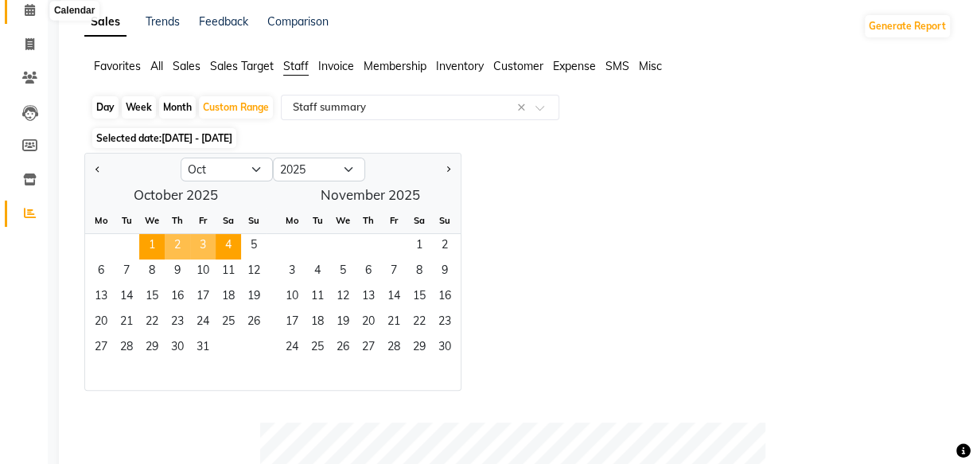
click at [23, 14] on span at bounding box center [30, 11] width 28 height 18
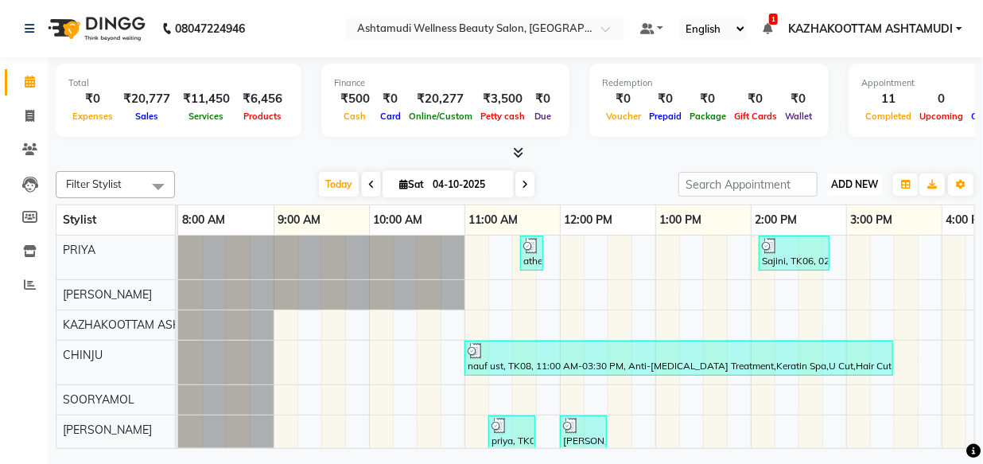
click at [860, 182] on span "ADD NEW" at bounding box center [854, 184] width 47 height 12
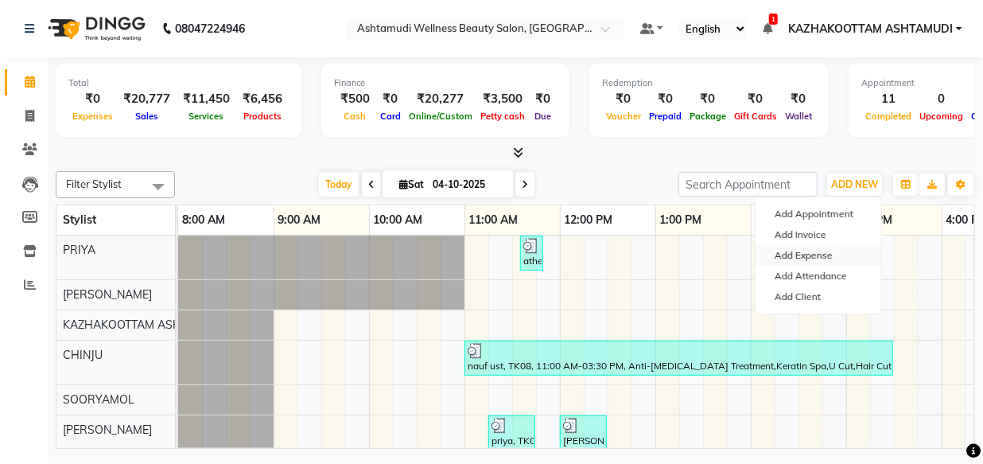
click at [812, 253] on link "Add Expense" at bounding box center [819, 255] width 126 height 21
select select "3495"
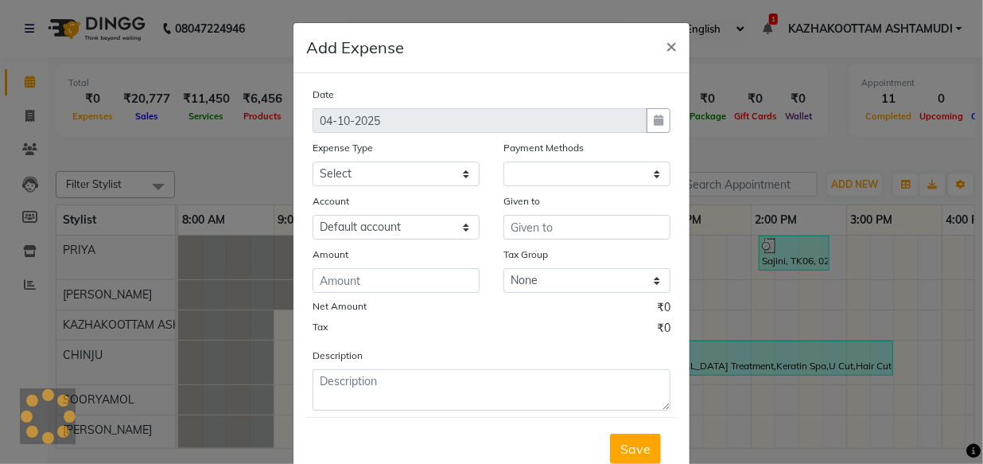
select select "1"
select select "3494"
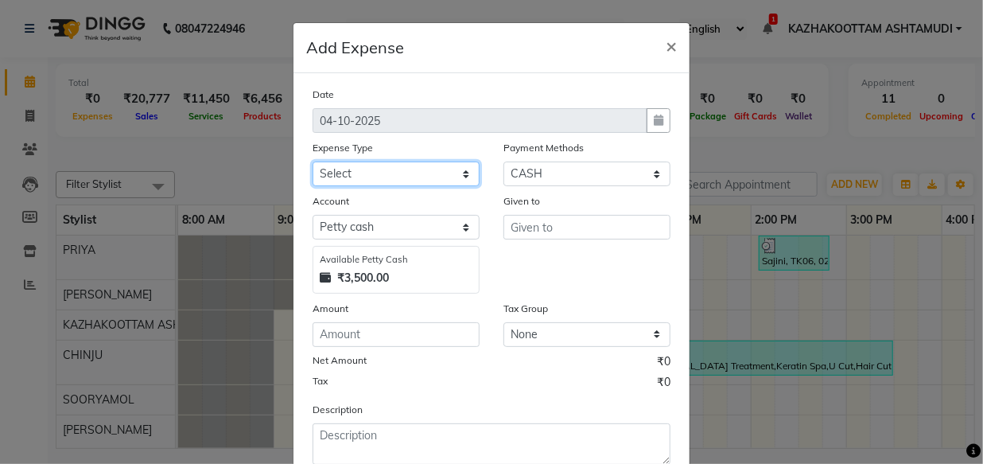
click at [365, 165] on select "Select ACCOMODATION EXPENSES ADVERTISEMENT SALES PROMOTIONAL EXPENSES Bonus BRI…" at bounding box center [396, 173] width 167 height 25
select select "6175"
click at [313, 162] on select "Select ACCOMODATION EXPENSES ADVERTISEMENT SALES PROMOTIONAL EXPENSES Bonus BRI…" at bounding box center [396, 173] width 167 height 25
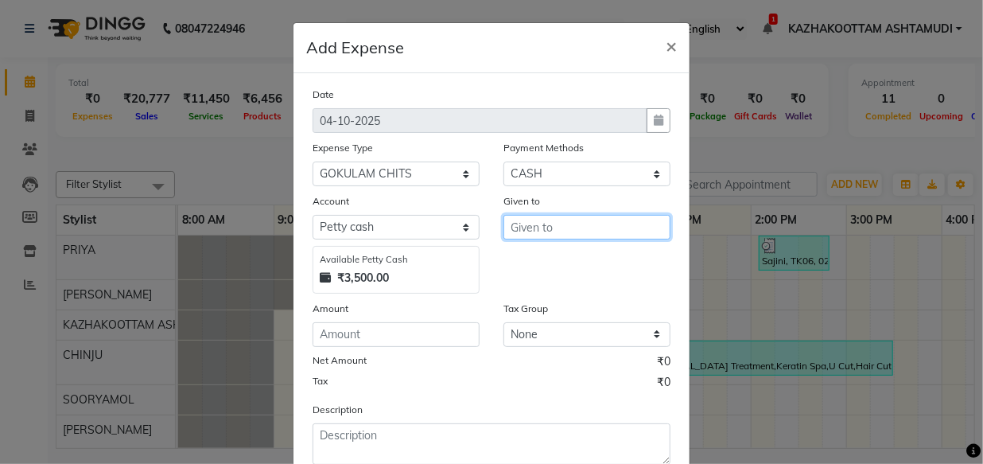
click at [564, 226] on input "text" at bounding box center [587, 227] width 167 height 25
type input "gokulam"
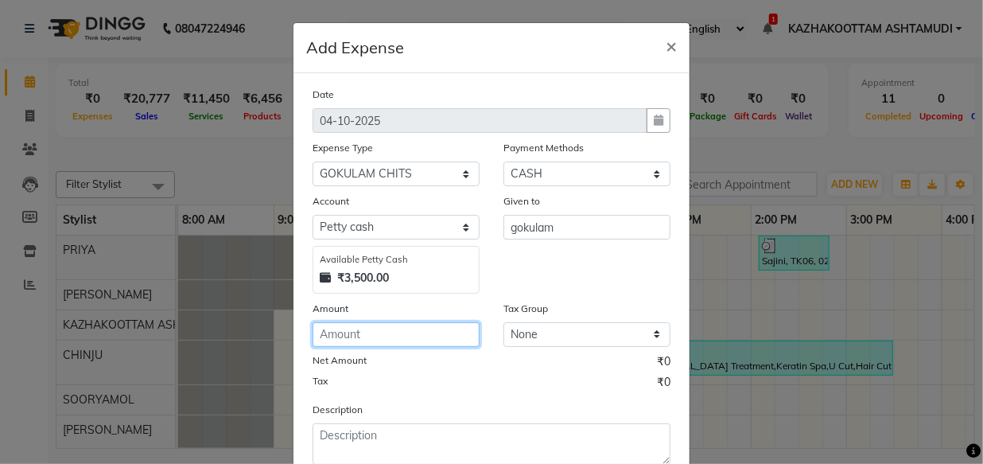
click at [398, 342] on input "number" at bounding box center [396, 334] width 167 height 25
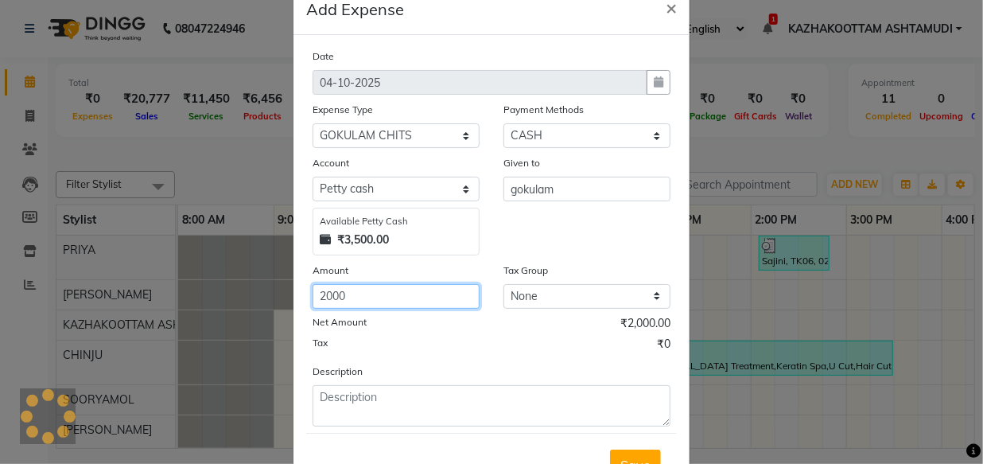
scroll to position [107, 0]
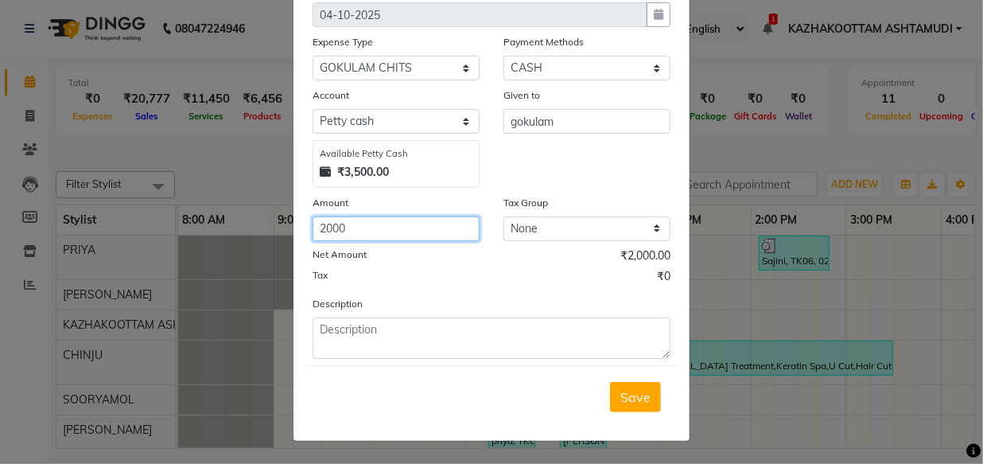
type input "2000"
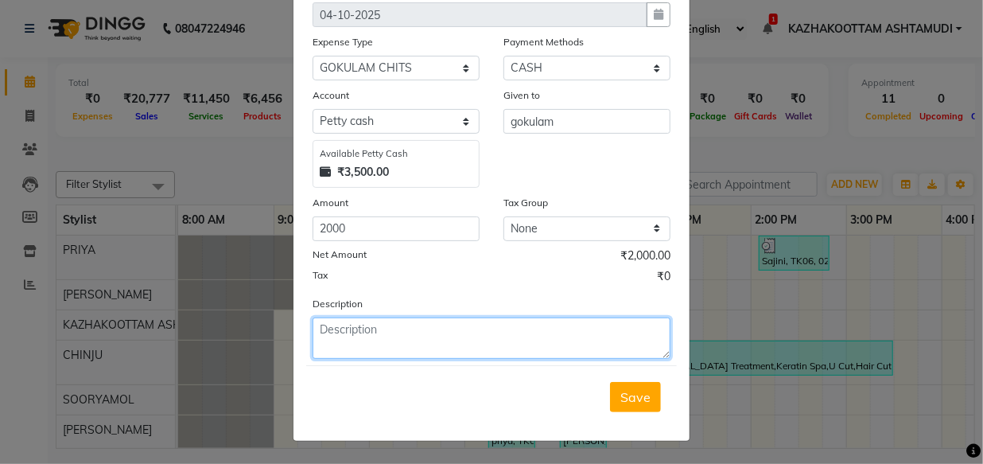
click at [363, 329] on textarea at bounding box center [492, 337] width 358 height 41
type textarea "gokulam chits"
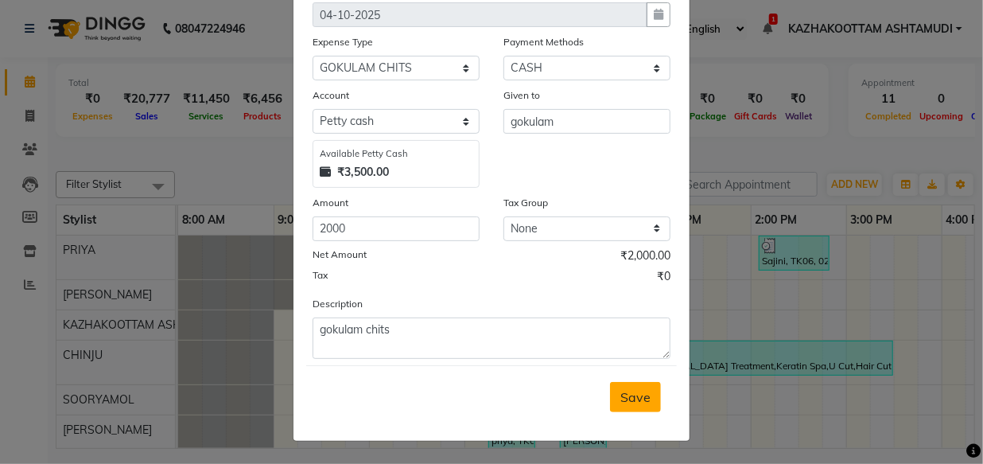
click at [621, 400] on span "Save" at bounding box center [636, 397] width 30 height 16
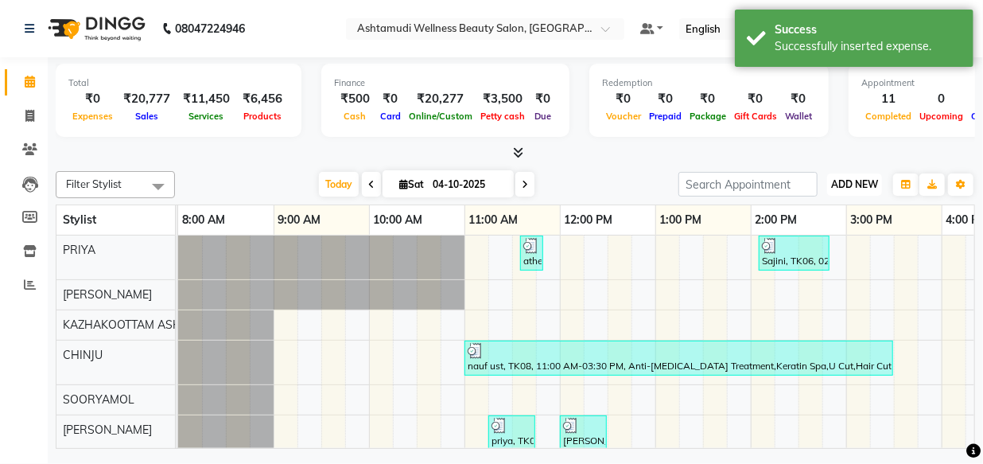
click at [852, 186] on span "ADD NEW" at bounding box center [854, 184] width 47 height 12
